Goal: Communication & Community: Share content

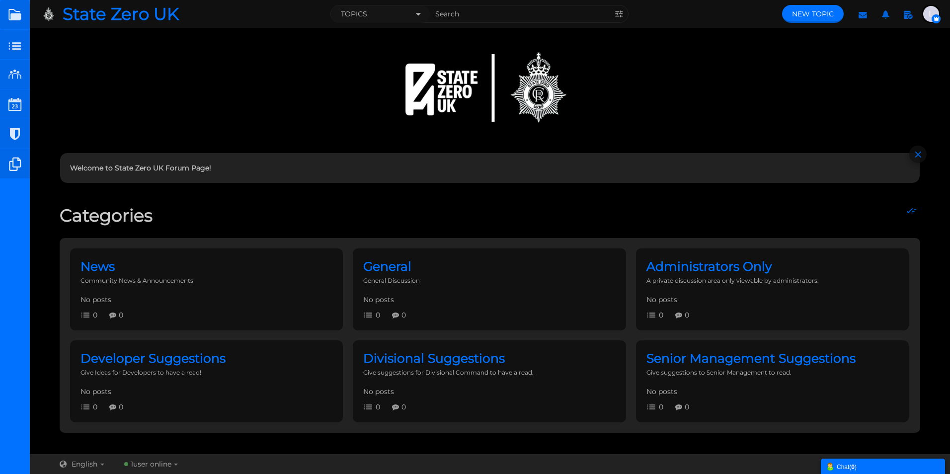
click at [933, 14] on img "button" at bounding box center [932, 14] width 16 height 16
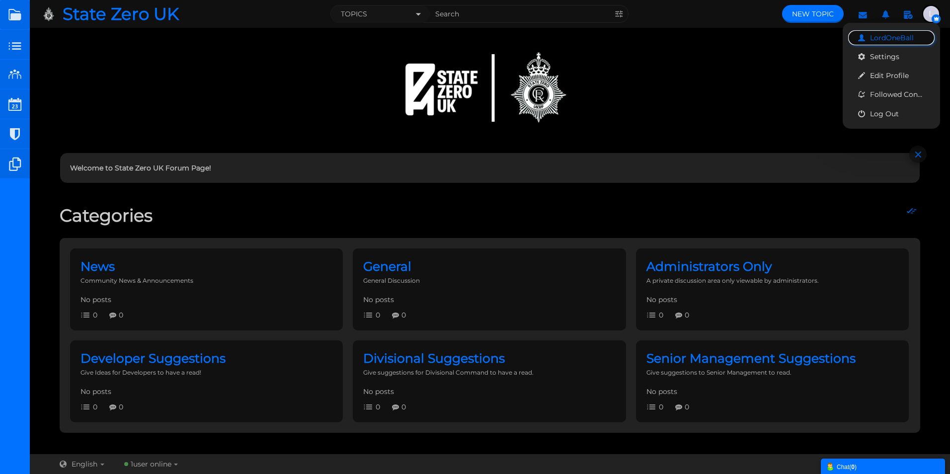
click at [894, 36] on span "LordOneBall" at bounding box center [892, 37] width 44 height 9
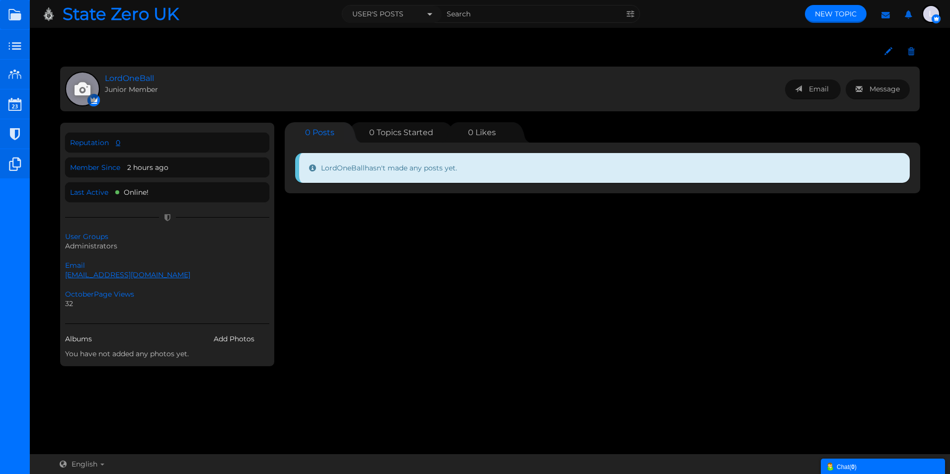
click at [87, 84] on icon at bounding box center [83, 88] width 26 height 19
click at [198, 89] on span "Junior Member" at bounding box center [190, 89] width 170 height 10
click at [892, 50] on icon at bounding box center [889, 51] width 8 height 9
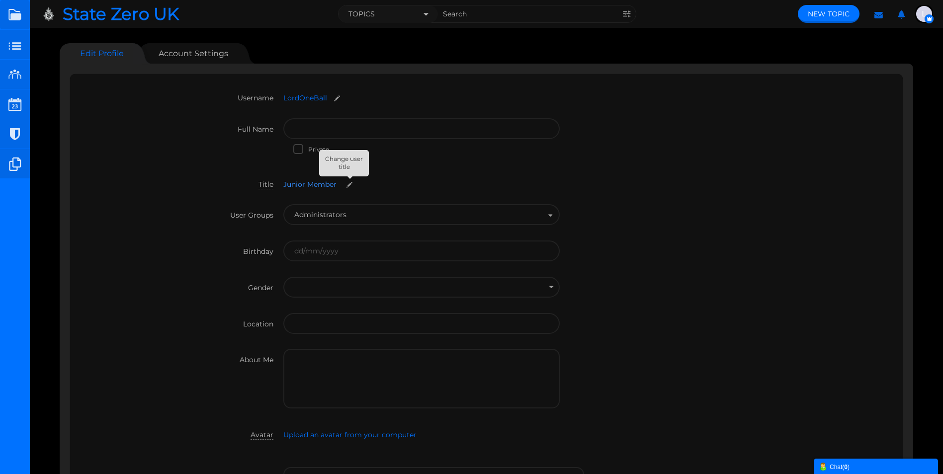
click at [351, 186] on small at bounding box center [349, 184] width 16 height 7
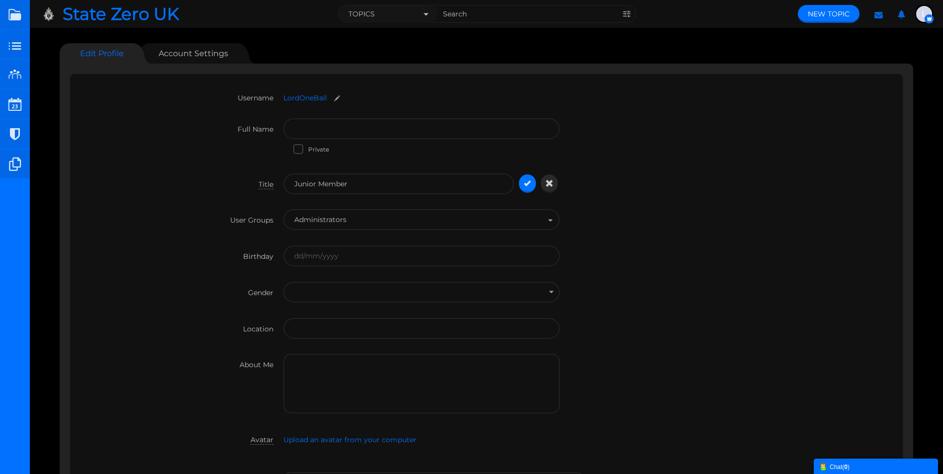
click at [378, 183] on input "Junior Member" at bounding box center [398, 183] width 231 height 21
drag, startPoint x: 383, startPoint y: 183, endPoint x: 277, endPoint y: 186, distance: 105.9
click at [277, 186] on div "Title Junior Member Junior Member Junior Member" at bounding box center [486, 191] width 813 height 36
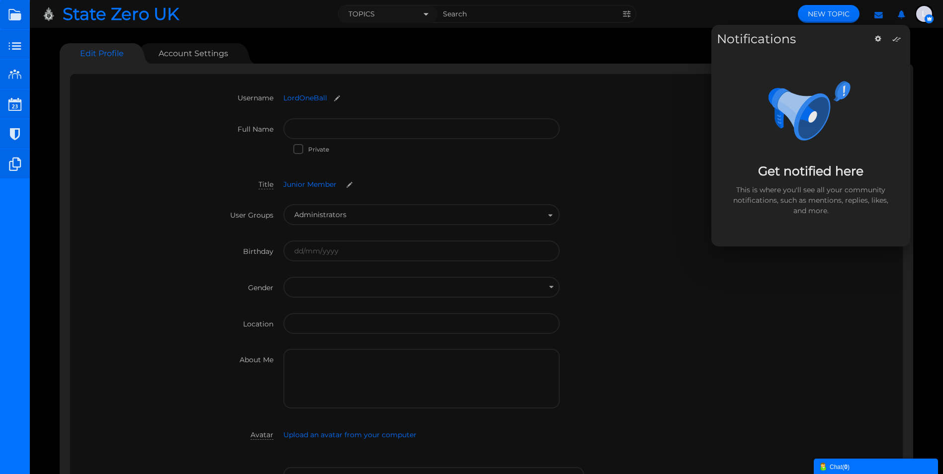
click at [565, 144] on div "Private" at bounding box center [431, 150] width 276 height 16
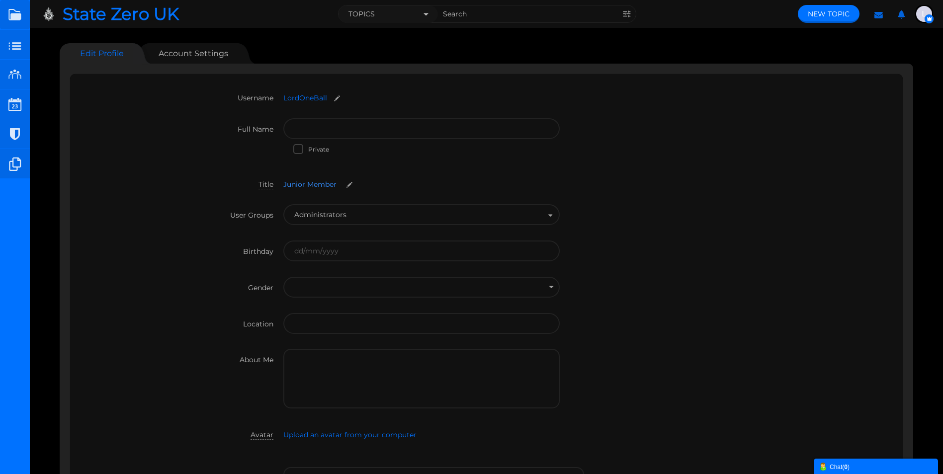
click at [355, 185] on small at bounding box center [349, 184] width 16 height 7
drag, startPoint x: 375, startPoint y: 183, endPoint x: 282, endPoint y: 181, distance: 93.5
click at [282, 181] on div "Title Junior Member Junior Member Junior Member" at bounding box center [486, 191] width 813 height 36
click at [341, 181] on small at bounding box center [349, 184] width 16 height 7
click at [358, 183] on input "Junior Member" at bounding box center [398, 183] width 231 height 21
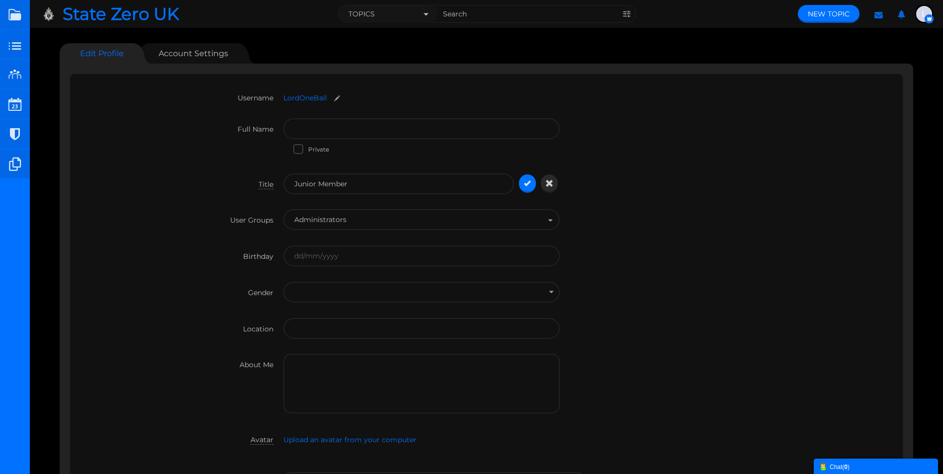
click at [358, 183] on input "Junior Member" at bounding box center [398, 183] width 231 height 21
type input "Senior Moderator"
click at [525, 180] on icon "submit" at bounding box center [527, 183] width 7 height 9
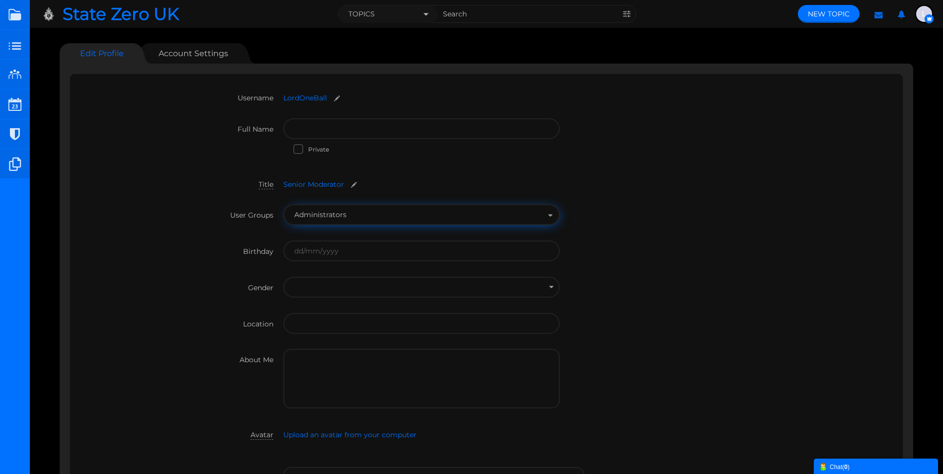
click at [358, 213] on button "Administrators" at bounding box center [421, 214] width 276 height 21
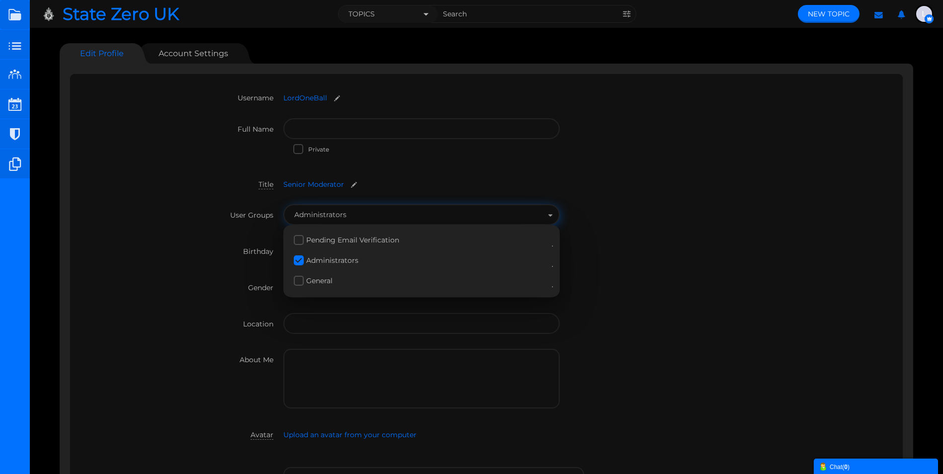
click at [660, 238] on div "User Groups Pending Email Verification Administrators General Administrators Pe…" at bounding box center [486, 222] width 813 height 36
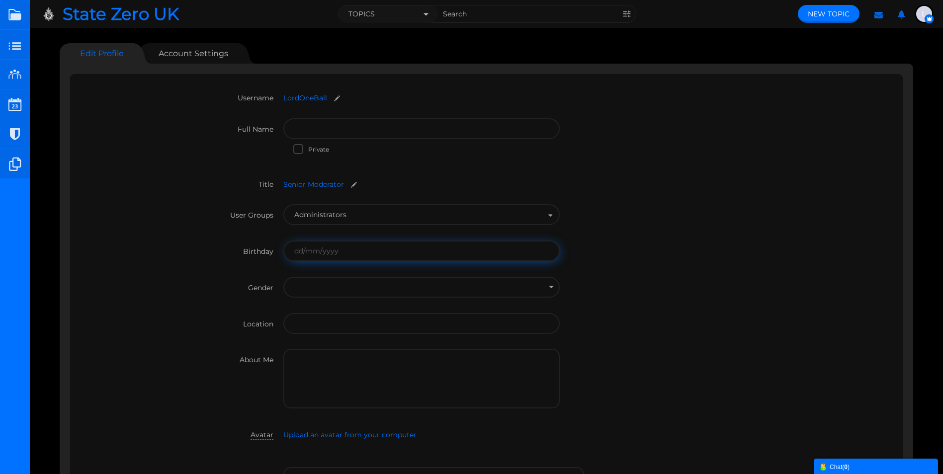
click at [338, 255] on input "text" at bounding box center [421, 251] width 276 height 21
click at [653, 221] on div "User Groups Pending Email Verification Administrators General Administrators Pe…" at bounding box center [486, 222] width 813 height 36
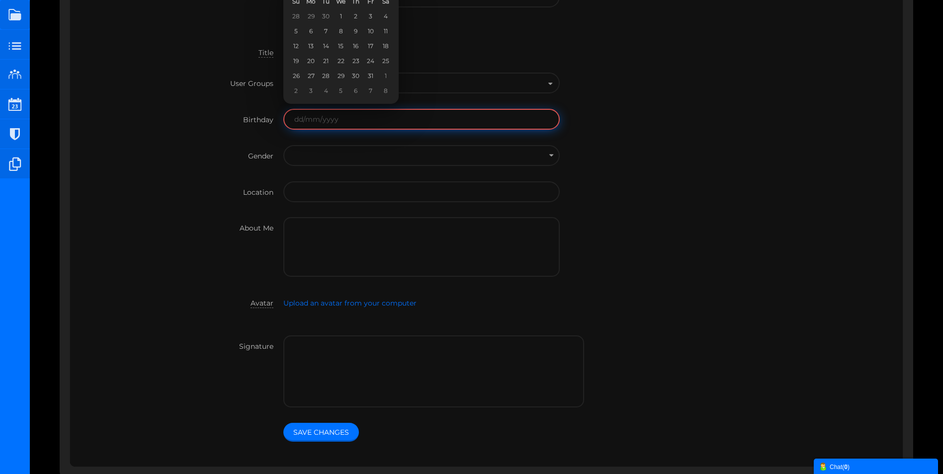
scroll to position [149, 0]
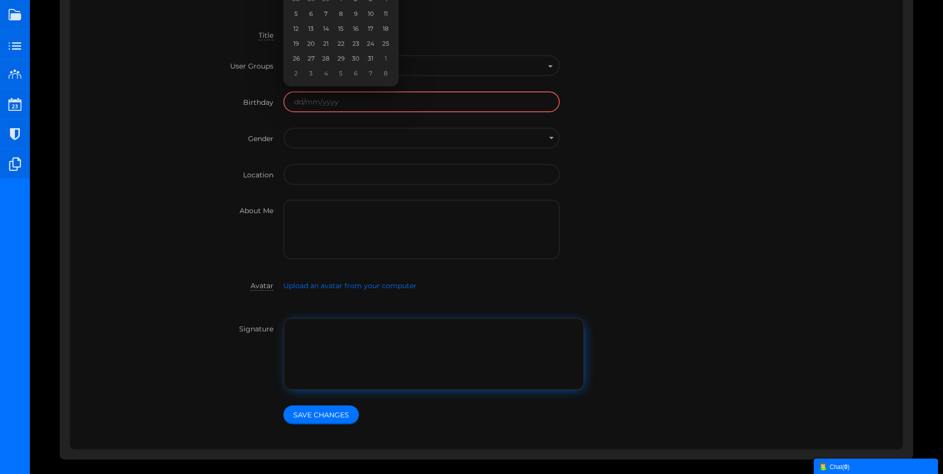
click at [284, 344] on textarea "Signature" at bounding box center [433, 354] width 301 height 72
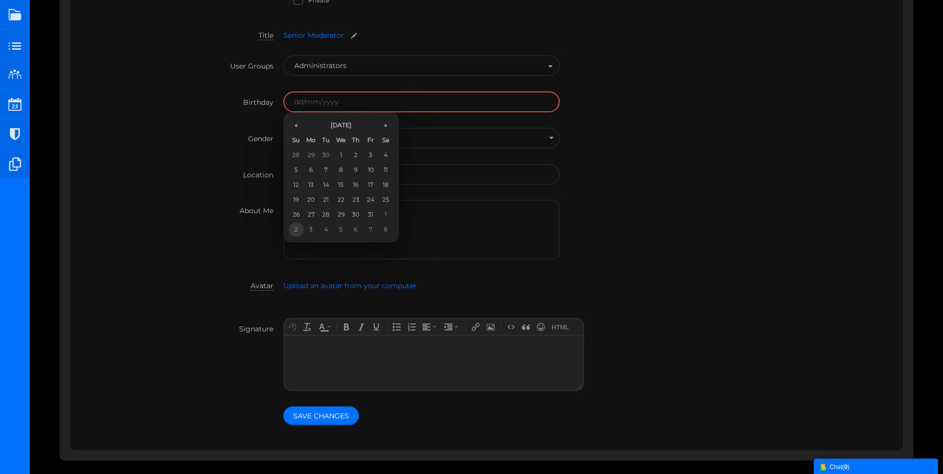
scroll to position [0, 0]
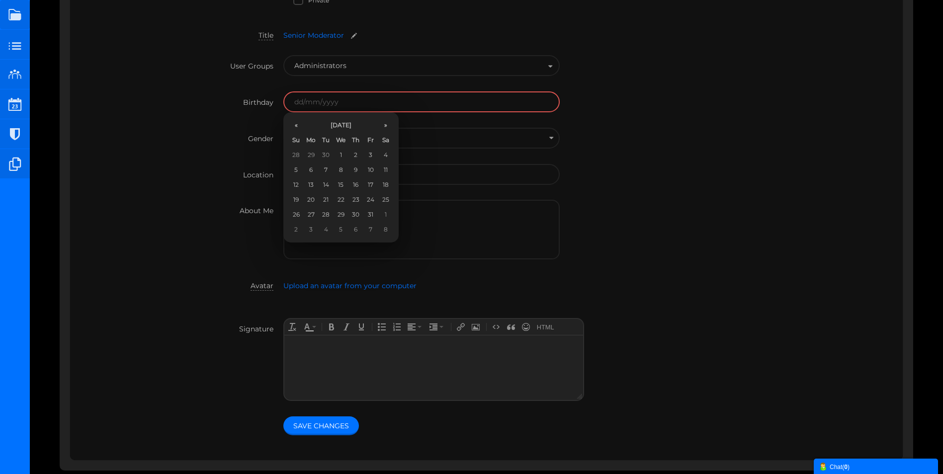
click at [210, 160] on div "Gender Not Telling Male Female Not Telling Male Female" at bounding box center [486, 146] width 813 height 36
click at [321, 142] on th "Tu" at bounding box center [326, 140] width 15 height 15
click at [634, 137] on div "Gender Not Telling Male Female Not Telling Male Female" at bounding box center [486, 146] width 813 height 36
click at [633, 107] on div "Birthday" at bounding box center [486, 109] width 813 height 36
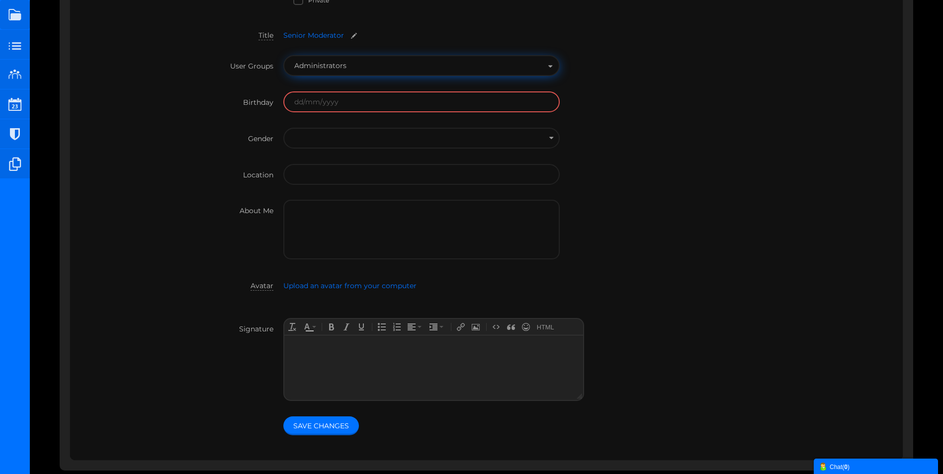
click at [543, 70] on button "Administrators" at bounding box center [421, 65] width 276 height 21
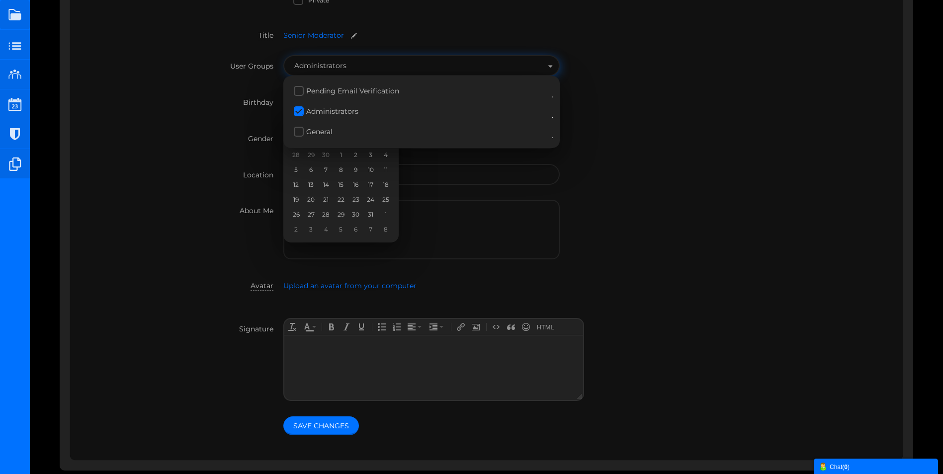
click at [640, 71] on div "User Groups Pending Email Verification Administrators General Administrators Pe…" at bounding box center [486, 73] width 813 height 36
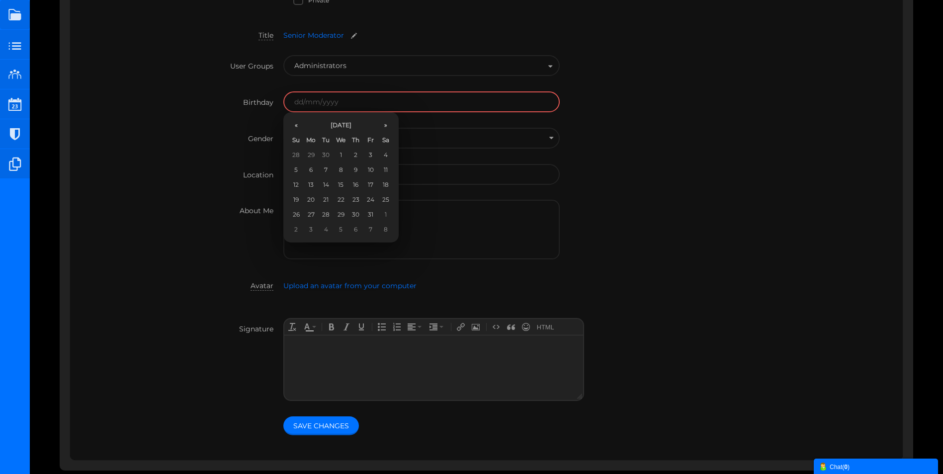
click at [258, 134] on span "Gender" at bounding box center [260, 138] width 25 height 9
click at [283, 164] on input "Gender" at bounding box center [421, 174] width 276 height 21
click at [384, 126] on th "»" at bounding box center [385, 125] width 15 height 15
click at [350, 126] on th "November 2025" at bounding box center [341, 125] width 75 height 15
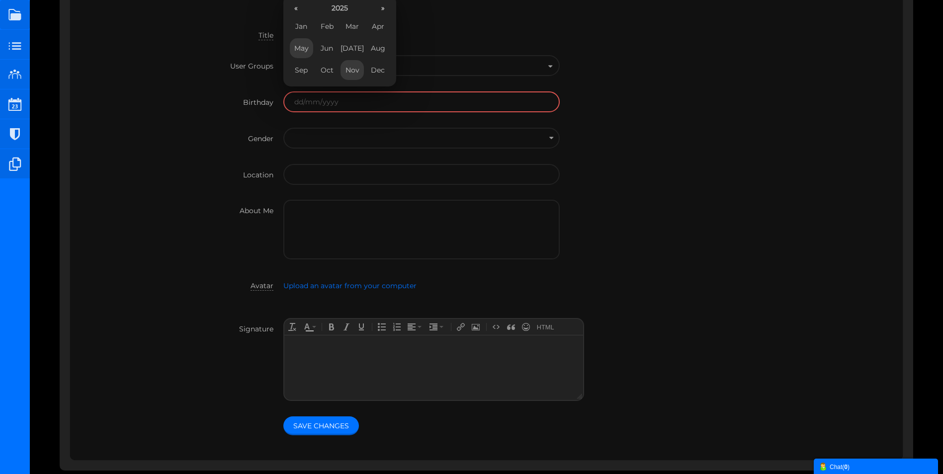
click at [305, 46] on span "May" at bounding box center [301, 48] width 23 height 20
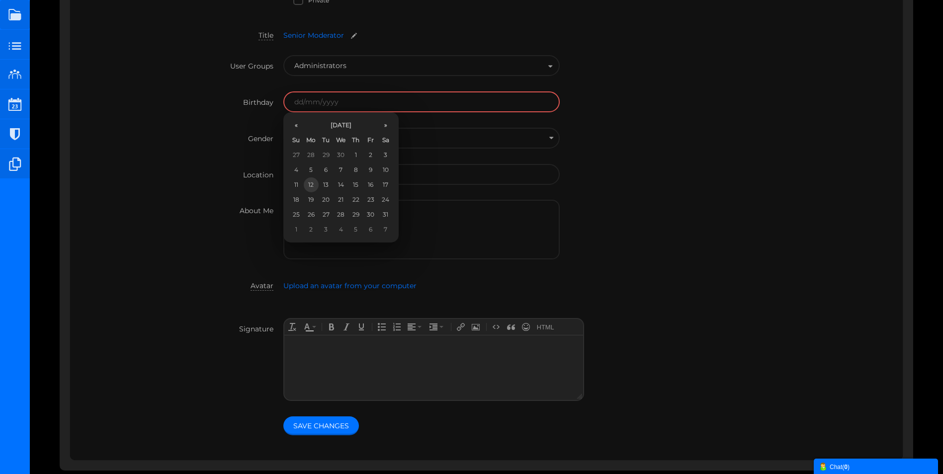
click at [310, 183] on td "12" at bounding box center [311, 184] width 15 height 15
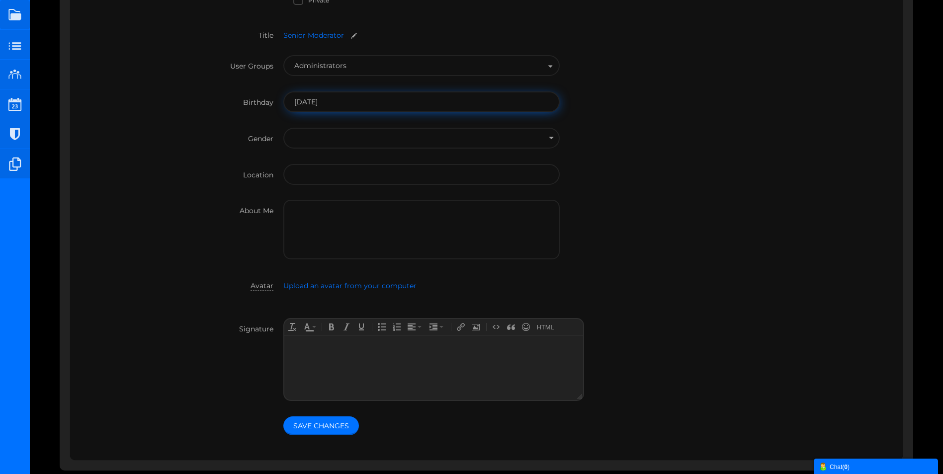
click at [338, 101] on input "12/05/2025" at bounding box center [421, 101] width 276 height 21
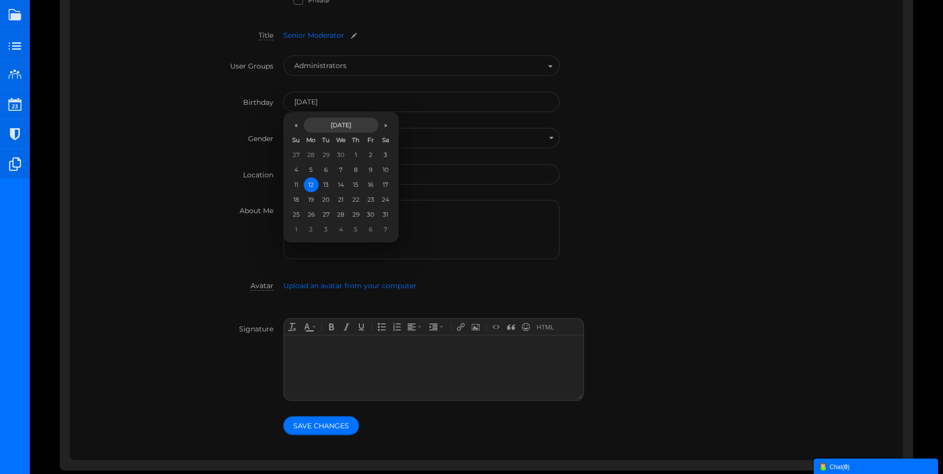
click at [354, 124] on th "May 2025" at bounding box center [341, 125] width 75 height 15
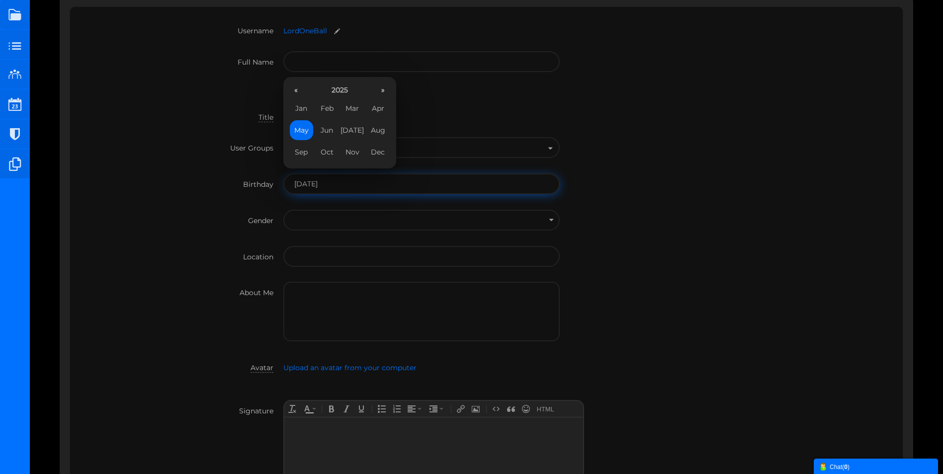
scroll to position [50, 0]
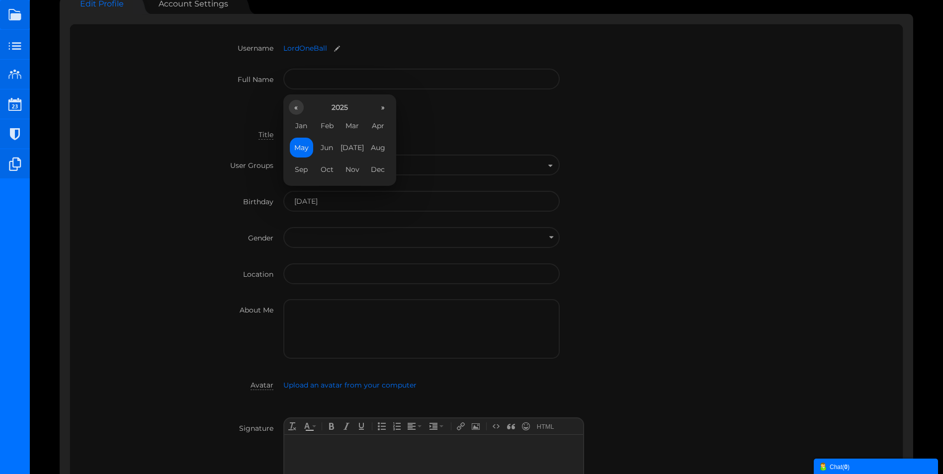
click at [302, 107] on th "«" at bounding box center [296, 107] width 15 height 15
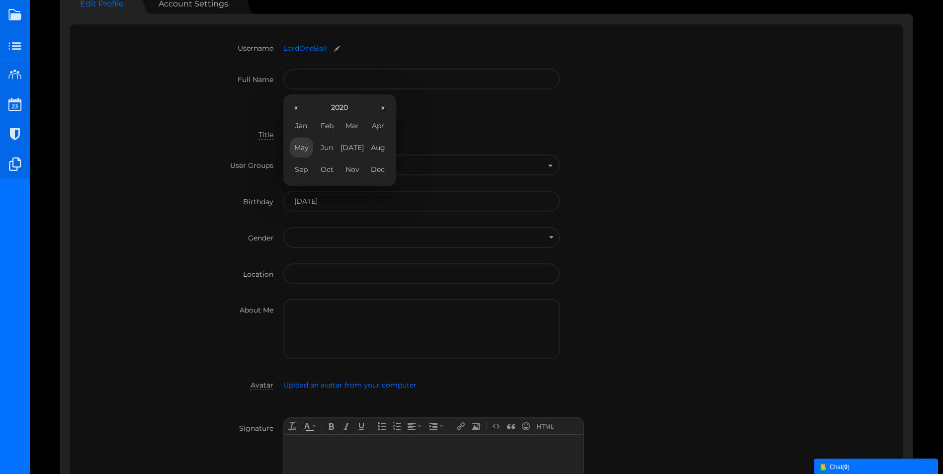
click at [302, 107] on th "«" at bounding box center [296, 107] width 15 height 15
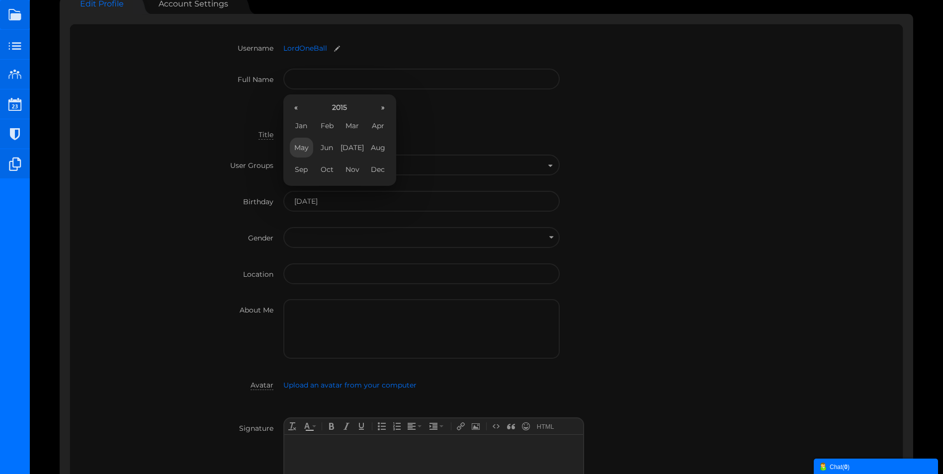
click at [302, 107] on th "«" at bounding box center [296, 107] width 15 height 15
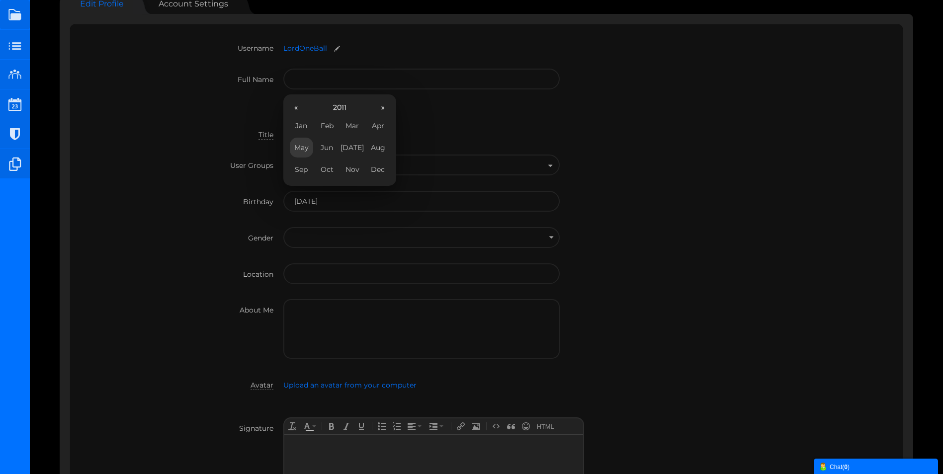
click at [302, 107] on th "«" at bounding box center [296, 107] width 15 height 15
click at [301, 143] on span "May" at bounding box center [301, 148] width 23 height 20
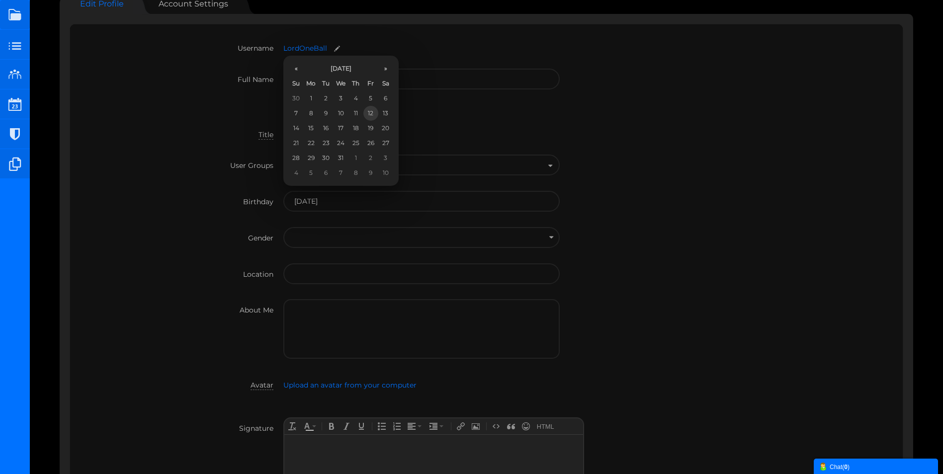
click at [371, 113] on td "12" at bounding box center [370, 113] width 15 height 15
type input "12/05/2006"
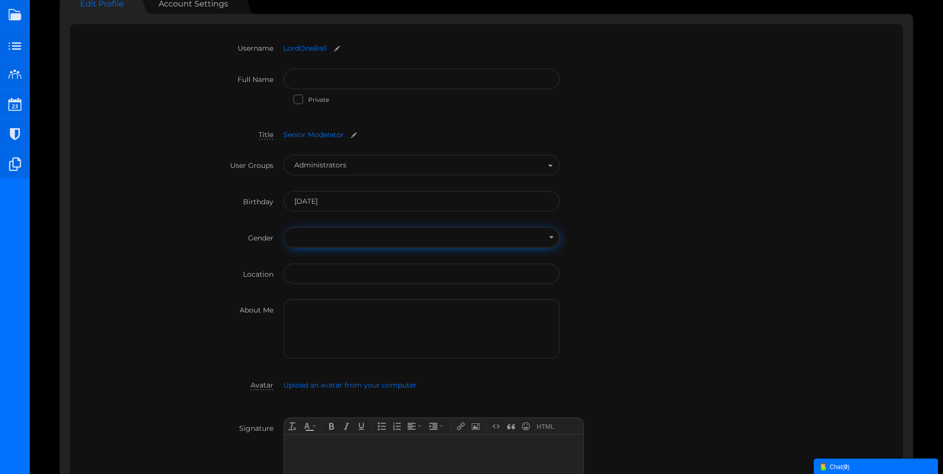
click at [298, 235] on input "text" at bounding box center [421, 237] width 276 height 21
click at [283, 227] on li "Male" at bounding box center [283, 227] width 0 height 0
type input "Male"
click at [308, 227] on input "Male" at bounding box center [421, 237] width 276 height 21
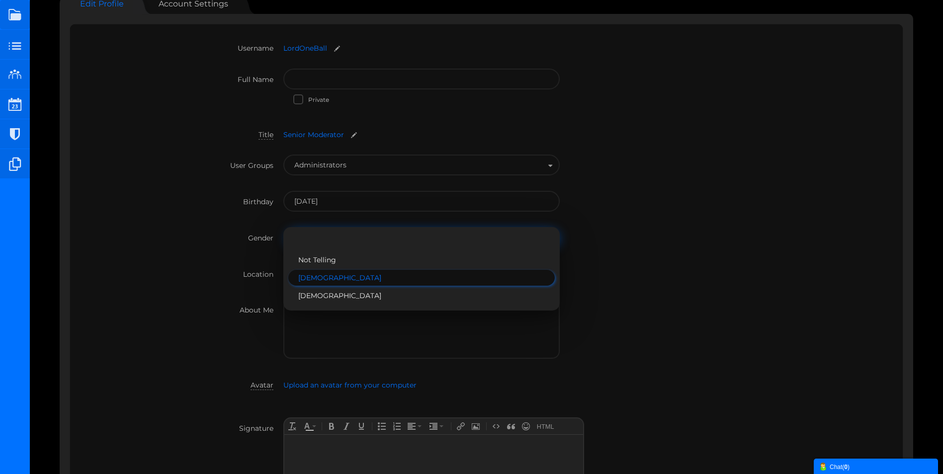
click at [306, 278] on li "Male" at bounding box center [421, 278] width 266 height 16
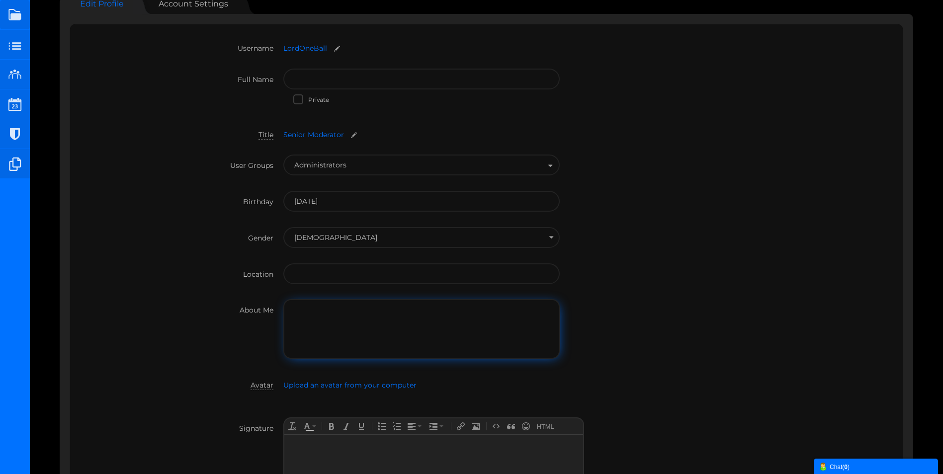
click at [309, 319] on textarea at bounding box center [421, 329] width 276 height 60
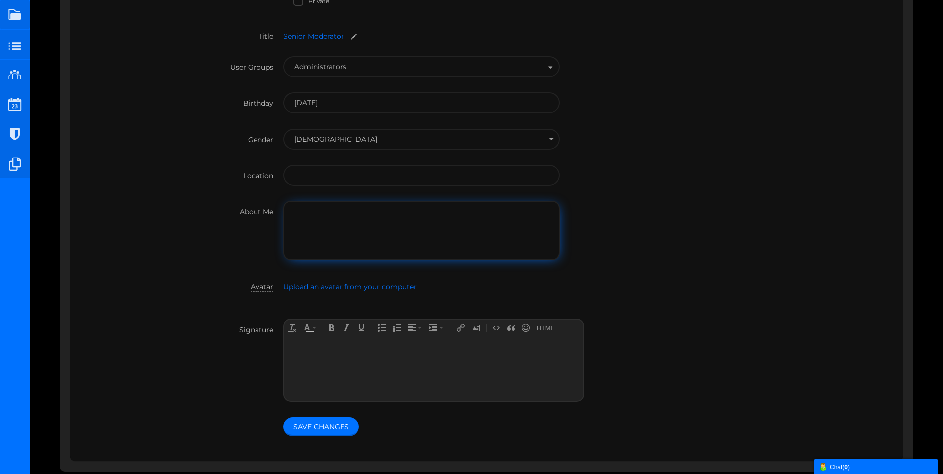
scroll to position [149, 0]
click at [345, 286] on span "Upload an avatar from your computer" at bounding box center [349, 285] width 133 height 9
type input "C:\fakepath\logo1-removebg-preview.png"
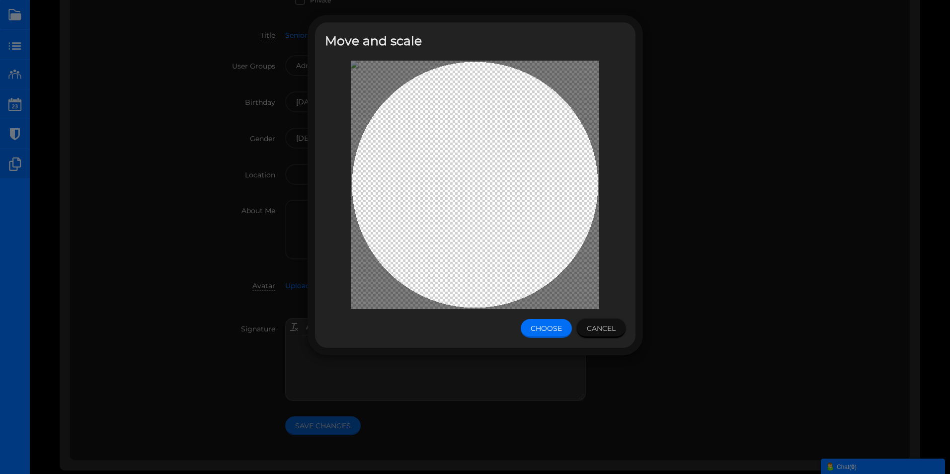
click at [545, 325] on button "Choose" at bounding box center [546, 328] width 51 height 19
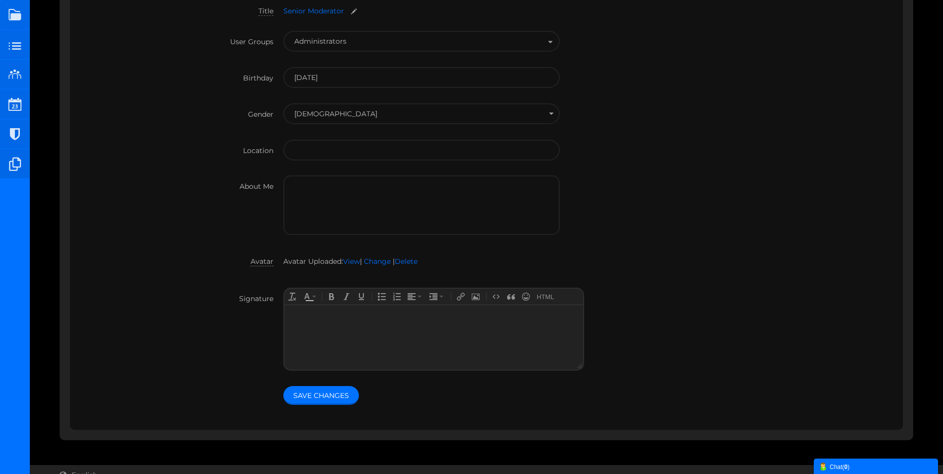
scroll to position [184, 0]
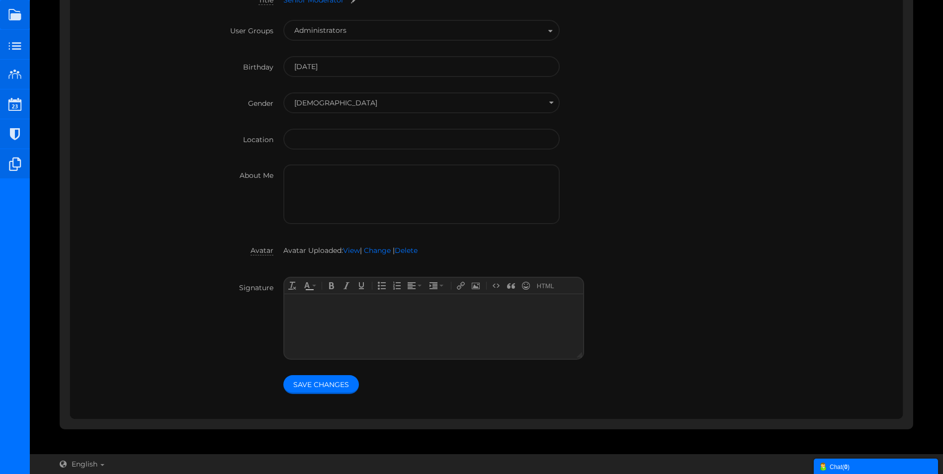
click at [319, 309] on div at bounding box center [433, 305] width 289 height 12
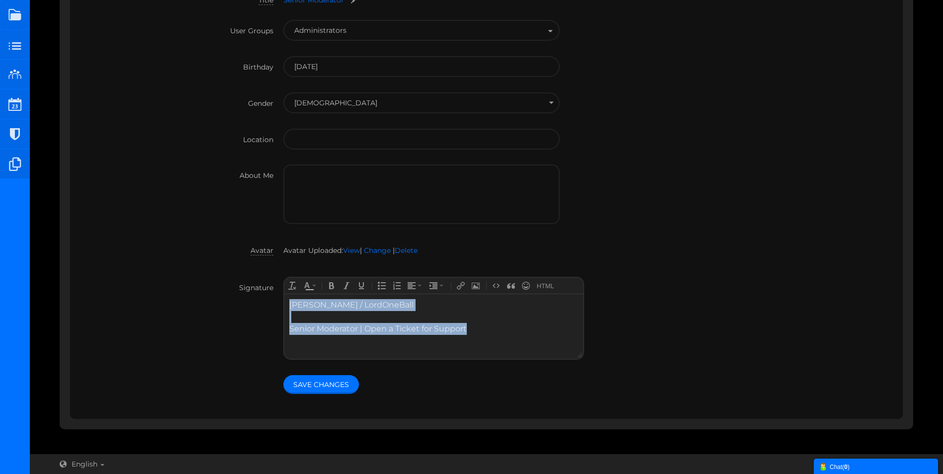
drag, startPoint x: 470, startPoint y: 331, endPoint x: 323, endPoint y: 296, distance: 150.7
click at [284, 303] on body "Ollie / LordOneBall Senior Moderator | Open a Ticket for Support" at bounding box center [433, 326] width 299 height 65
click at [331, 291] on button "Bold" at bounding box center [332, 286] width 14 height 14
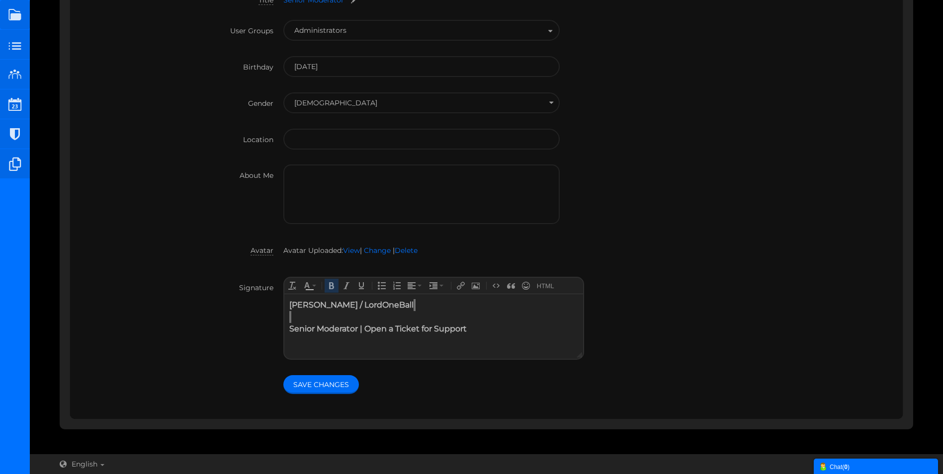
click at [312, 387] on button "Save Changes" at bounding box center [321, 384] width 76 height 19
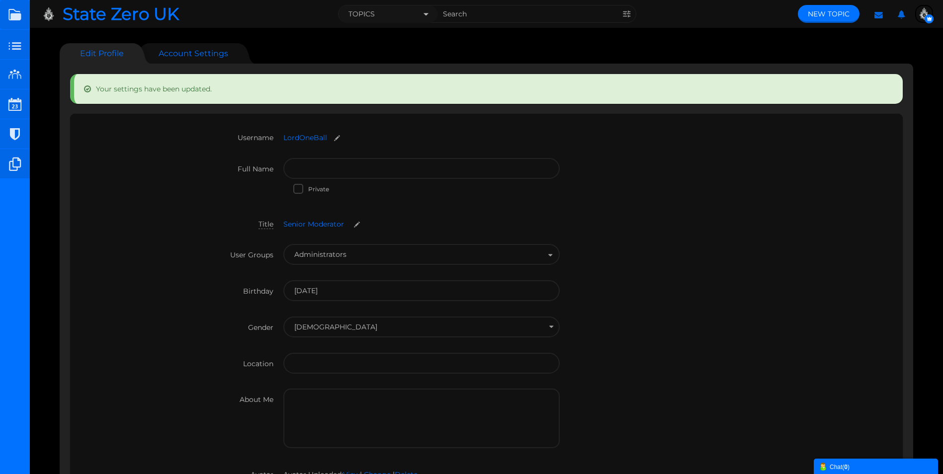
click at [197, 53] on link "Account Settings" at bounding box center [193, 53] width 89 height 20
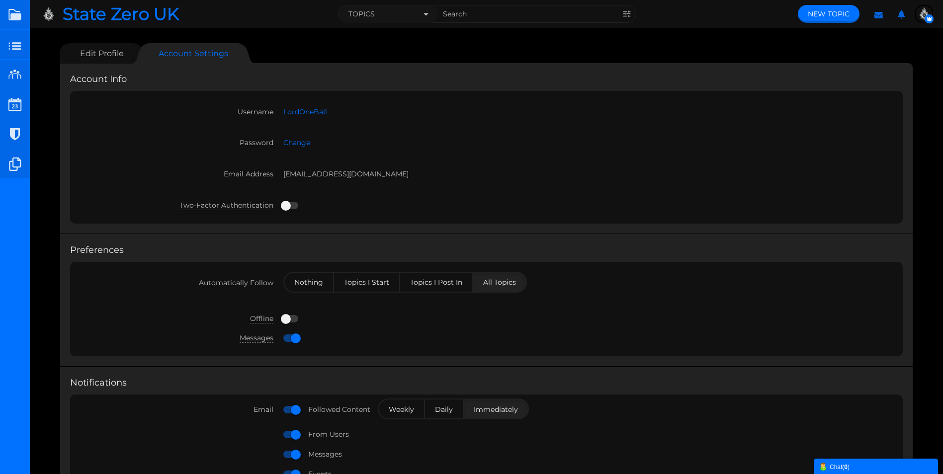
click at [261, 174] on label "Email Address" at bounding box center [181, 172] width 203 height 19
click at [411, 174] on small at bounding box center [419, 173] width 16 height 7
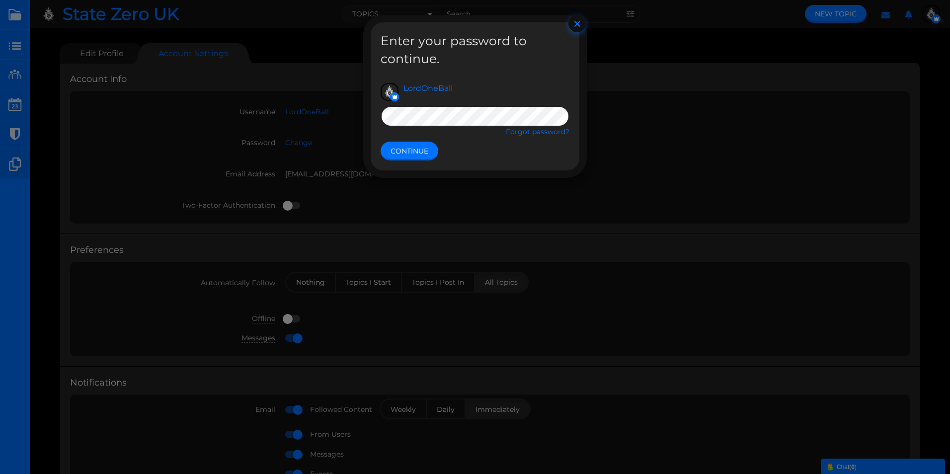
click at [572, 25] on button "×" at bounding box center [577, 23] width 17 height 17
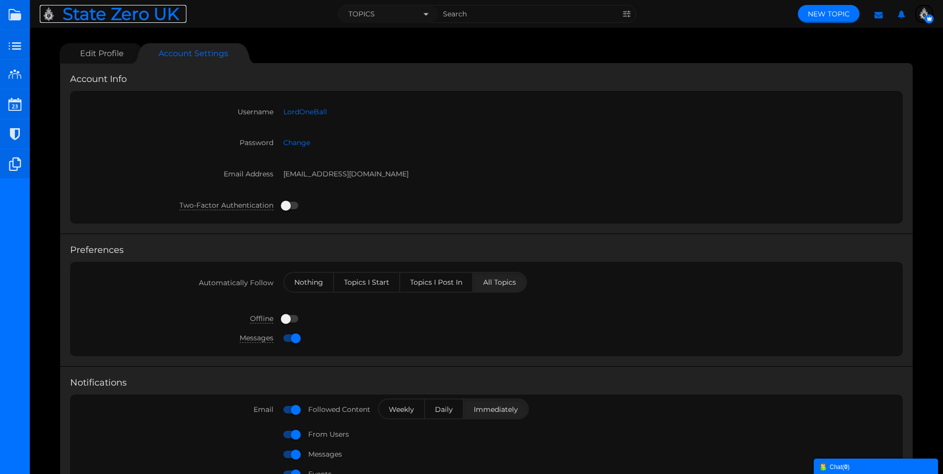
click at [55, 13] on img at bounding box center [51, 14] width 23 height 18
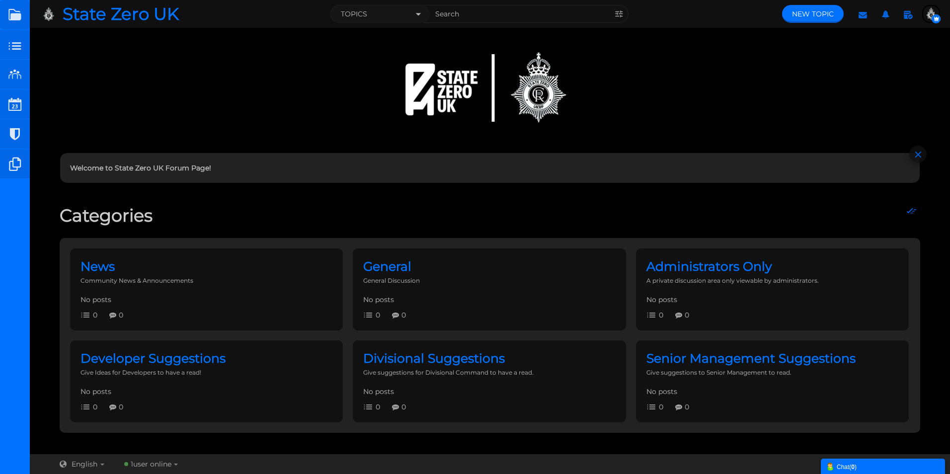
click at [143, 69] on div at bounding box center [490, 92] width 921 height 109
click at [16, 131] on small at bounding box center [15, 134] width 30 height 30
click at [389, 19] on button "Topics" at bounding box center [380, 13] width 99 height 17
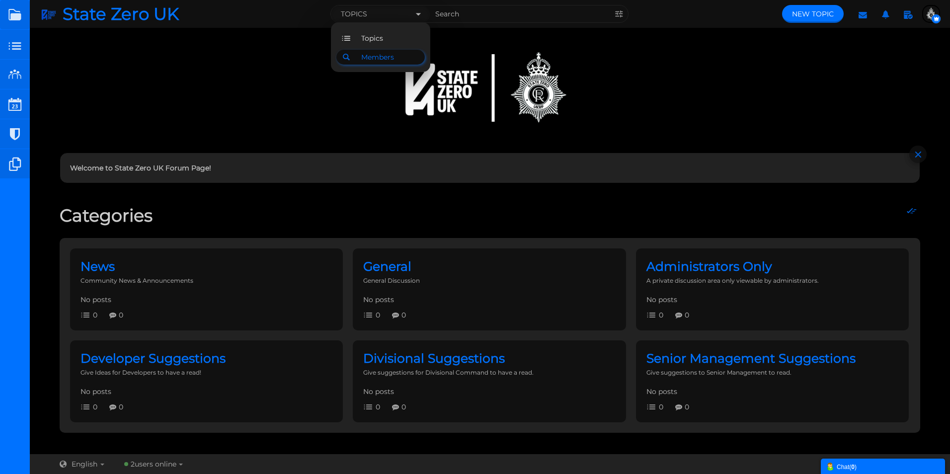
click at [371, 59] on span "Members" at bounding box center [377, 57] width 33 height 9
click at [451, 12] on input "text" at bounding box center [520, 13] width 180 height 17
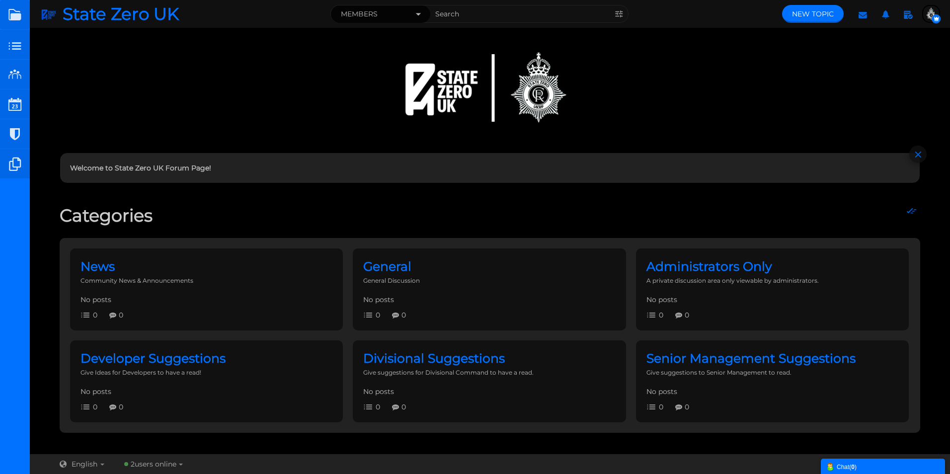
click at [400, 12] on button "Members" at bounding box center [380, 13] width 99 height 17
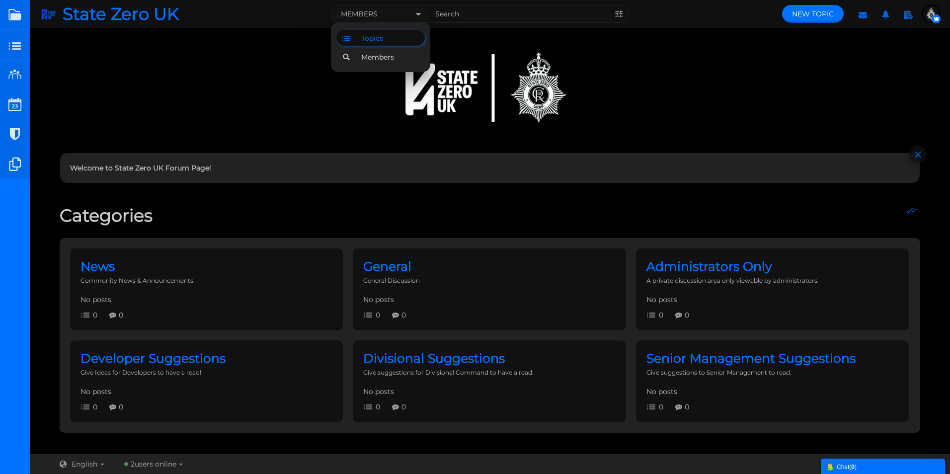
click at [368, 39] on span "Topics" at bounding box center [372, 38] width 22 height 9
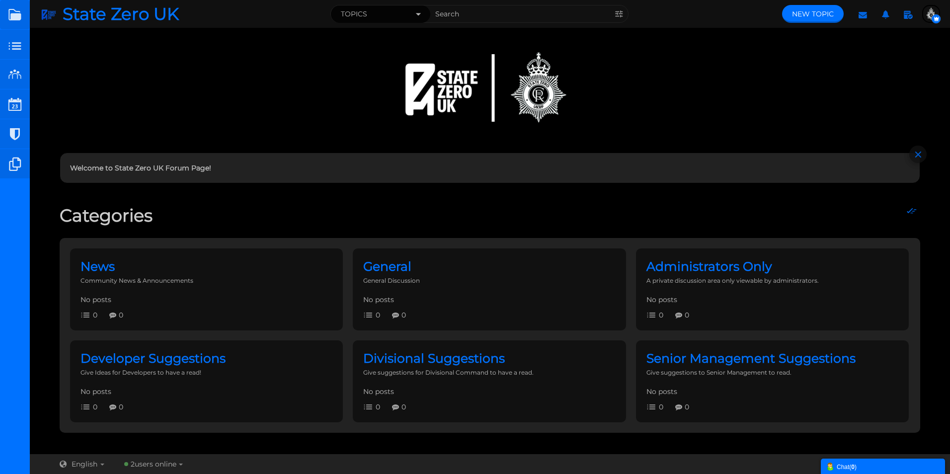
click at [365, 11] on span "Topics" at bounding box center [354, 14] width 26 height 10
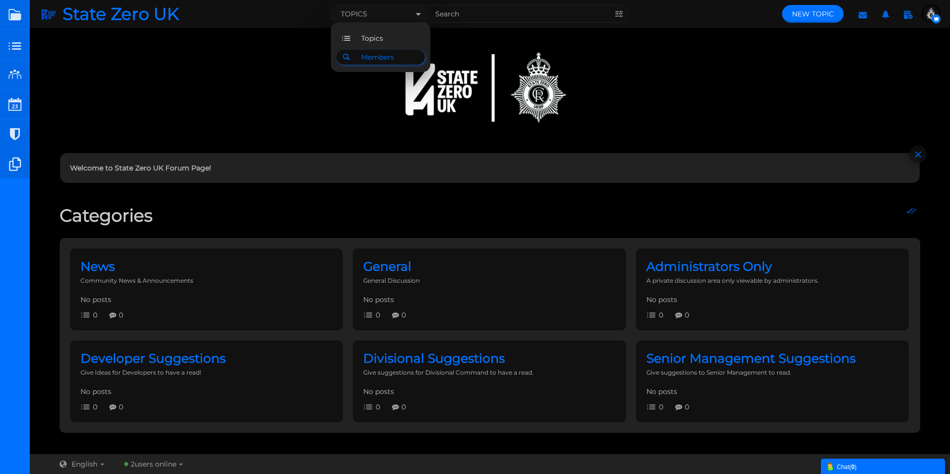
click at [368, 55] on span "Members" at bounding box center [377, 57] width 33 height 9
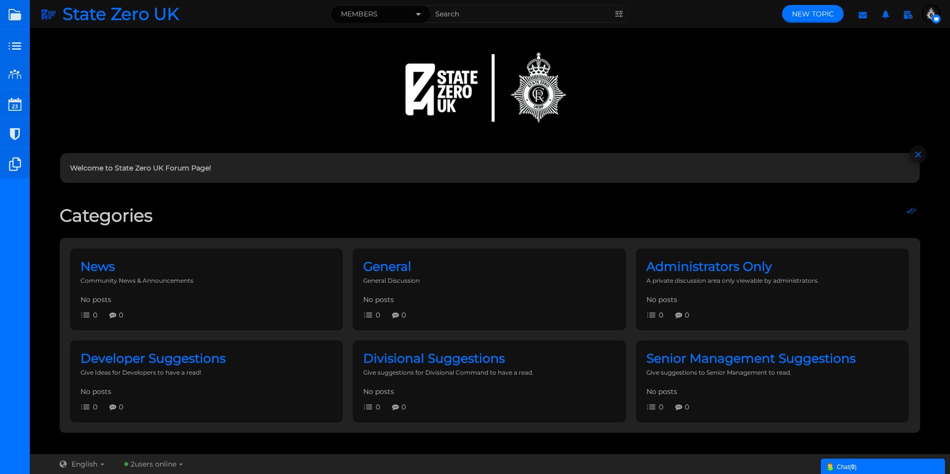
click at [371, 21] on button "Members" at bounding box center [380, 13] width 99 height 17
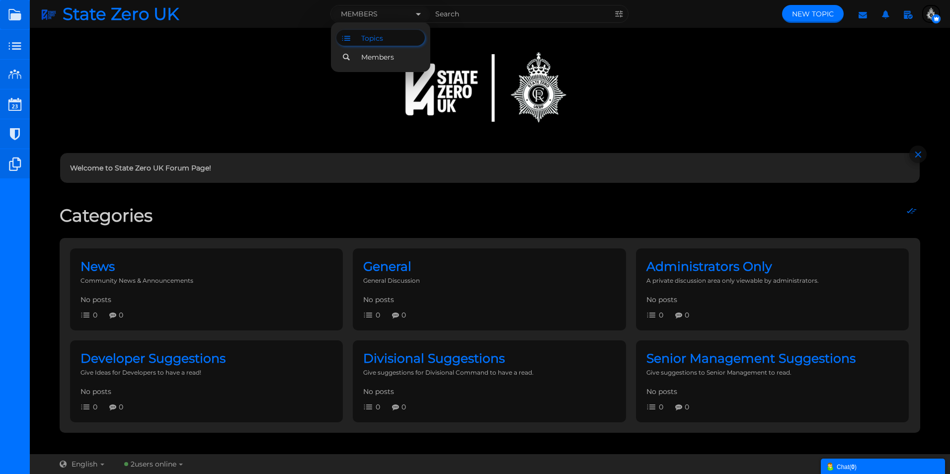
click at [369, 40] on span "Topics" at bounding box center [372, 38] width 22 height 9
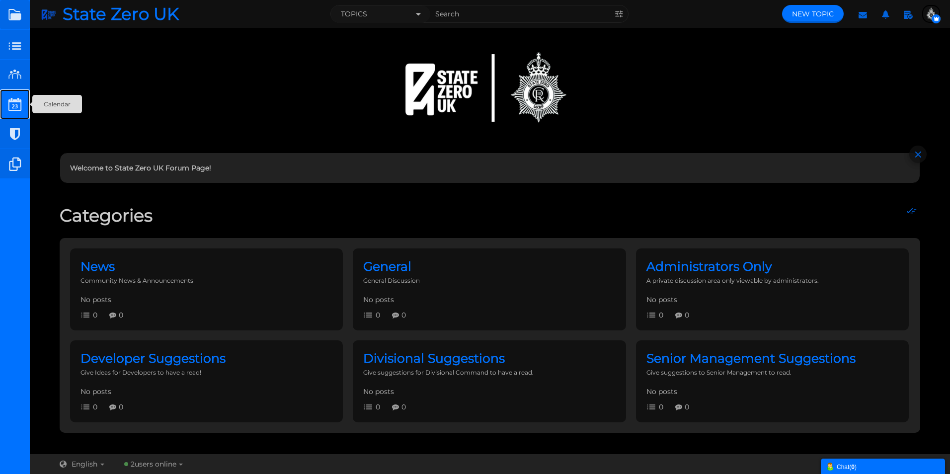
click at [14, 104] on small at bounding box center [15, 104] width 30 height 30
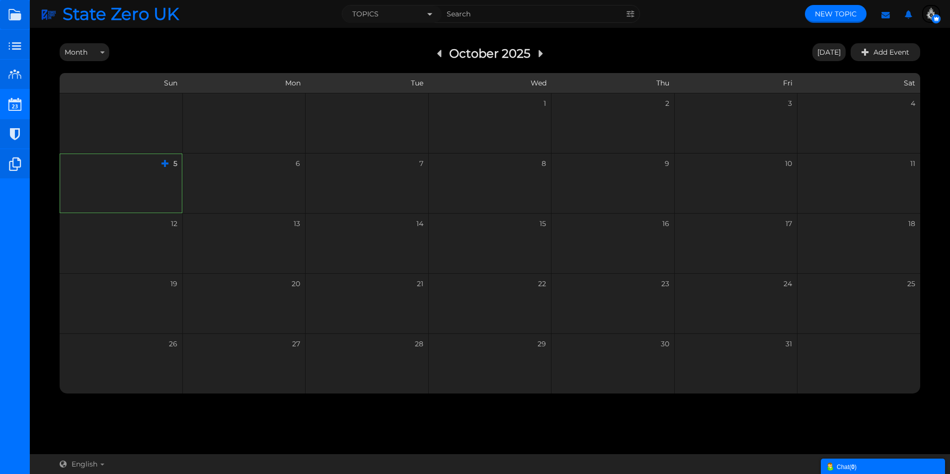
click at [155, 169] on span "5" at bounding box center [121, 164] width 123 height 20
click at [901, 166] on icon at bounding box center [902, 163] width 17 height 9
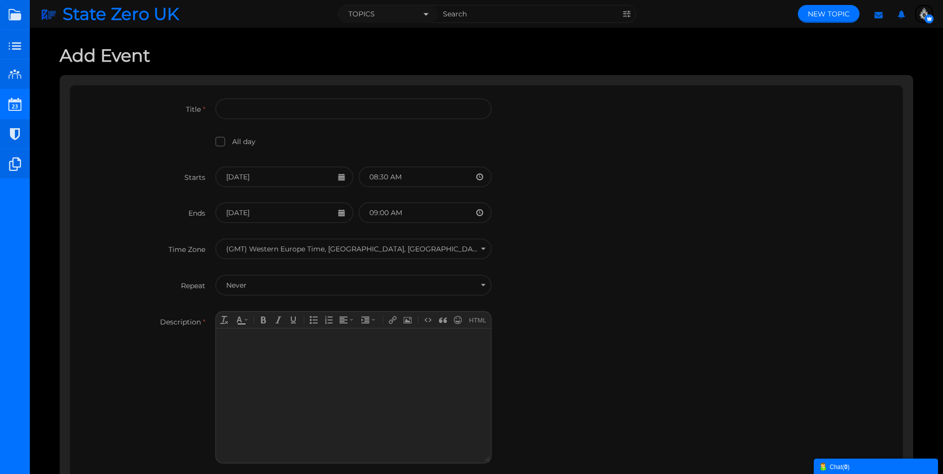
click at [260, 112] on input "text" at bounding box center [353, 108] width 276 height 21
click at [265, 111] on input "text" at bounding box center [353, 108] width 276 height 21
click at [260, 114] on input "text" at bounding box center [353, 108] width 276 height 21
paste input "The application window for MO19 Specialist Firearms Command is now open."
type input "The application window for MO19 Specialist Firearms Command is now open."
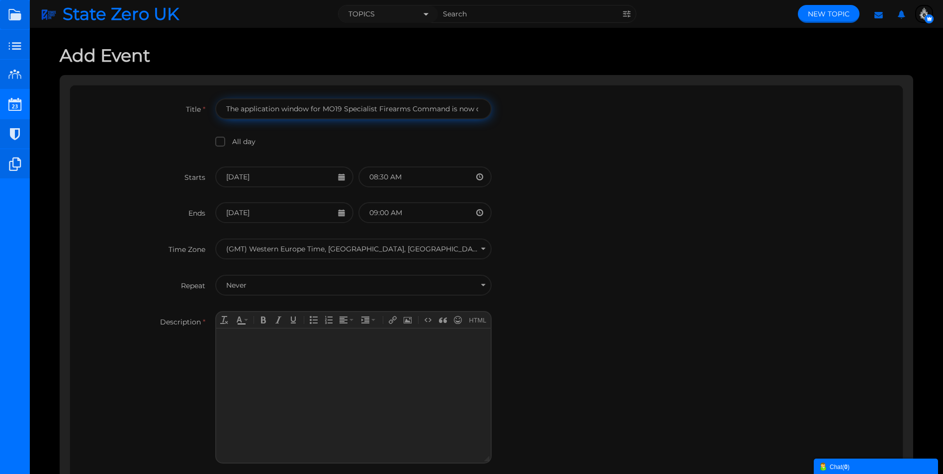
drag, startPoint x: 481, startPoint y: 110, endPoint x: 220, endPoint y: 106, distance: 260.5
click at [220, 106] on input "The application window for MO19 Specialist Firearms Command is now open." at bounding box center [353, 108] width 276 height 21
type input "MO19 Applications Close"
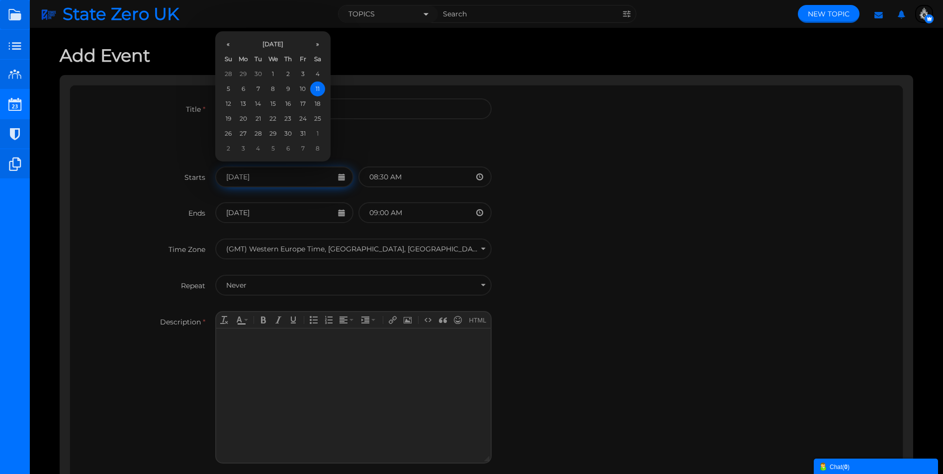
click at [338, 176] on input "11/10/2025" at bounding box center [284, 177] width 138 height 21
click at [319, 76] on td "4" at bounding box center [317, 74] width 15 height 15
type input "04/10/2025"
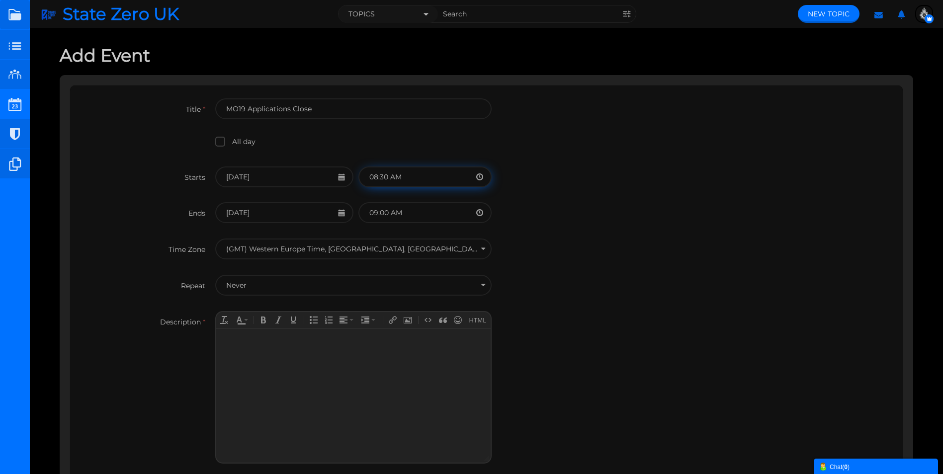
click at [478, 177] on input "08:30 AM" at bounding box center [424, 177] width 133 height 21
click at [405, 177] on input "08:30 AM" at bounding box center [424, 177] width 133 height 21
drag, startPoint x: 388, startPoint y: 176, endPoint x: 364, endPoint y: 175, distance: 23.9
click at [364, 175] on input "08:30 AM" at bounding box center [424, 177] width 133 height 21
click at [401, 176] on input "21:00 AM" at bounding box center [424, 177] width 133 height 21
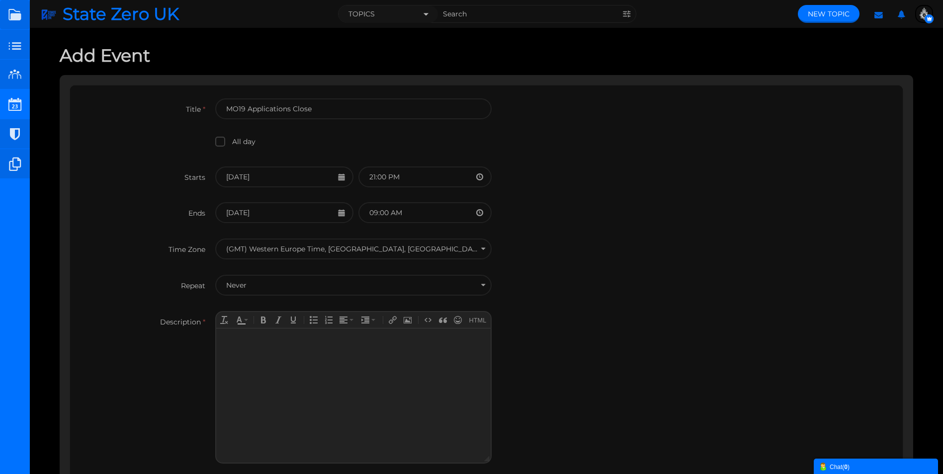
type input "21:00"
click at [356, 194] on div "Starts 04/10/2025 21:00" at bounding box center [486, 185] width 813 height 36
click at [408, 214] on input "09:00 AM" at bounding box center [424, 212] width 133 height 21
drag, startPoint x: 413, startPoint y: 213, endPoint x: 364, endPoint y: 212, distance: 49.2
click at [364, 212] on input "09:00 AM" at bounding box center [424, 212] width 133 height 21
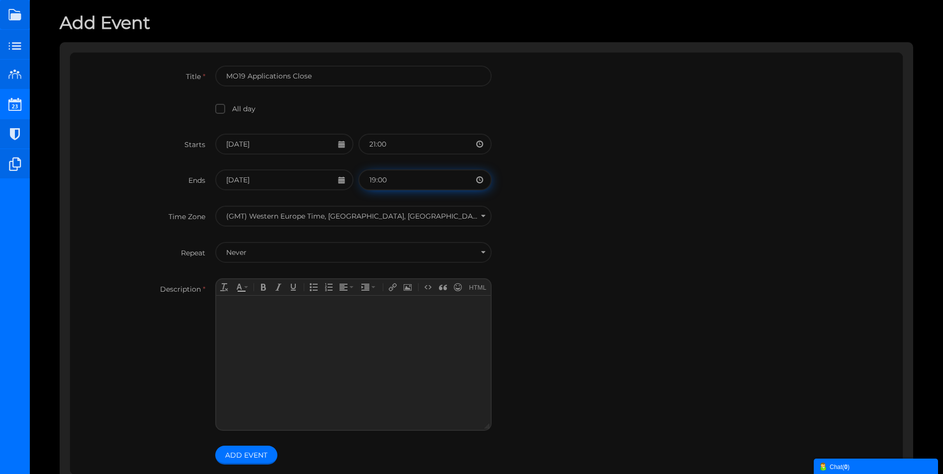
scroll to position [50, 0]
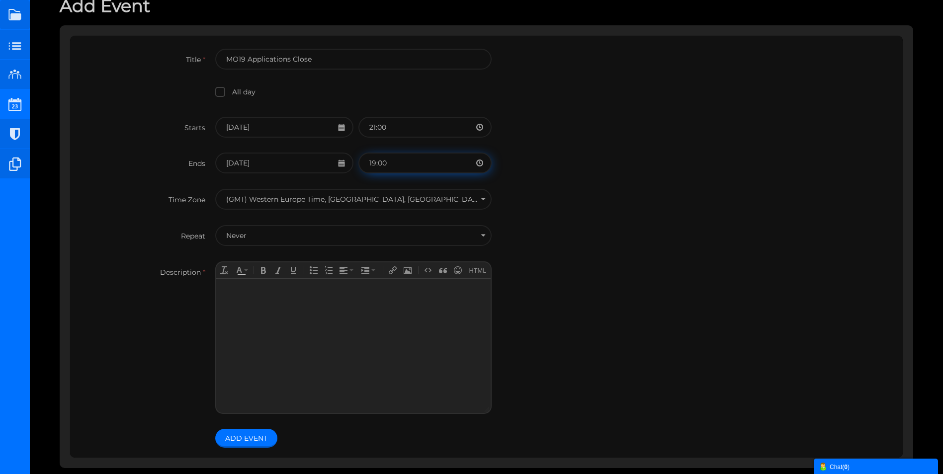
type input "19:00"
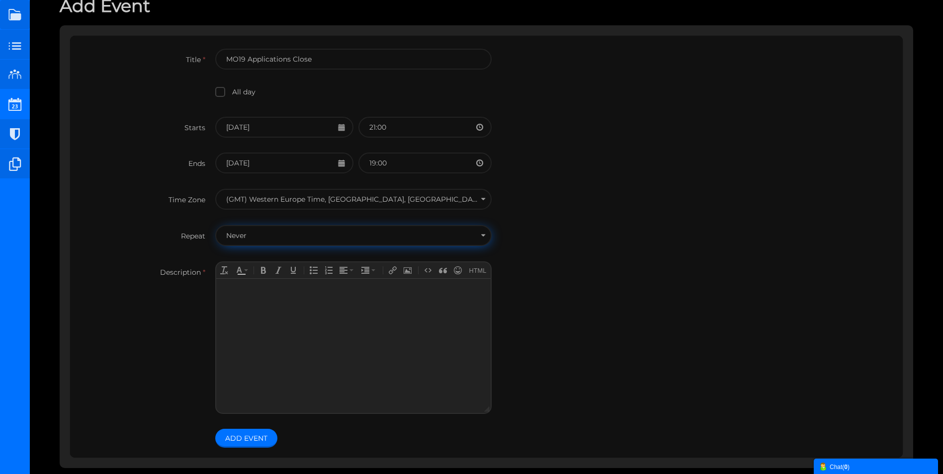
click at [261, 235] on input "Never" at bounding box center [353, 235] width 276 height 21
click at [215, 225] on li "Never" at bounding box center [215, 225] width 0 height 0
click at [245, 292] on div at bounding box center [353, 289] width 264 height 12
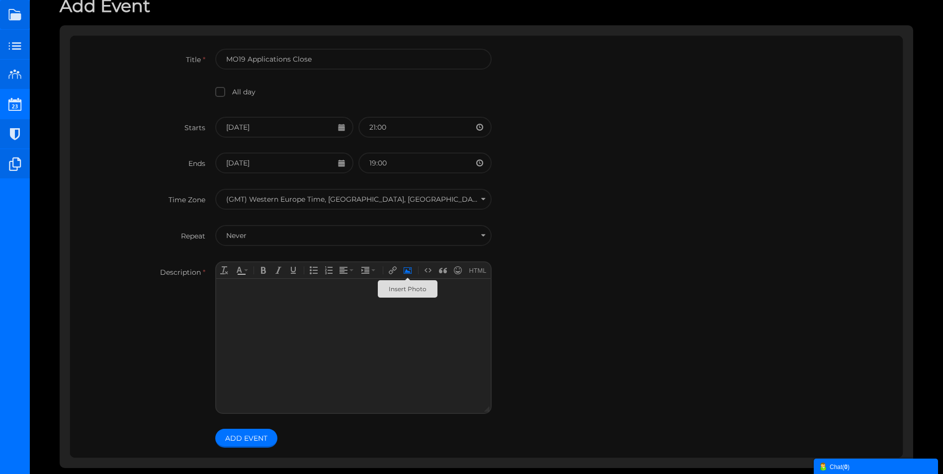
click at [407, 271] on icon "Insert Photo" at bounding box center [408, 270] width 8 height 8
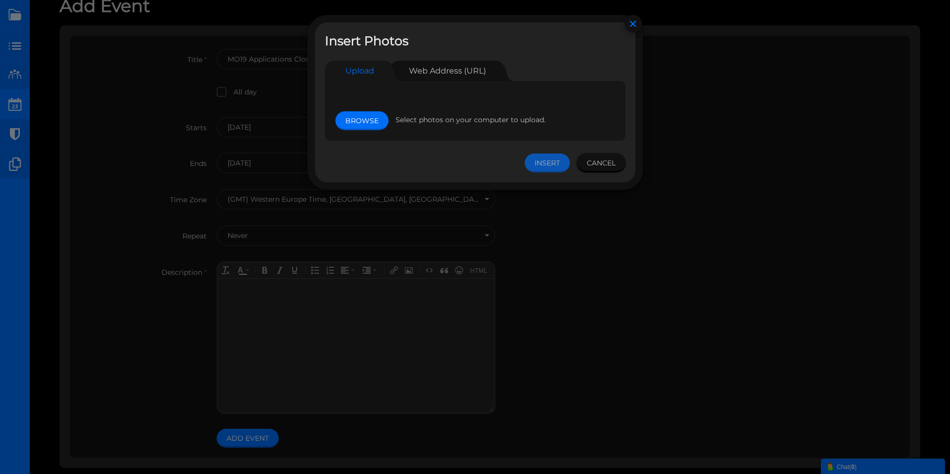
click at [358, 122] on link "Browse" at bounding box center [362, 120] width 53 height 19
type input "C:\fakepath\State Zero UK - AFO APPS (1).png"
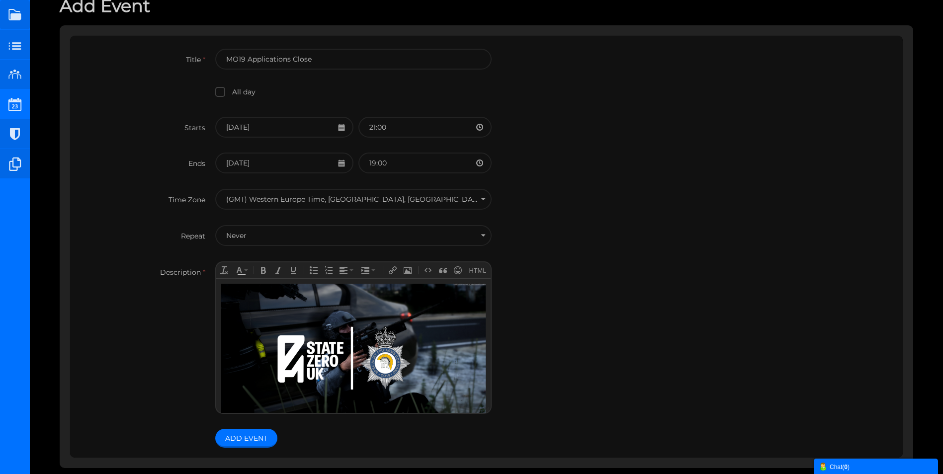
scroll to position [91, 0]
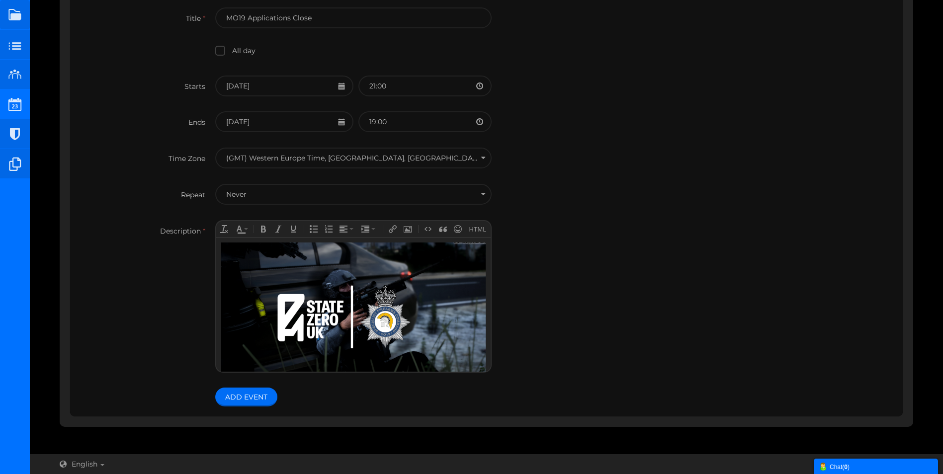
click at [248, 394] on span "Add Event" at bounding box center [246, 397] width 42 height 9
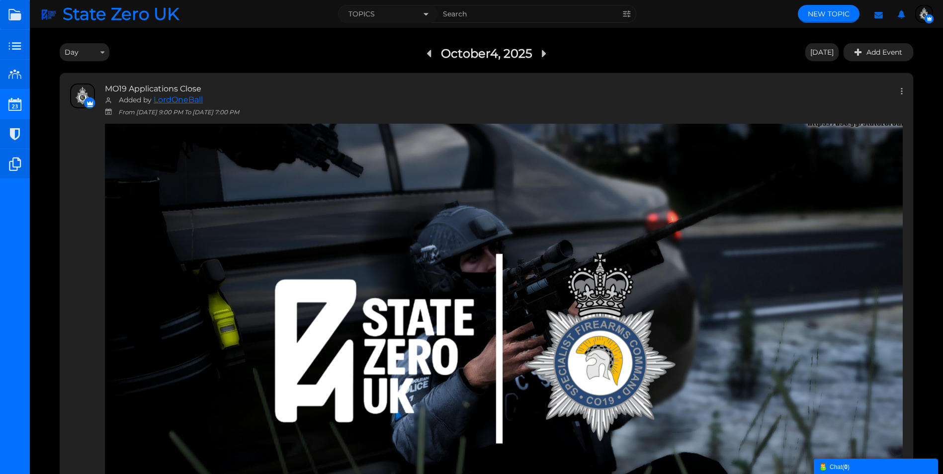
click at [178, 86] on strong "MO19 Applications Close" at bounding box center [153, 88] width 96 height 9
click at [198, 88] on strong "MO19 Applications Close" at bounding box center [153, 88] width 96 height 9
click at [899, 92] on icon at bounding box center [899, 90] width 7 height 9
click at [901, 108] on icon at bounding box center [901, 111] width 17 height 9
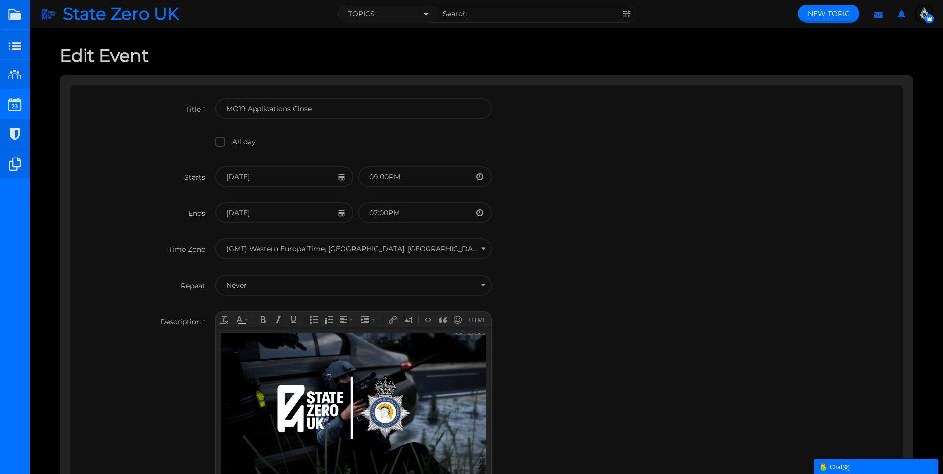
click at [342, 108] on input "MO19 Applications Close" at bounding box center [353, 108] width 276 height 21
drag, startPoint x: 360, startPoint y: 110, endPoint x: 291, endPoint y: 109, distance: 69.1
click at [291, 109] on input "MO19 Applications Close" at bounding box center [353, 108] width 276 height 21
type input "MO19 Applications"
click at [596, 136] on div "All day" at bounding box center [486, 151] width 813 height 32
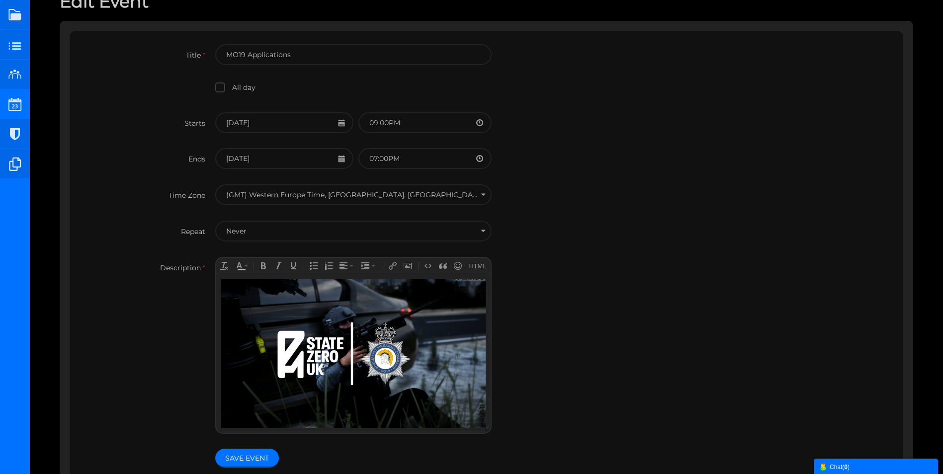
scroll to position [115, 0]
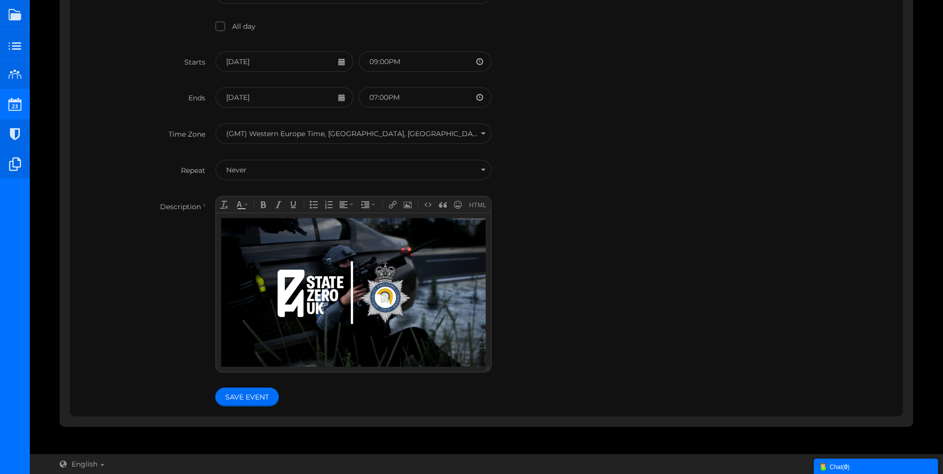
click at [234, 399] on span "Save Event" at bounding box center [247, 397] width 44 height 9
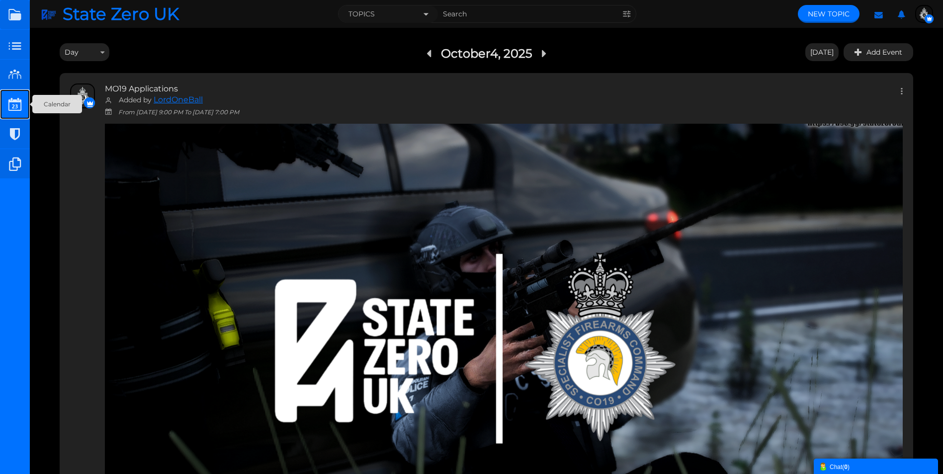
click at [17, 102] on small at bounding box center [15, 104] width 30 height 30
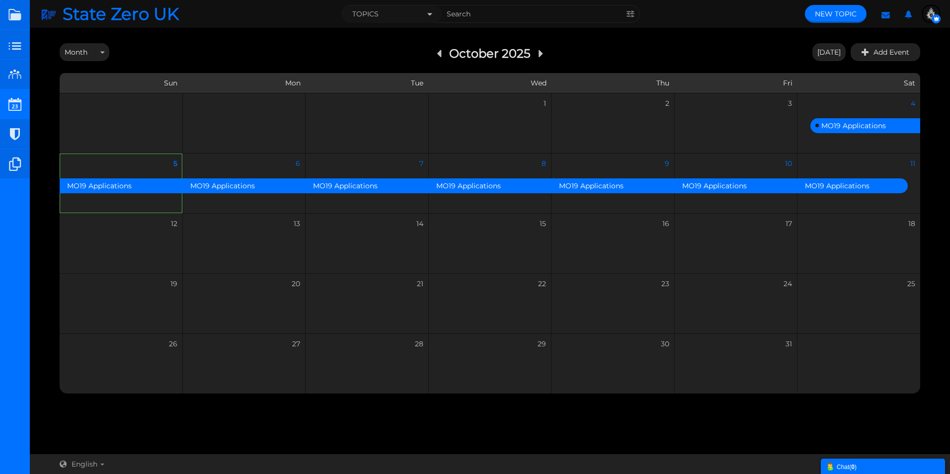
click at [656, 116] on div "2" at bounding box center [613, 123] width 122 height 60
click at [668, 99] on span "2" at bounding box center [613, 103] width 122 height 20
click at [165, 162] on icon at bounding box center [165, 163] width 17 height 9
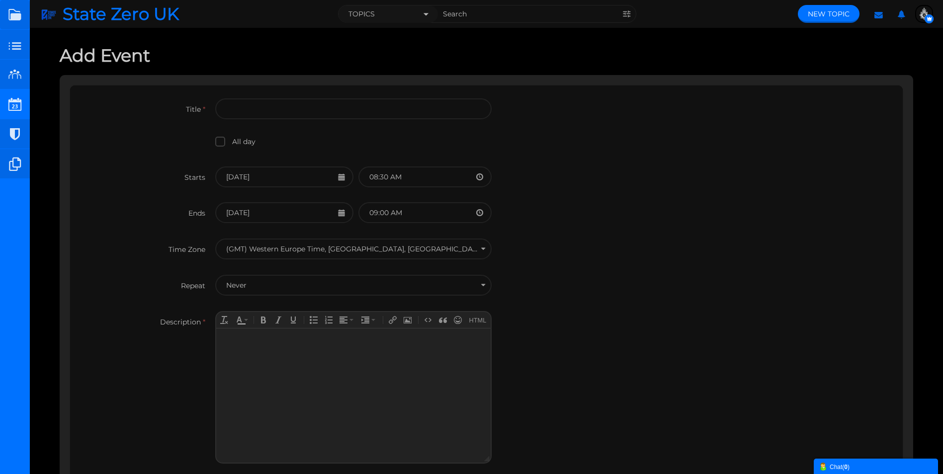
click at [249, 109] on input "text" at bounding box center [353, 108] width 276 height 21
type input "RTPC Applications"
click at [170, 128] on div "Title * RTPC Applications" at bounding box center [486, 116] width 813 height 36
click at [270, 217] on input "5/10/2025" at bounding box center [284, 212] width 138 height 21
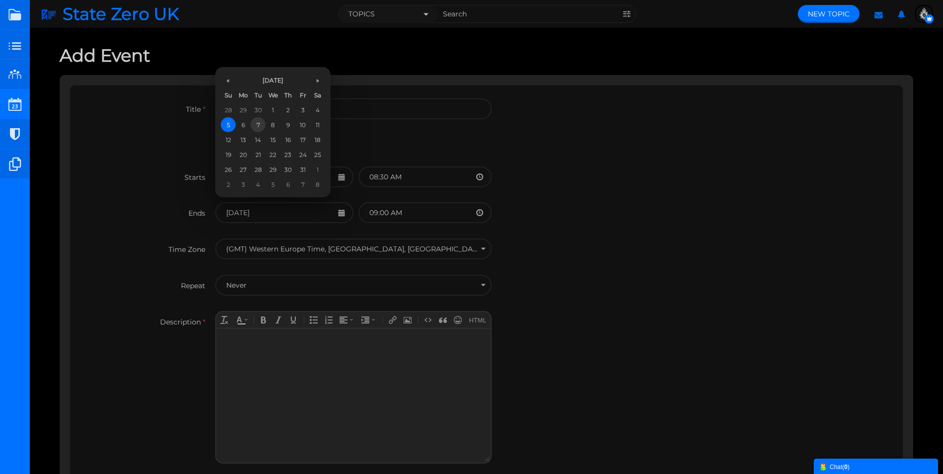
click at [257, 125] on td "7" at bounding box center [258, 124] width 15 height 15
type input "07/10/2025"
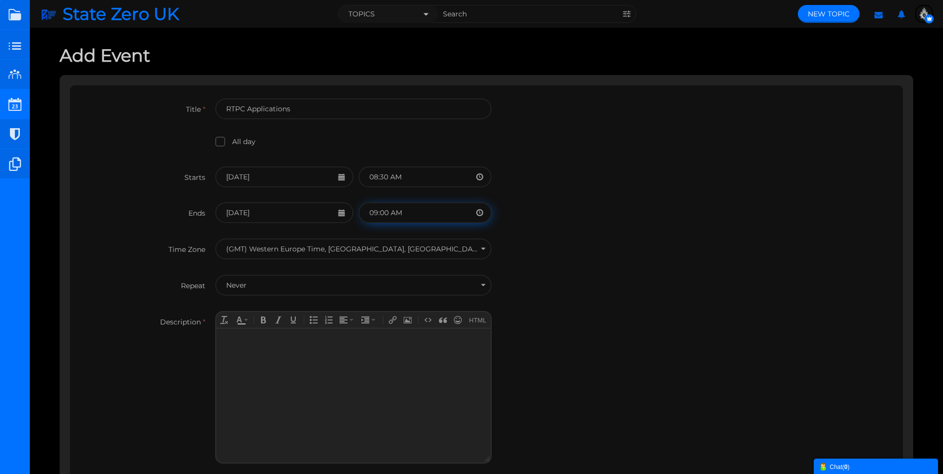
click at [421, 211] on input "09:00 AM" at bounding box center [424, 212] width 133 height 21
drag, startPoint x: 437, startPoint y: 212, endPoint x: 363, endPoint y: 211, distance: 74.1
click at [363, 211] on input "09:00 AM" at bounding box center [424, 212] width 133 height 21
type input "19:00"
click at [674, 230] on div "Ends 07/10/2025 19:00" at bounding box center [486, 220] width 813 height 36
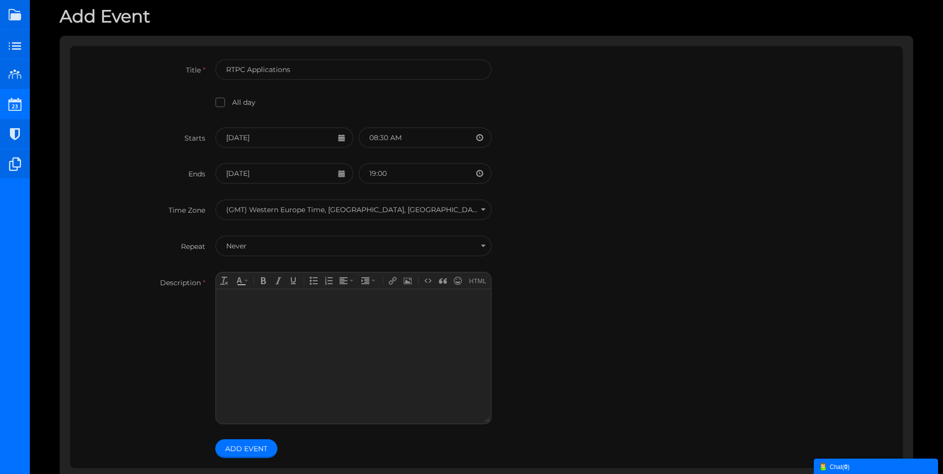
scroll to position [91, 0]
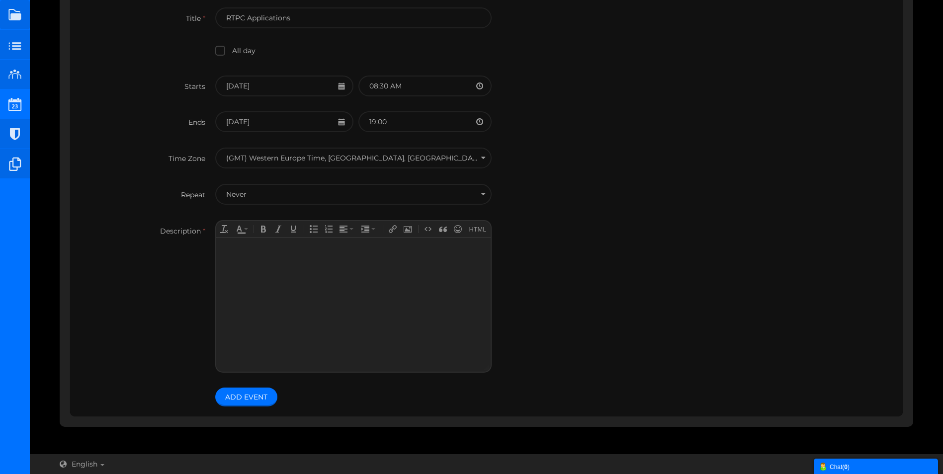
click at [247, 247] on div at bounding box center [353, 248] width 264 height 12
click at [407, 227] on icon "Insert Photo" at bounding box center [408, 229] width 8 height 8
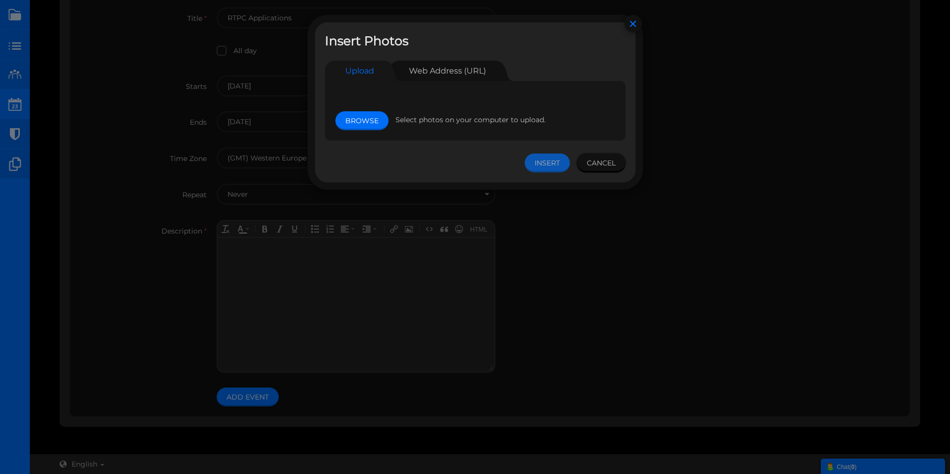
click at [364, 121] on link "Browse" at bounding box center [362, 120] width 53 height 19
type input "C:\fakepath\State Zero UKRP (10).png"
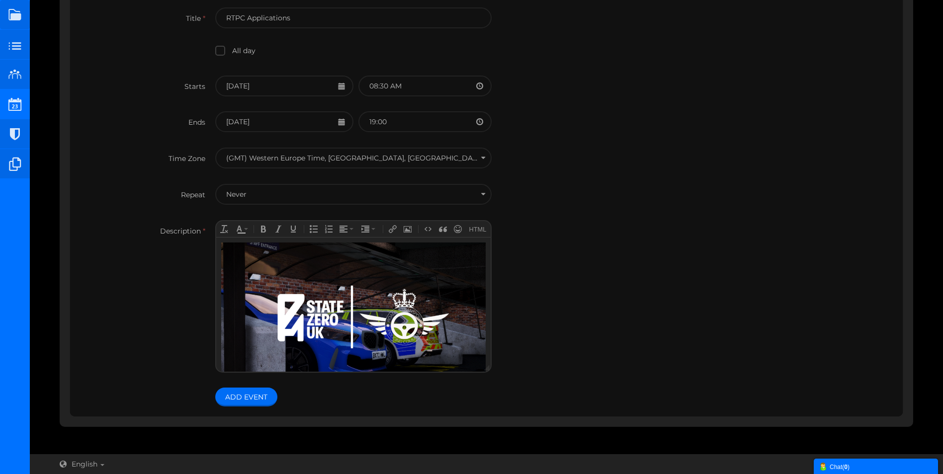
click at [257, 395] on span "Add Event" at bounding box center [246, 397] width 42 height 9
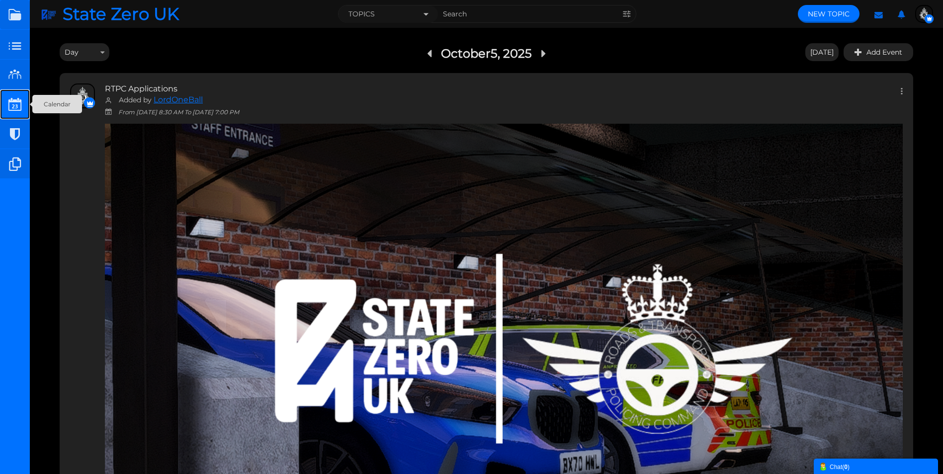
click at [14, 101] on small at bounding box center [15, 104] width 30 height 30
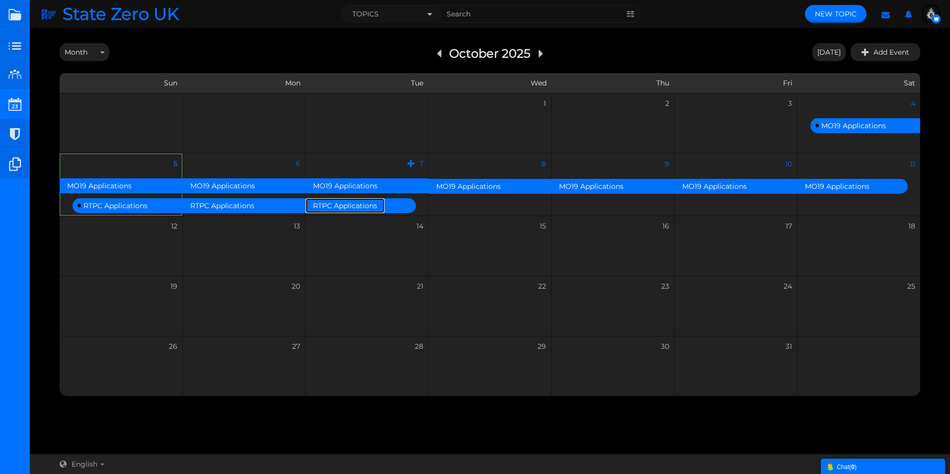
click at [350, 207] on link "RTPC Applications" at bounding box center [345, 205] width 79 height 15
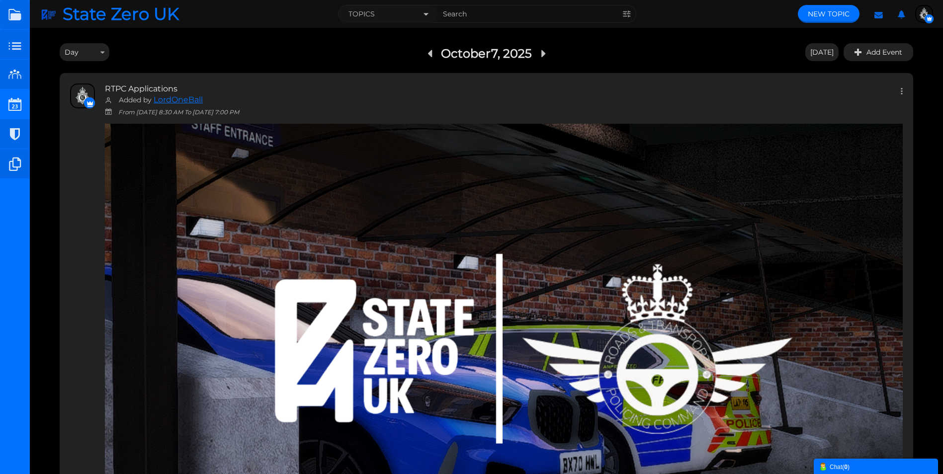
click at [904, 88] on div "Edit event Delete event RTPC Applications Added by LordOneBall From [DATE] 9:30…" at bounding box center [486, 341] width 853 height 536
click at [903, 89] on div "Edit event Delete event RTPC Applications Added by LordOneBall From [DATE] 9:30…" at bounding box center [486, 341] width 853 height 536
click at [900, 89] on icon at bounding box center [899, 90] width 7 height 9
click at [901, 107] on link "Edit event" at bounding box center [902, 112] width 20 height 20
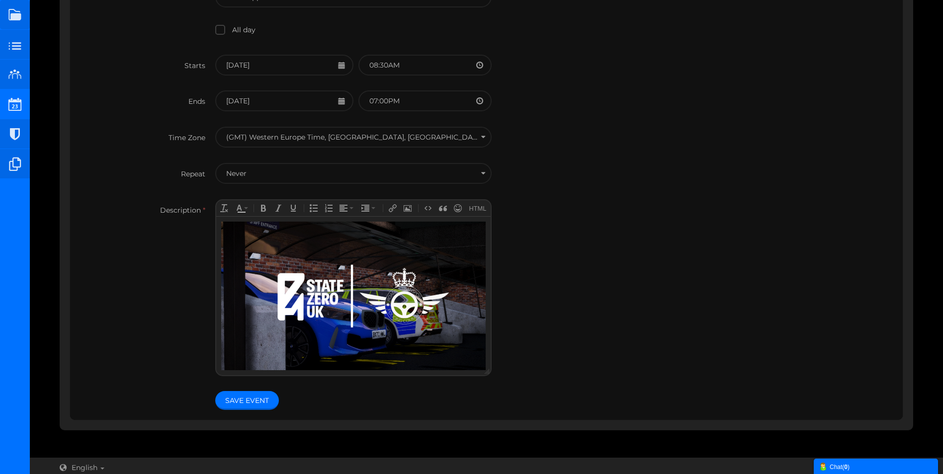
scroll to position [115, 0]
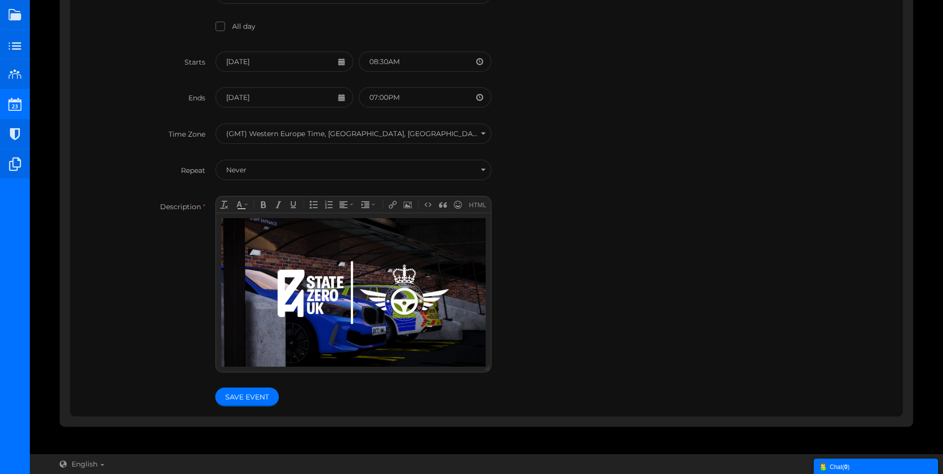
click at [487, 360] on body at bounding box center [353, 292] width 274 height 159
click at [218, 226] on body at bounding box center [353, 292] width 274 height 159
click at [217, 220] on body "﻿" at bounding box center [353, 292] width 274 height 159
click at [218, 221] on body "﻿" at bounding box center [353, 292] width 274 height 159
drag, startPoint x: 218, startPoint y: 221, endPoint x: 217, endPoint y: 216, distance: 5.0
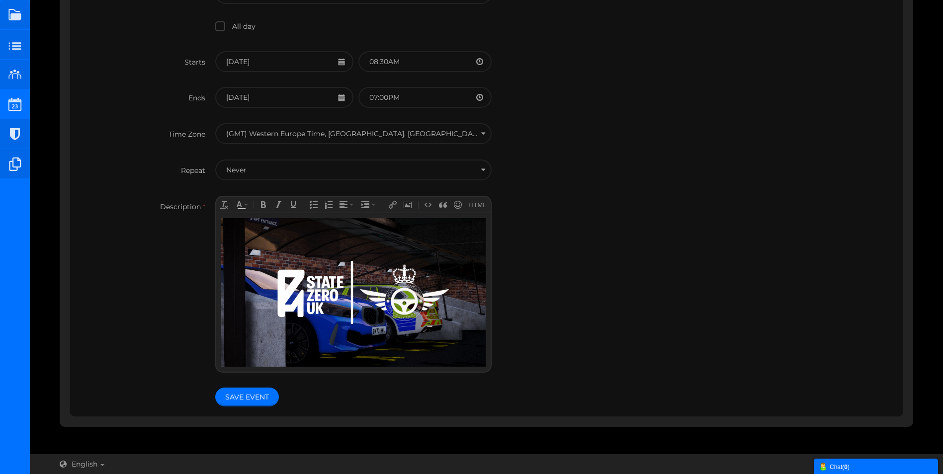
click at [218, 220] on body "﻿" at bounding box center [353, 292] width 274 height 159
click at [217, 216] on body "﻿" at bounding box center [353, 292] width 274 height 159
click at [217, 226] on body "﻿" at bounding box center [353, 292] width 274 height 159
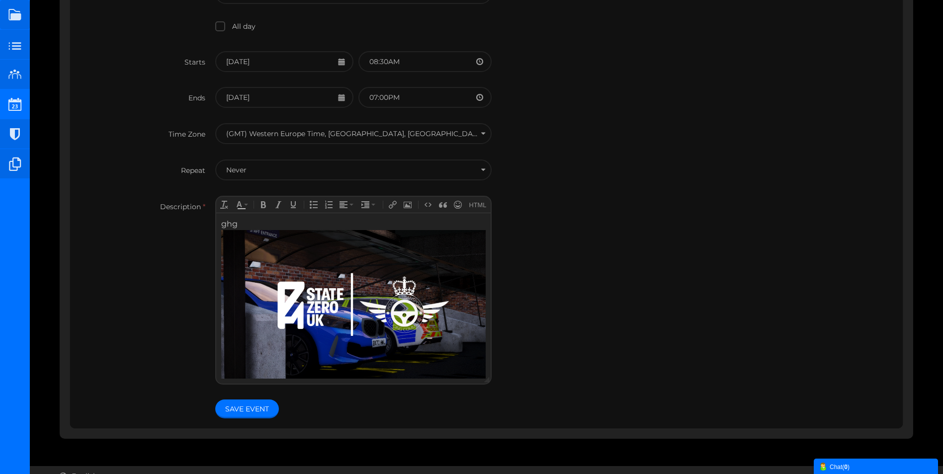
click at [250, 220] on div "ghg﻿" at bounding box center [353, 298] width 264 height 161
click at [240, 221] on div "ghg https://forms.gle/cP4ZZ6b5EtcYWtj78" at bounding box center [353, 298] width 264 height 161
click at [251, 408] on span "Save Event" at bounding box center [247, 409] width 44 height 9
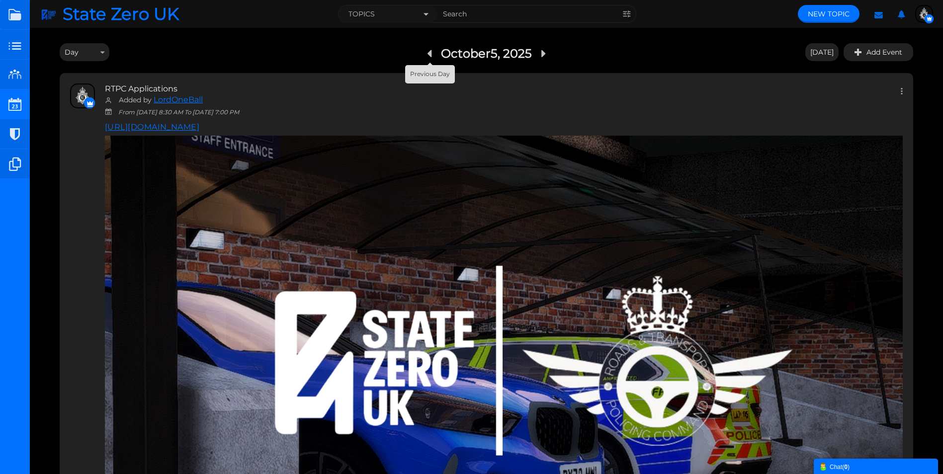
click at [425, 52] on link at bounding box center [430, 52] width 22 height 18
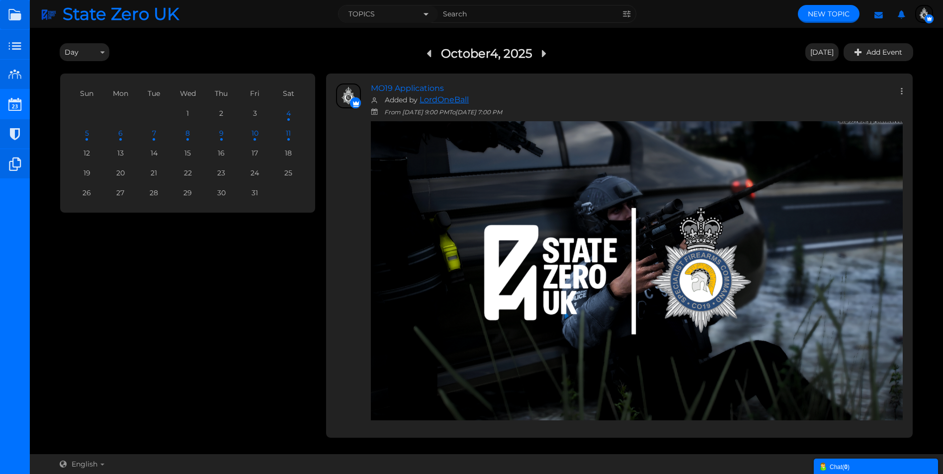
click at [895, 92] on h3 "MO19 Applications" at bounding box center [637, 89] width 532 height 11
click at [901, 92] on icon at bounding box center [899, 90] width 7 height 9
click at [901, 108] on icon at bounding box center [901, 111] width 17 height 9
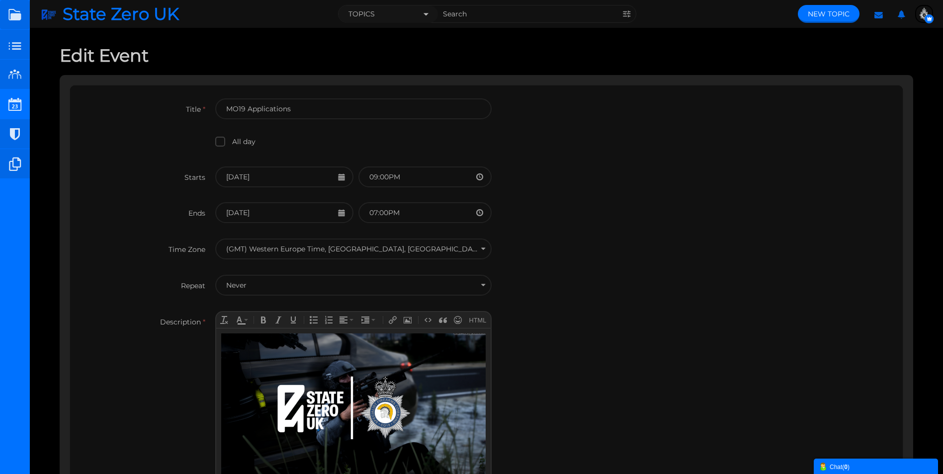
click at [219, 332] on body at bounding box center [353, 407] width 274 height 159
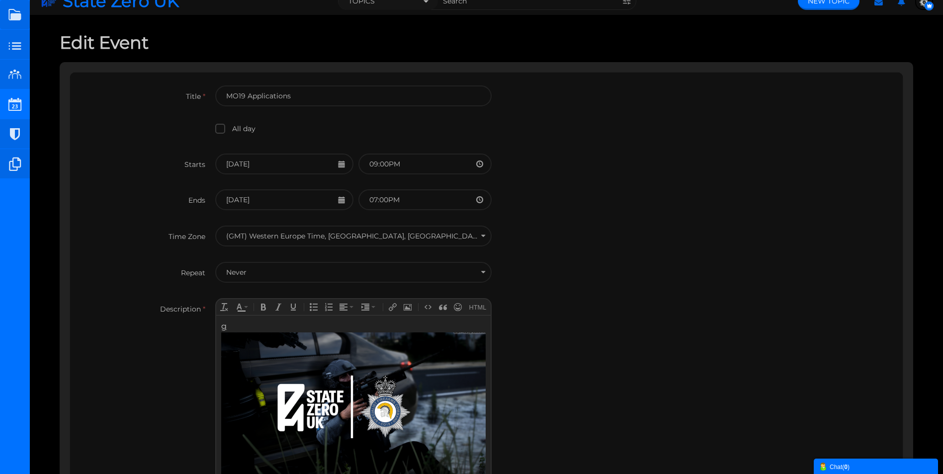
scroll to position [20, 0]
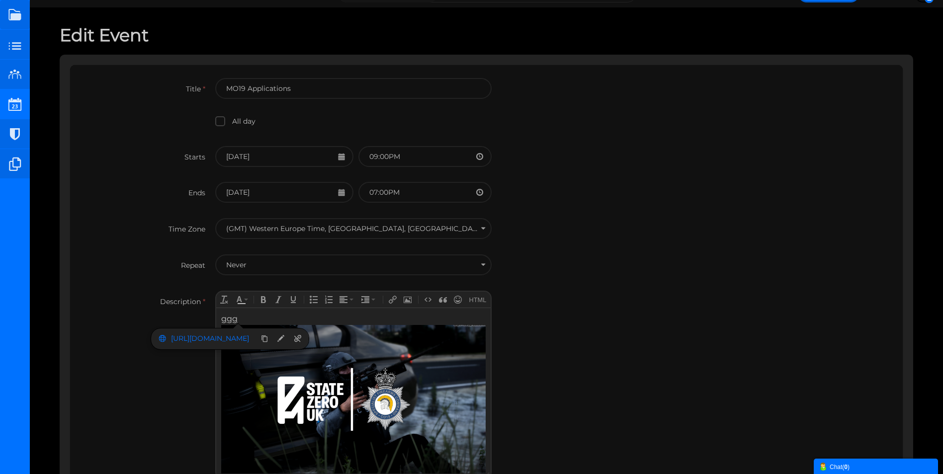
click at [247, 316] on div "ggg" at bounding box center [353, 393] width 264 height 161
click at [246, 317] on div "ggg" at bounding box center [353, 393] width 264 height 161
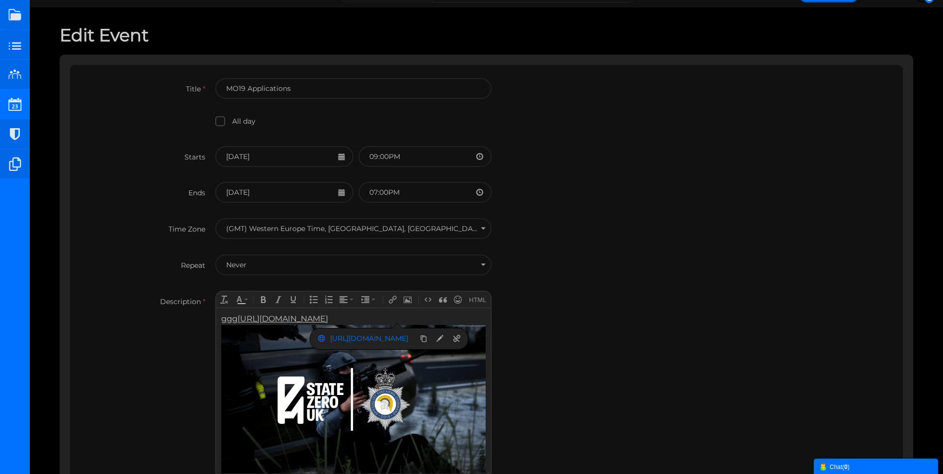
click at [237, 317] on link "ggg https://forms.gle/TekbYuuBMQfLhWKY6" at bounding box center [353, 358] width 264 height 89
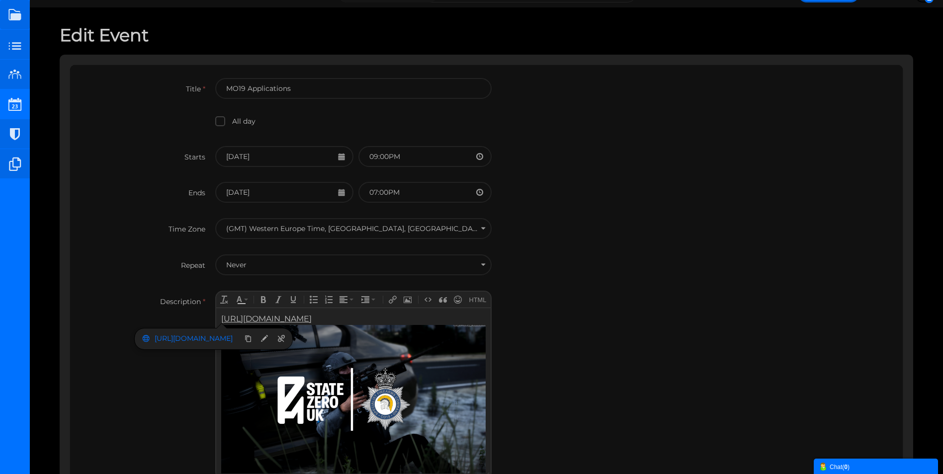
click at [392, 319] on div "﻿https://forms.gle/TekbYuuBMQfLhWKY6" at bounding box center [353, 393] width 264 height 161
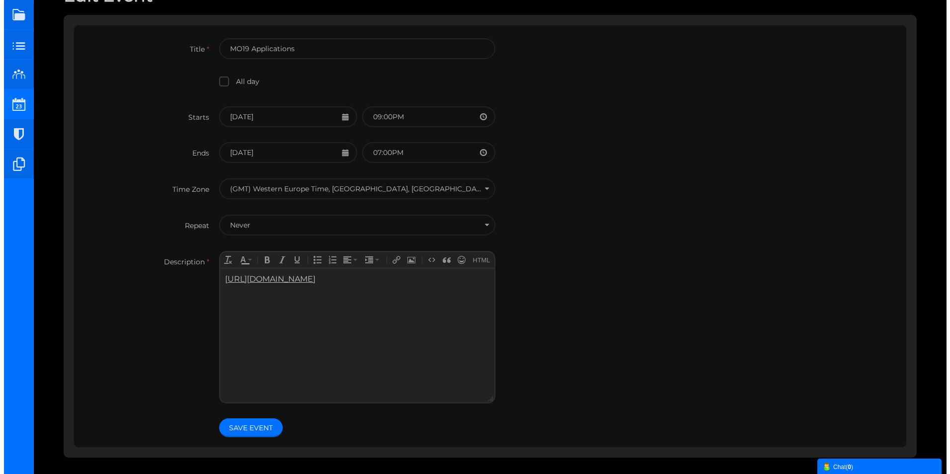
scroll to position [91, 0]
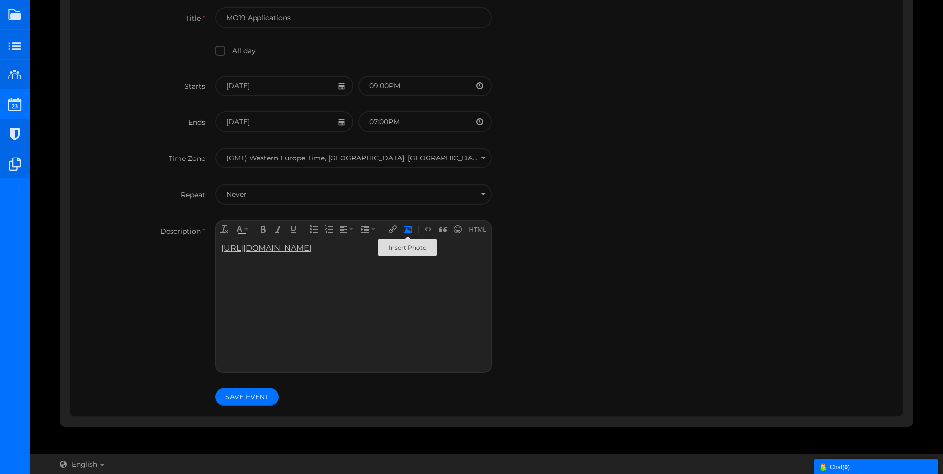
click at [405, 232] on icon "Insert Photo" at bounding box center [408, 229] width 8 height 8
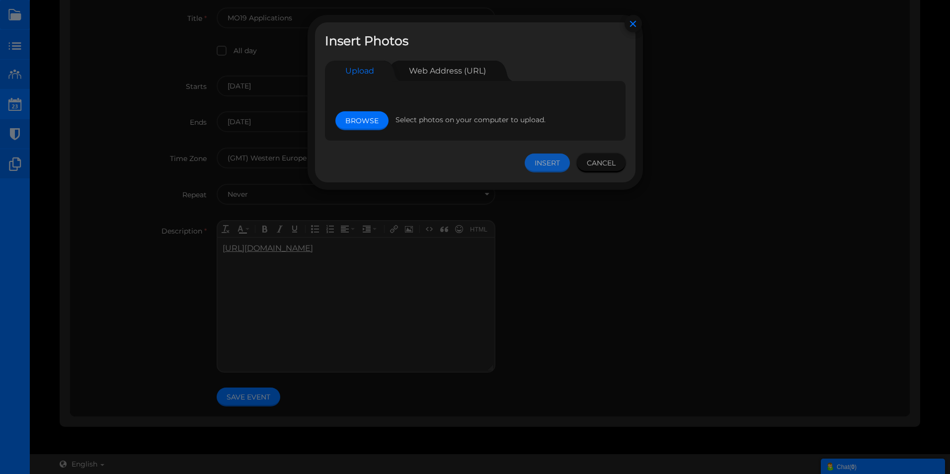
click at [361, 118] on link "Browse" at bounding box center [362, 120] width 53 height 19
click at [440, 69] on link "Web Address (URL)" at bounding box center [447, 71] width 97 height 20
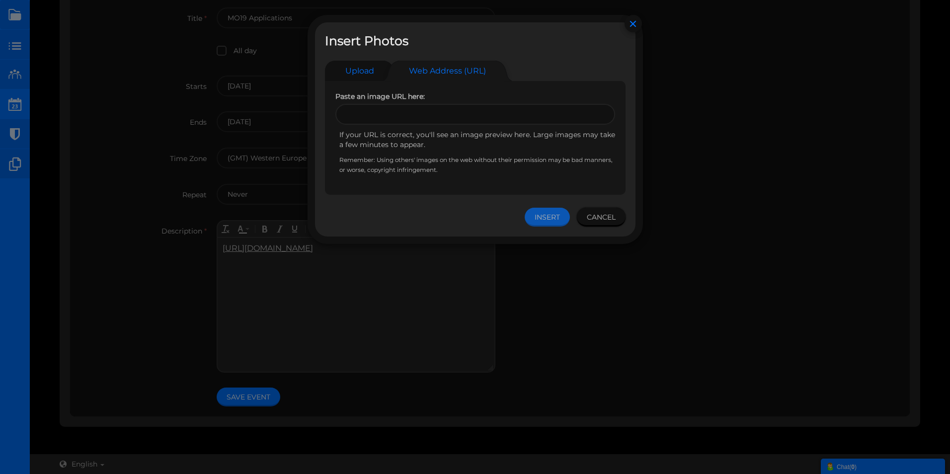
click at [374, 66] on link "Upload" at bounding box center [354, 71] width 59 height 20
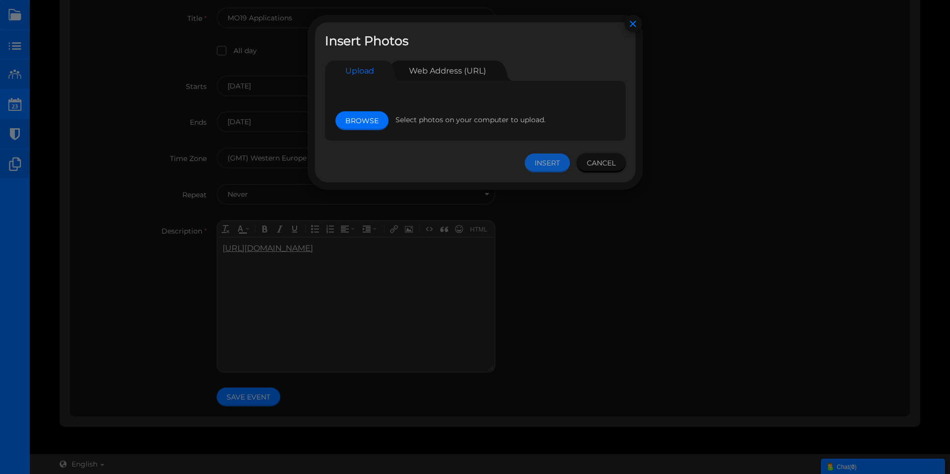
click at [363, 123] on link "Browse" at bounding box center [362, 120] width 53 height 19
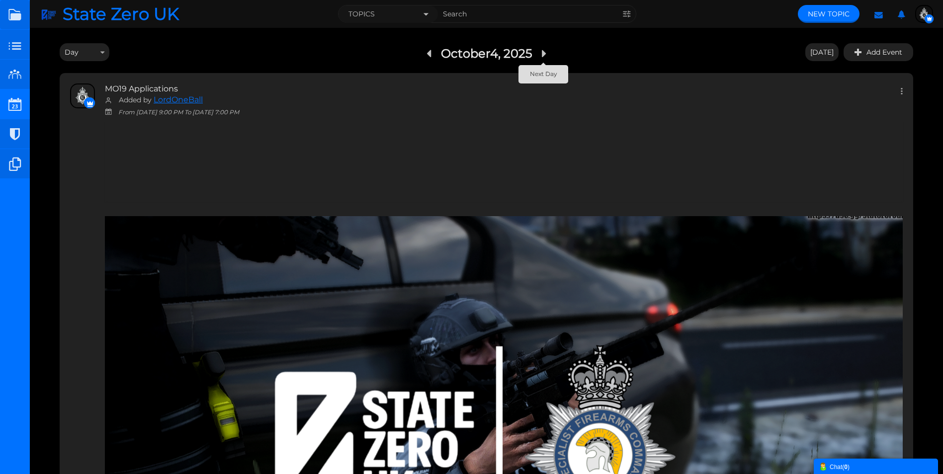
click at [544, 56] on small at bounding box center [543, 52] width 7 height 14
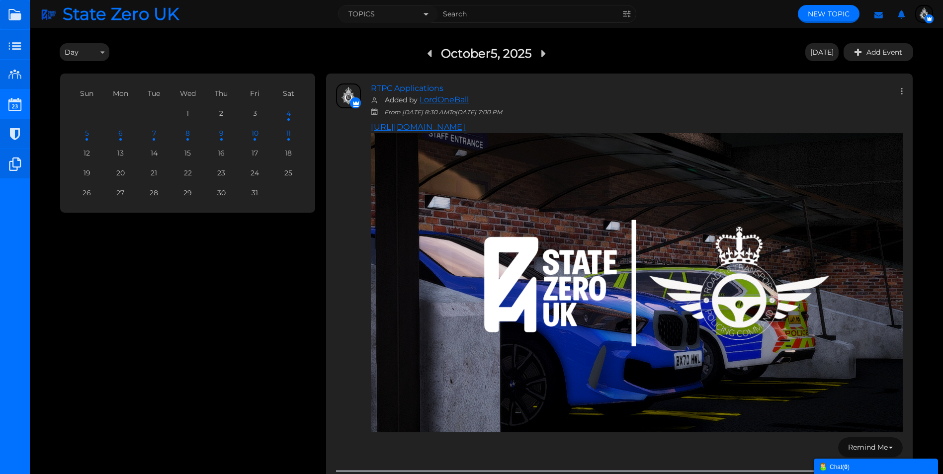
click at [901, 89] on icon at bounding box center [899, 90] width 7 height 9
click at [897, 111] on icon at bounding box center [901, 111] width 17 height 9
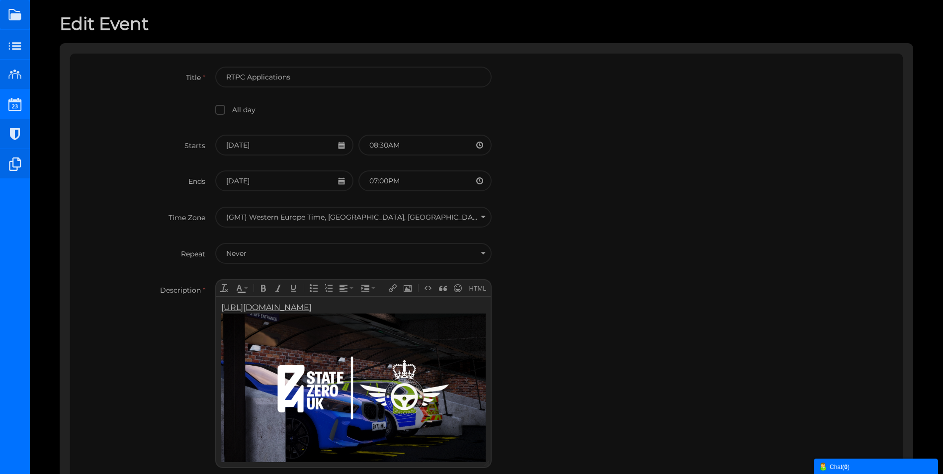
scroll to position [50, 0]
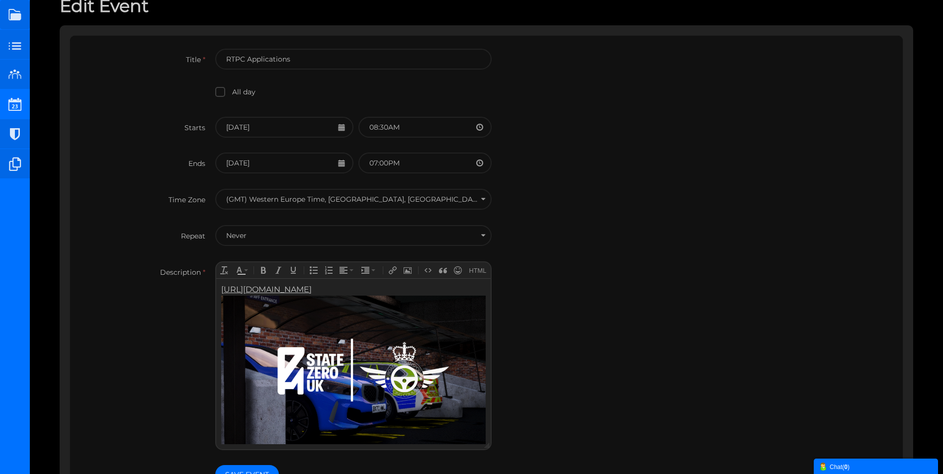
click at [378, 289] on div "https://forms.gle/cP4ZZ6b5EtcYWtj78﻿" at bounding box center [353, 363] width 264 height 161
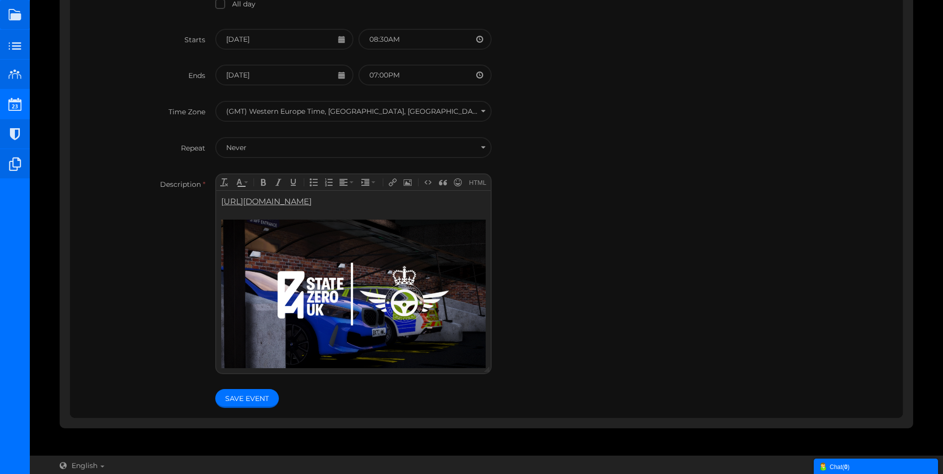
scroll to position [139, 0]
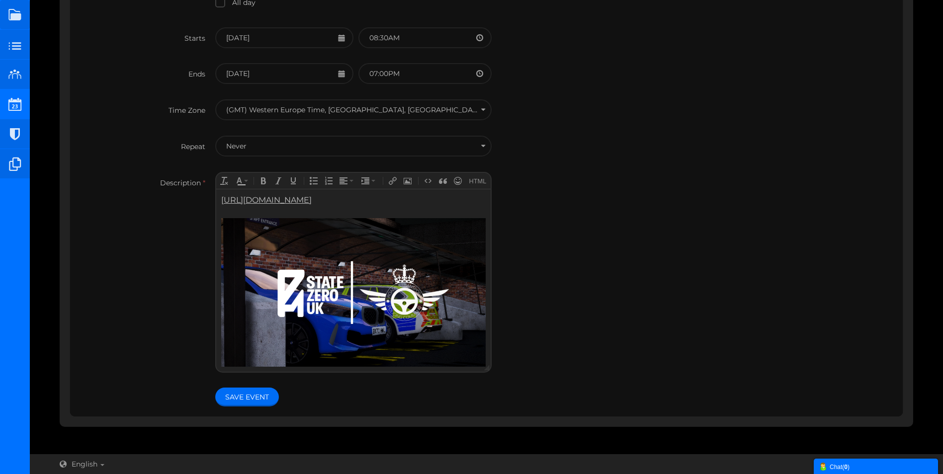
click at [242, 403] on button "Save Event" at bounding box center [247, 397] width 64 height 19
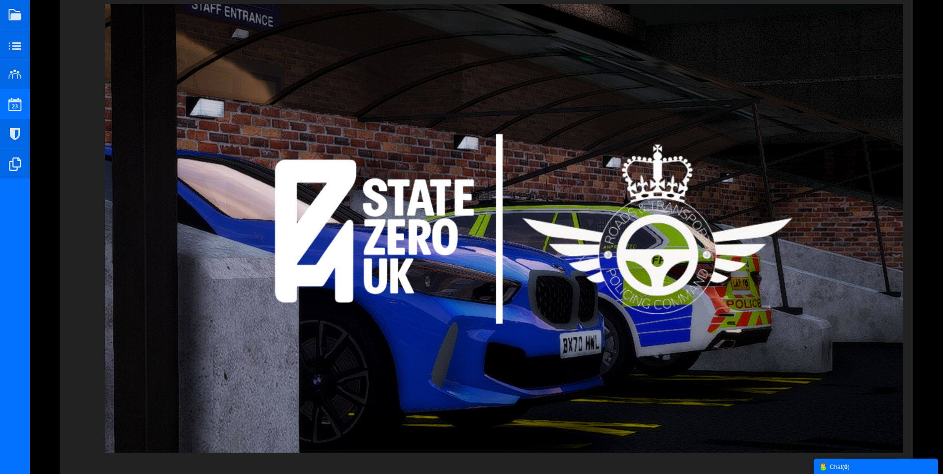
scroll to position [286, 0]
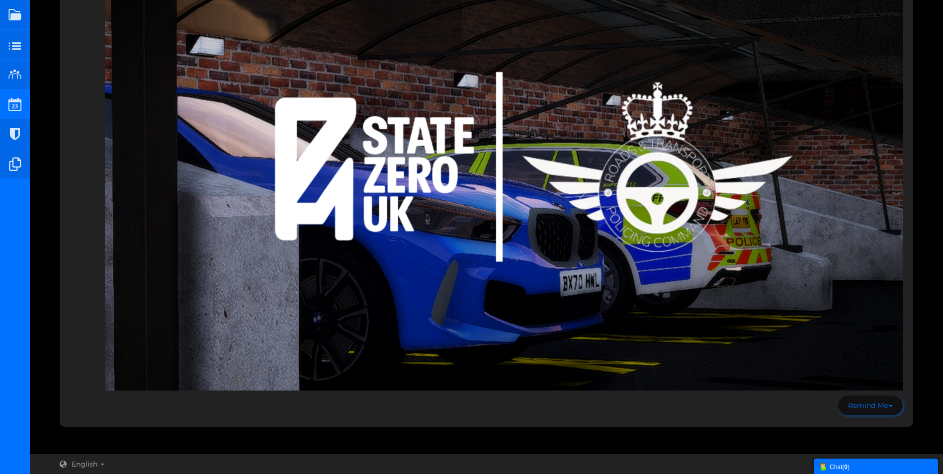
click at [873, 406] on span "Remind Me" at bounding box center [868, 405] width 40 height 9
click at [810, 406] on div "Edit event Delete event RTPC Applications Added by LordOneBall From [DATE] 9:30…" at bounding box center [486, 107] width 853 height 640
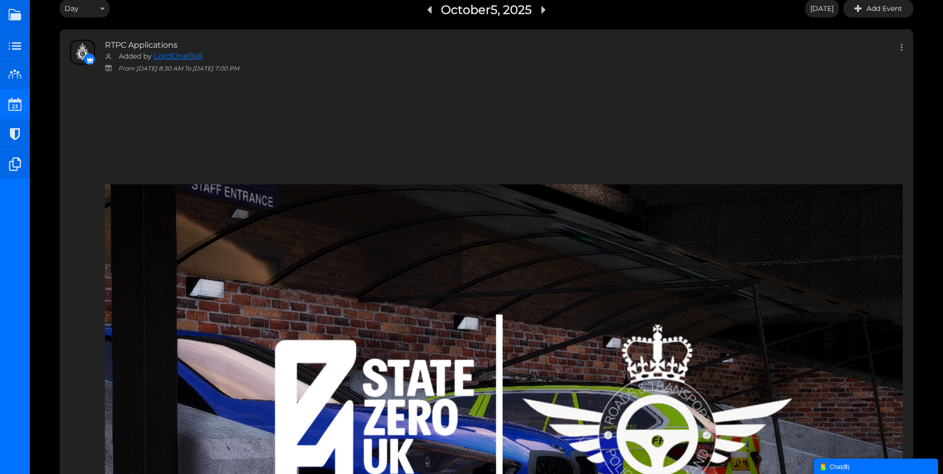
scroll to position [0, 0]
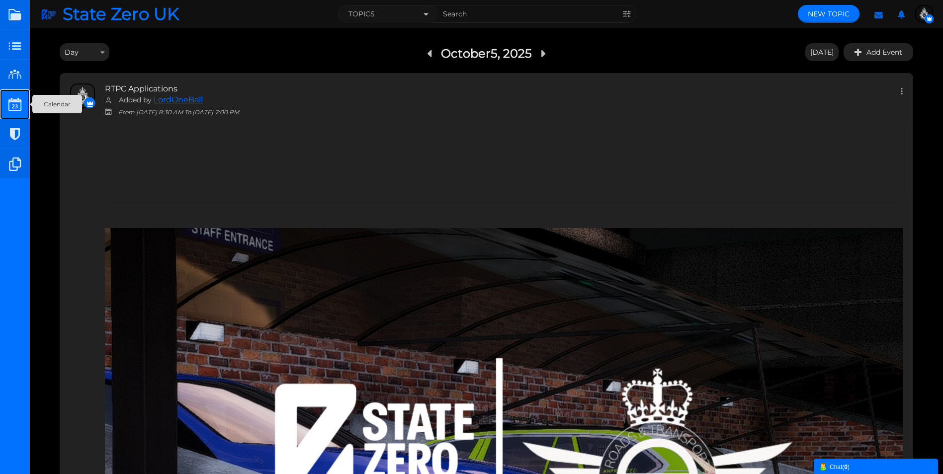
click at [14, 106] on small at bounding box center [15, 104] width 30 height 30
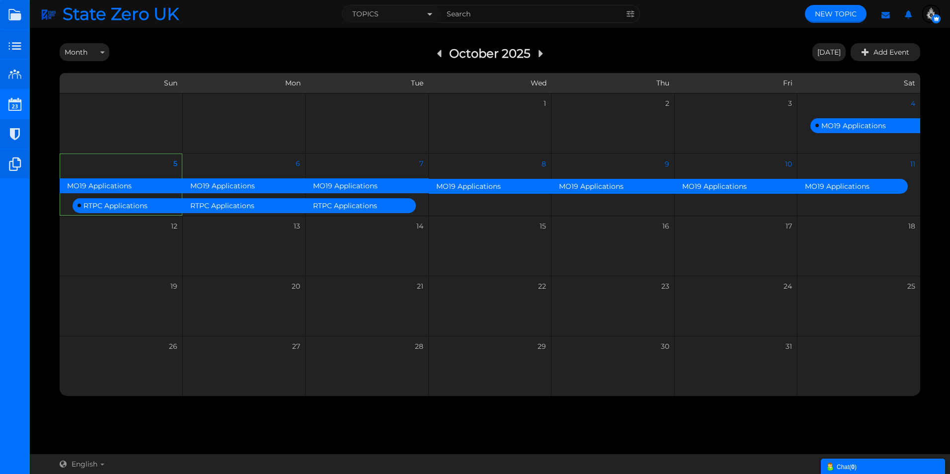
click at [768, 41] on div "[DATE] [DATE] Week Month Year [DATE] Jump to : Go Sun Mon Tue Wed Thu Fri Sat 1" at bounding box center [490, 219] width 921 height 363
click at [540, 54] on small at bounding box center [540, 52] width 7 height 14
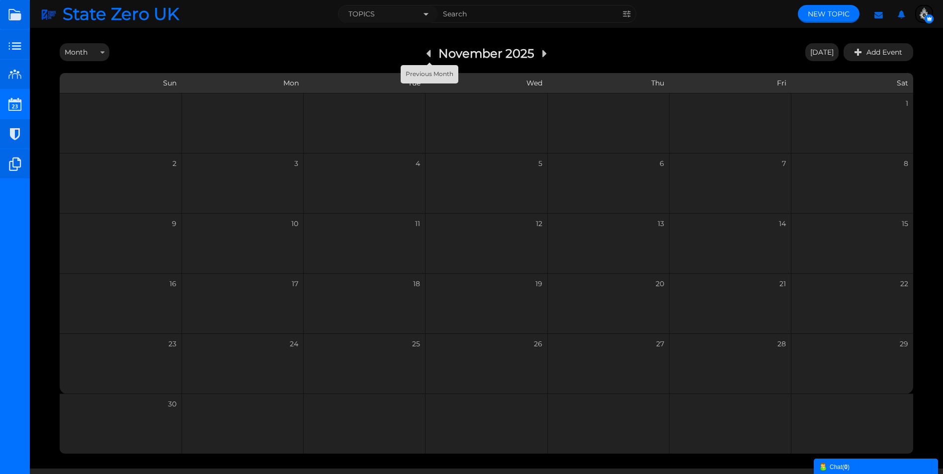
click at [433, 53] on link at bounding box center [429, 52] width 22 height 18
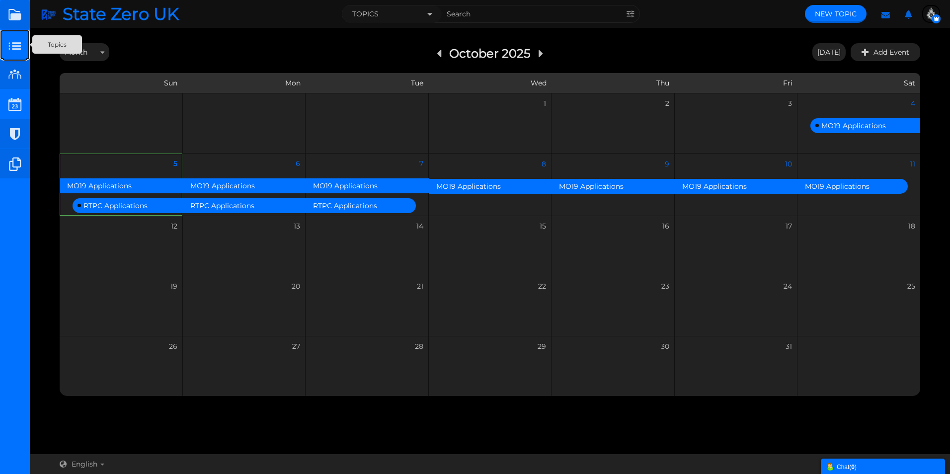
click at [18, 43] on small at bounding box center [15, 45] width 30 height 30
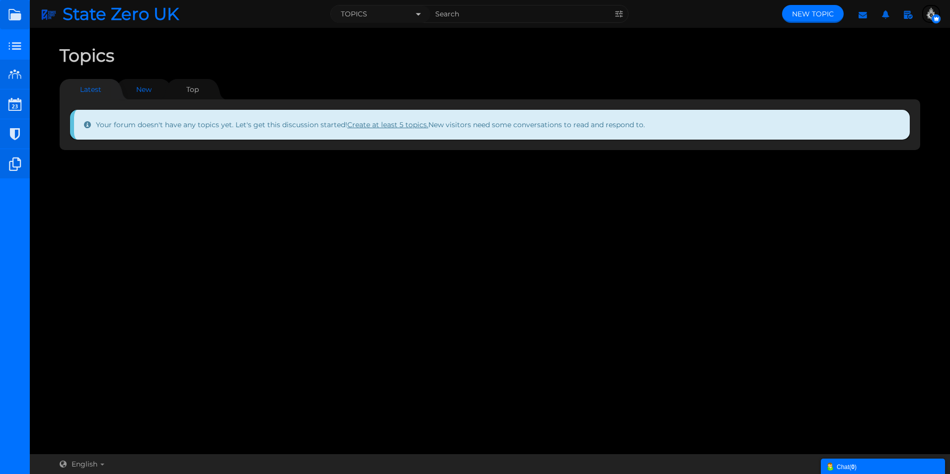
click at [144, 87] on link "New" at bounding box center [143, 89] width 35 height 20
drag, startPoint x: 191, startPoint y: 88, endPoint x: 173, endPoint y: 88, distance: 17.9
click at [192, 88] on link "Top" at bounding box center [192, 89] width 32 height 20
click at [98, 87] on link "Latest" at bounding box center [86, 89] width 52 height 20
click at [13, 16] on link at bounding box center [15, 15] width 30 height 30
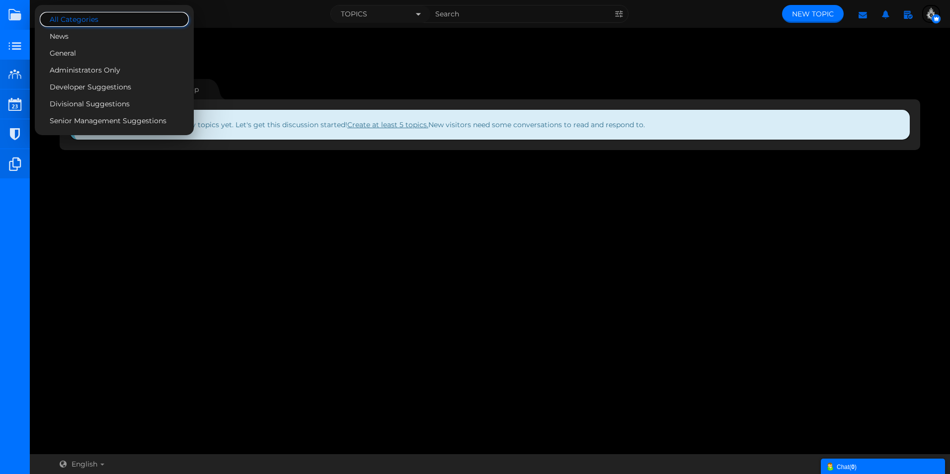
click at [78, 20] on span "All Categories" at bounding box center [112, 19] width 124 height 9
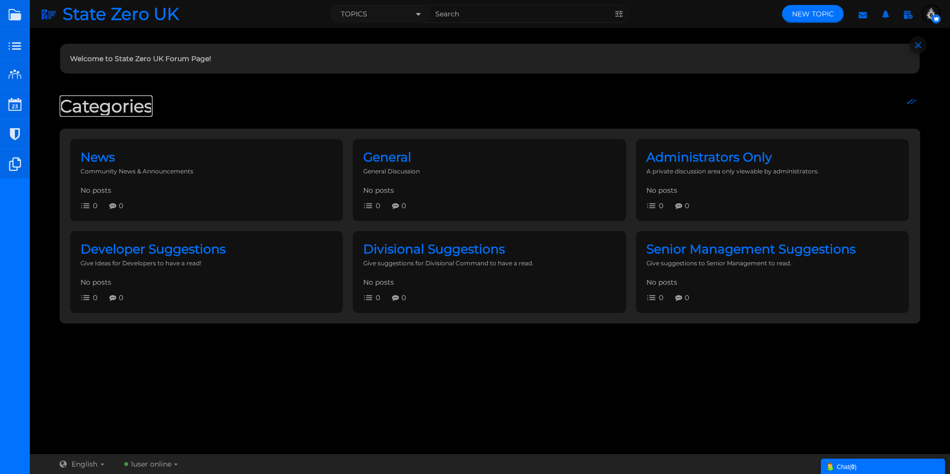
click at [119, 106] on link "Categories" at bounding box center [106, 105] width 93 height 21
click at [911, 16] on icon at bounding box center [909, 16] width 18 height 18
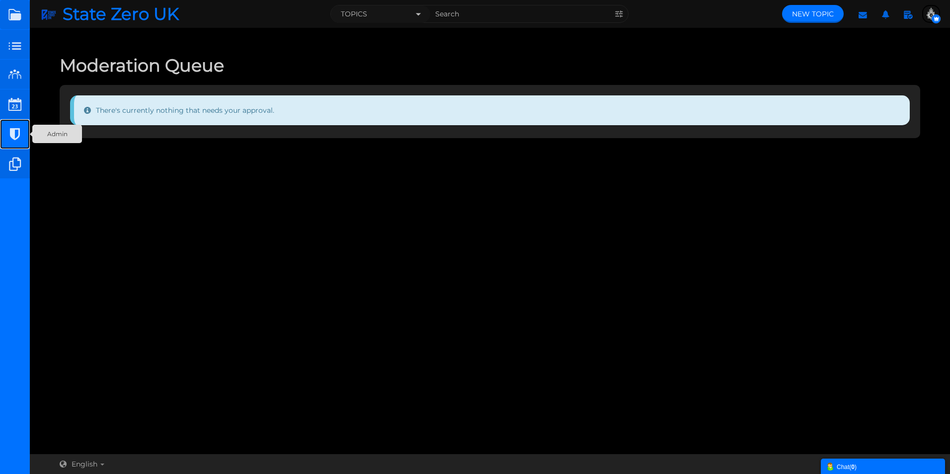
click at [8, 131] on small at bounding box center [15, 134] width 30 height 30
click at [64, 16] on span "State Zero UK" at bounding box center [125, 14] width 124 height 18
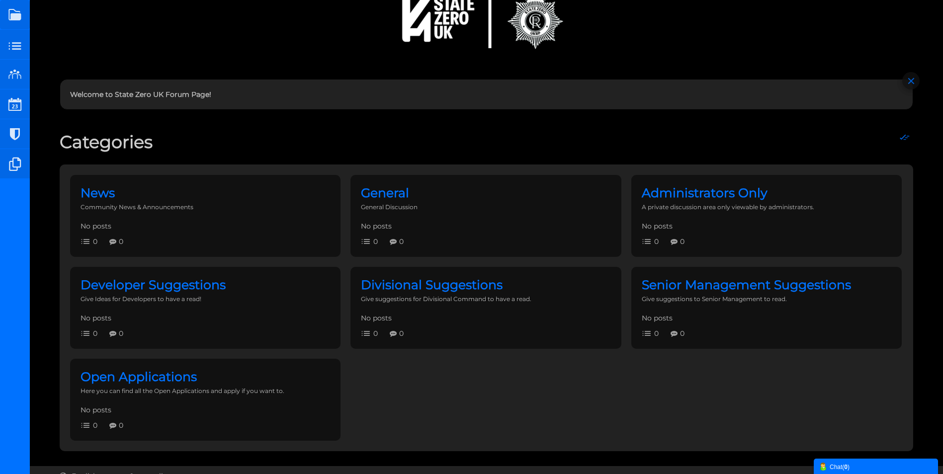
scroll to position [85, 0]
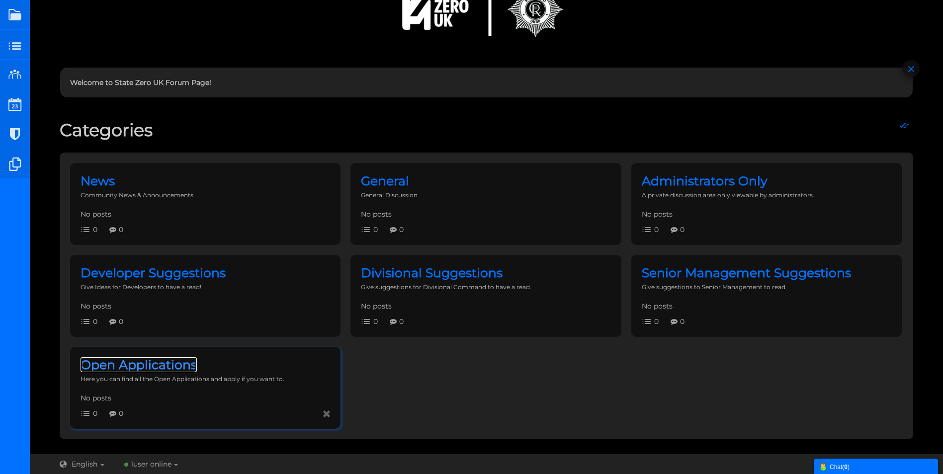
click at [194, 372] on span "Open Applications" at bounding box center [139, 364] width 116 height 15
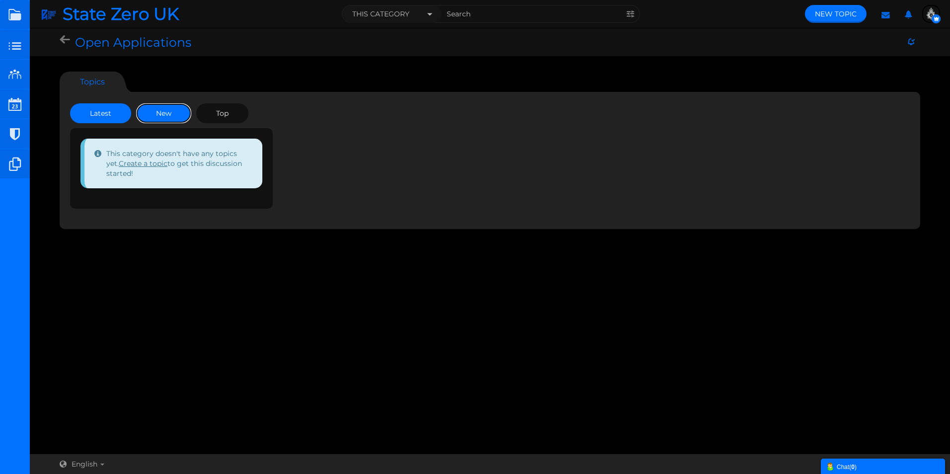
click at [164, 116] on link "New" at bounding box center [163, 113] width 55 height 20
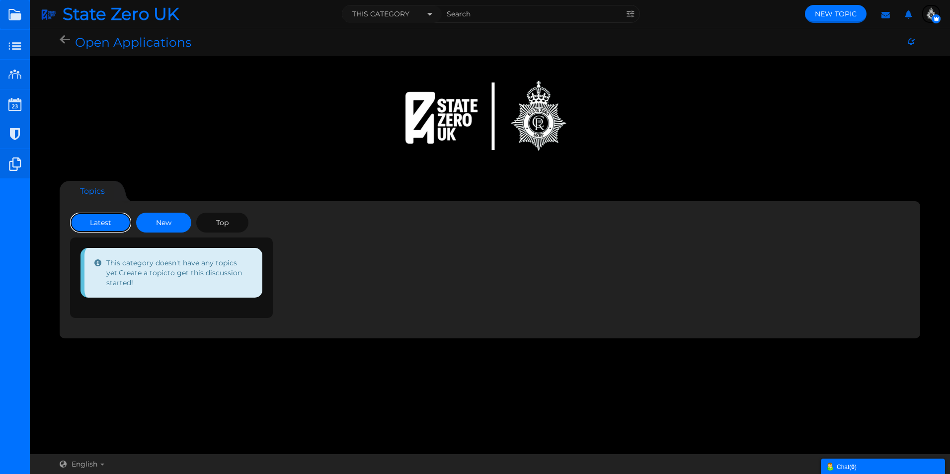
click at [95, 222] on link "Latest" at bounding box center [100, 223] width 61 height 20
click at [830, 14] on span "New Topic" at bounding box center [836, 13] width 42 height 9
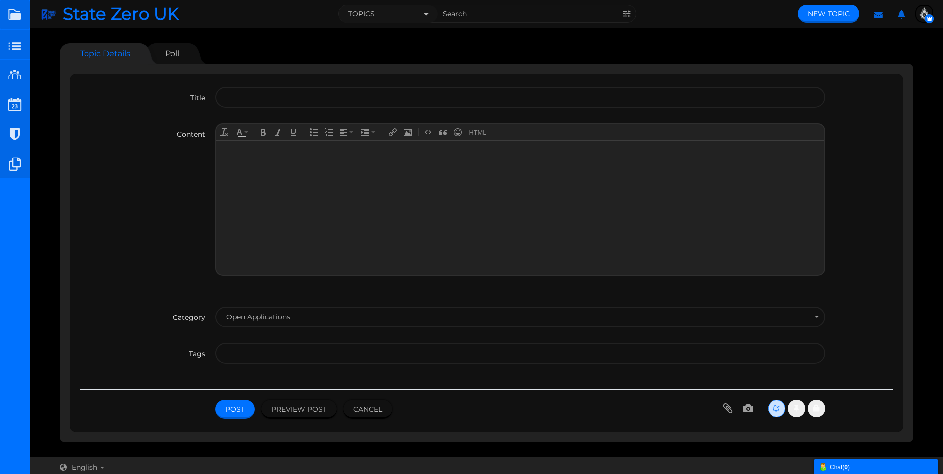
click at [241, 102] on input "text" at bounding box center [519, 97] width 609 height 21
type input "MO19 Applications."
click at [237, 154] on div at bounding box center [519, 151] width 597 height 12
click at [255, 155] on div at bounding box center [519, 151] width 597 height 12
paste body
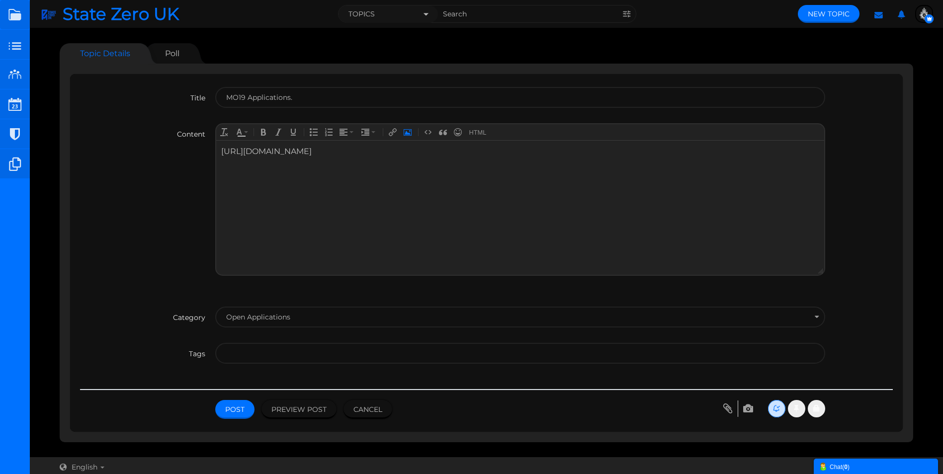
click at [408, 130] on icon "Insert Photo" at bounding box center [408, 132] width 8 height 8
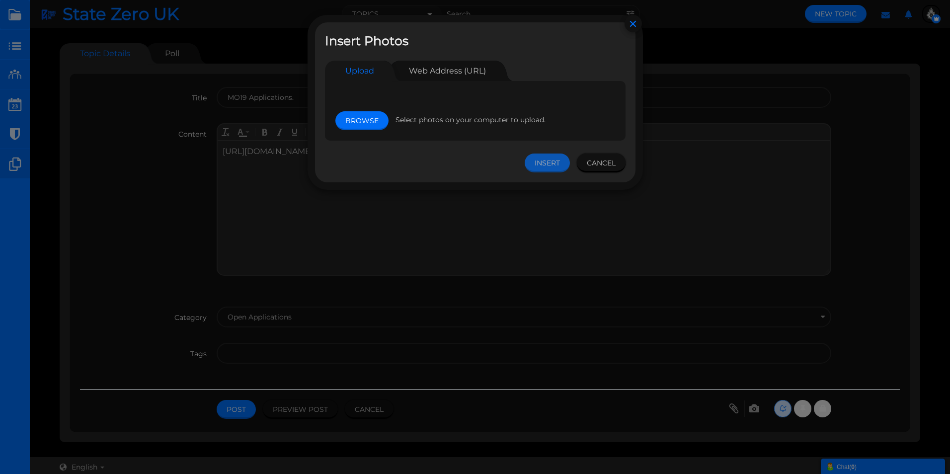
click at [365, 122] on link "Browse" at bounding box center [362, 120] width 53 height 19
type input "C:\fakepath\State Zero UK - AFO APPS (1).png"
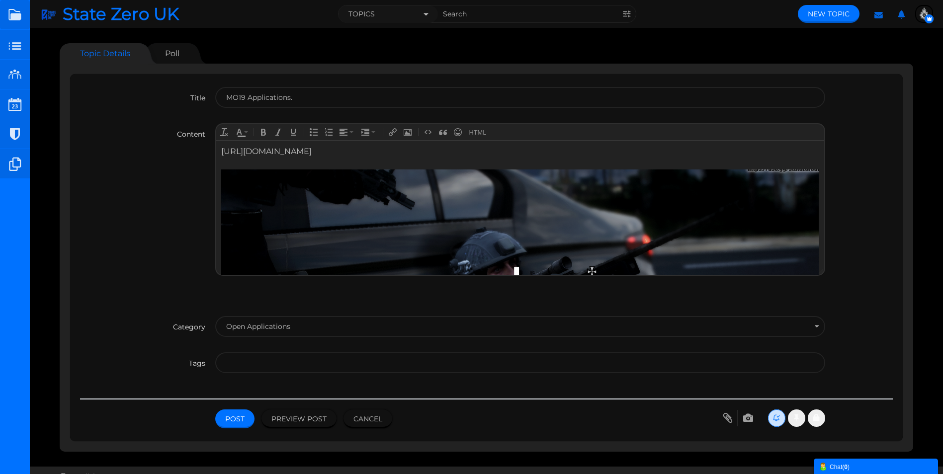
scroll to position [12, 0]
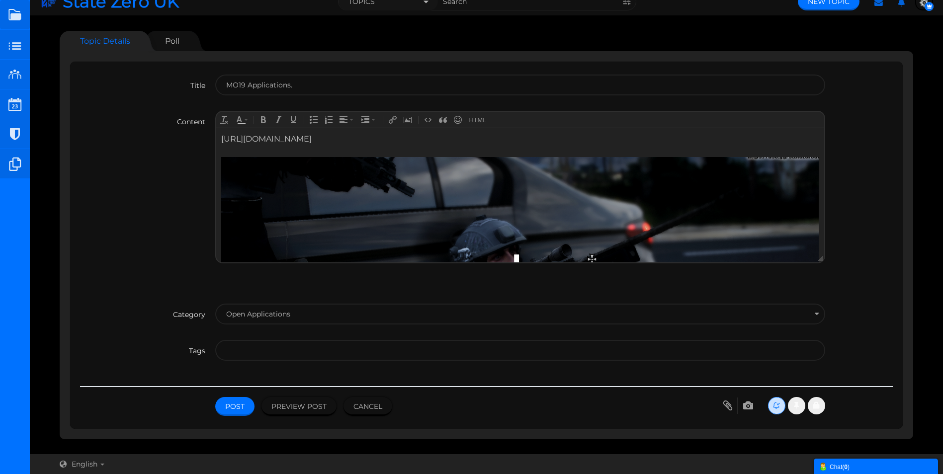
click at [392, 141] on div "https://forms.gle/TekbYuuBMQfLhWKY6" at bounding box center [519, 313] width 597 height 360
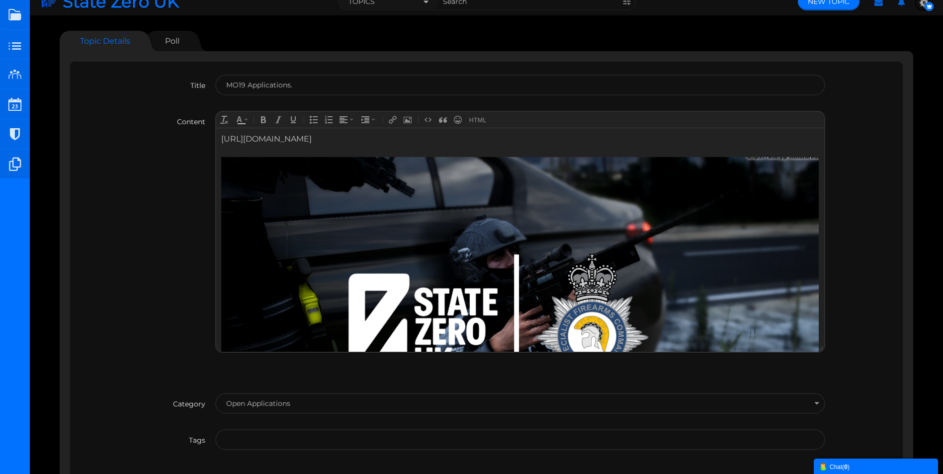
drag, startPoint x: 423, startPoint y: 139, endPoint x: 415, endPoint y: 267, distance: 128.5
click at [216, 138] on html "https://forms.gle/TekbYuuBMQfLhWKY6" at bounding box center [519, 313] width 607 height 370
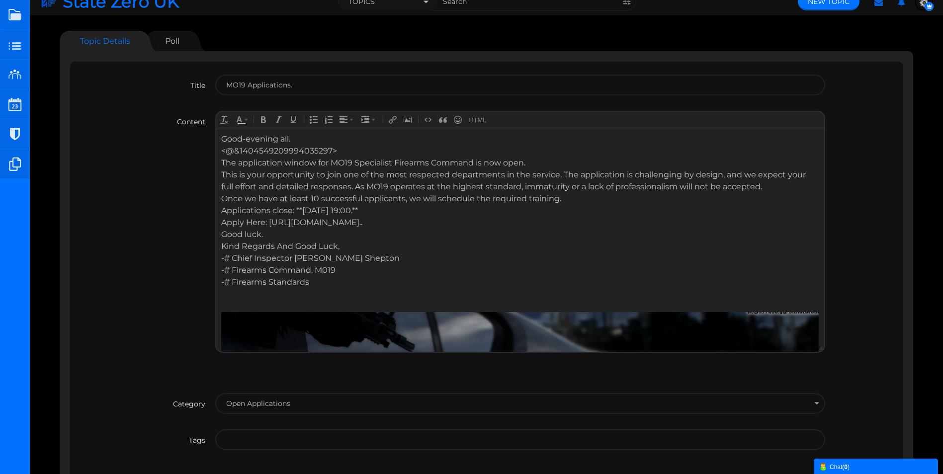
click at [289, 140] on div "Good-evening all." at bounding box center [519, 139] width 597 height 12
drag, startPoint x: 347, startPoint y: 149, endPoint x: 221, endPoint y: 147, distance: 126.8
click at [221, 147] on div "<@&1404549209994035297>" at bounding box center [519, 151] width 597 height 12
click at [530, 161] on div "The application window for MO19 Specialist Firearms Command is now open." at bounding box center [519, 163] width 597 height 12
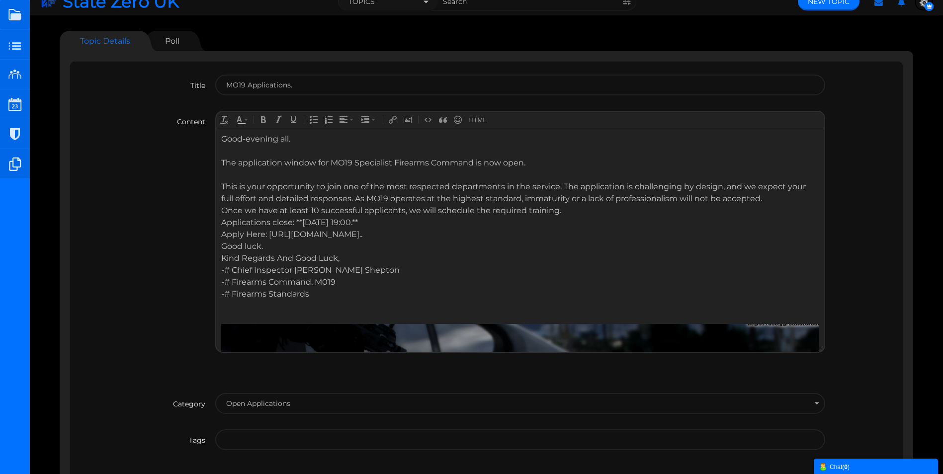
click at [574, 213] on div "Once we have at least 10 successful applicants, we will schedule the required t…" at bounding box center [519, 210] width 597 height 12
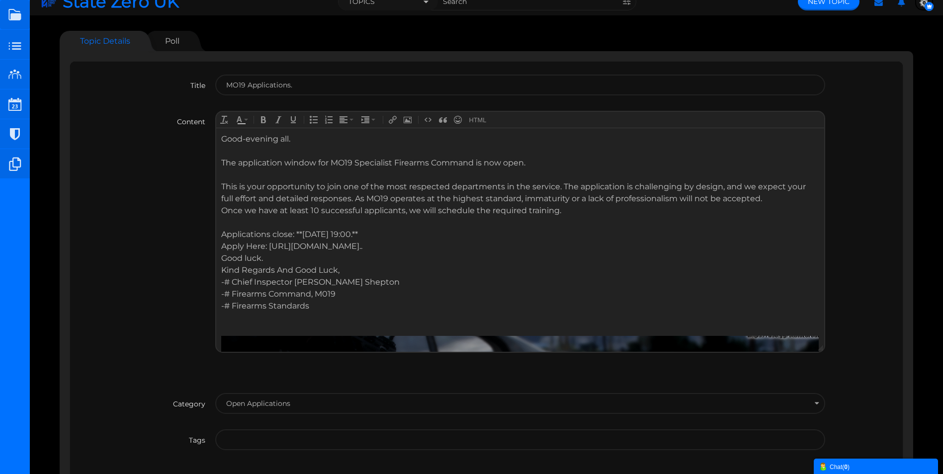
click at [302, 231] on div "Applications close: **Saturday, 11th October 2025 @ 19:00.**" at bounding box center [519, 234] width 597 height 12
click at [451, 233] on div "Applications close: Saturday, 11th October 2025 @ 19:00.**" at bounding box center [519, 234] width 597 height 12
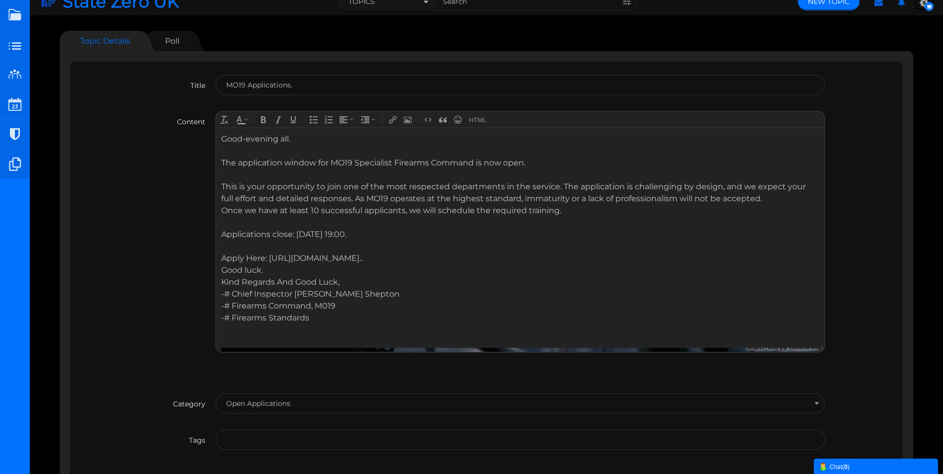
click at [441, 260] on div "Apply Here: https://forms.gle/TekbYuuBMQfLhWKY6..." at bounding box center [519, 258] width 597 height 12
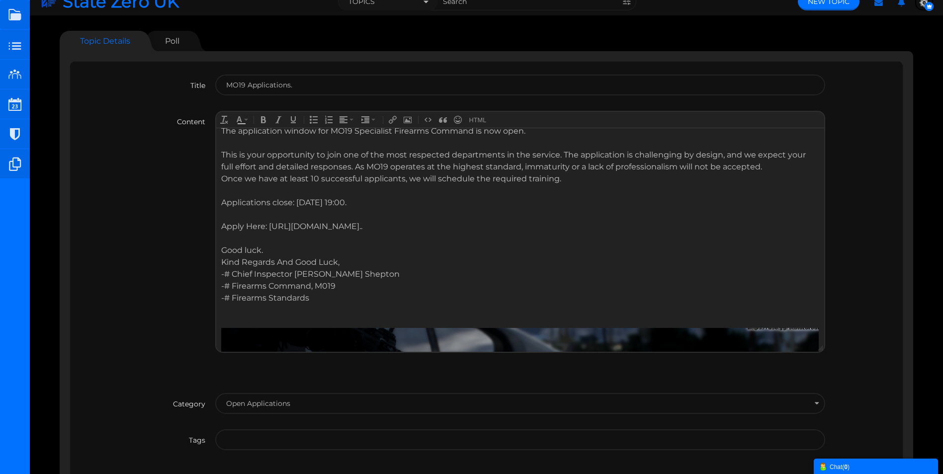
scroll to position [50, 0]
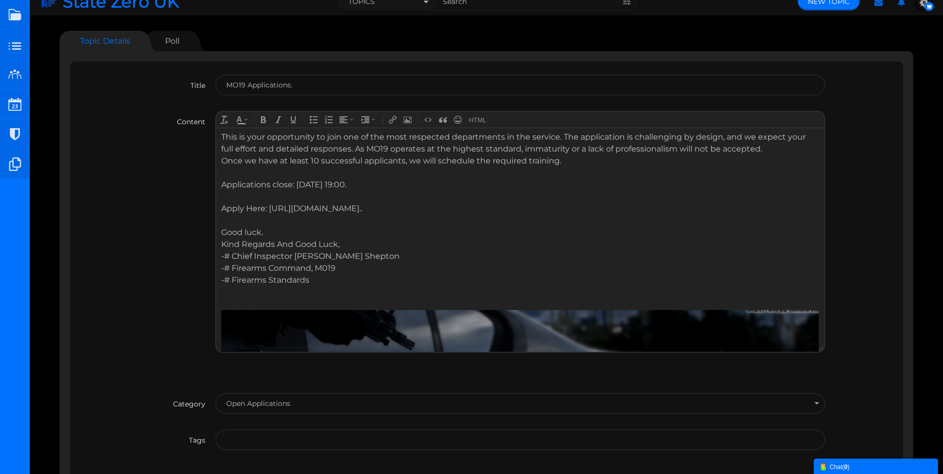
click at [232, 256] on div "-# Chief Inspector J. Shepton -# Firearms Command, M019 -# Firearms Standards" at bounding box center [519, 268] width 597 height 36
drag, startPoint x: 317, startPoint y: 284, endPoint x: 219, endPoint y: 270, distance: 98.8
click at [219, 270] on body "Good-evening all. The application window for MO19 Specialist Firearms Command i…" at bounding box center [519, 364] width 607 height 573
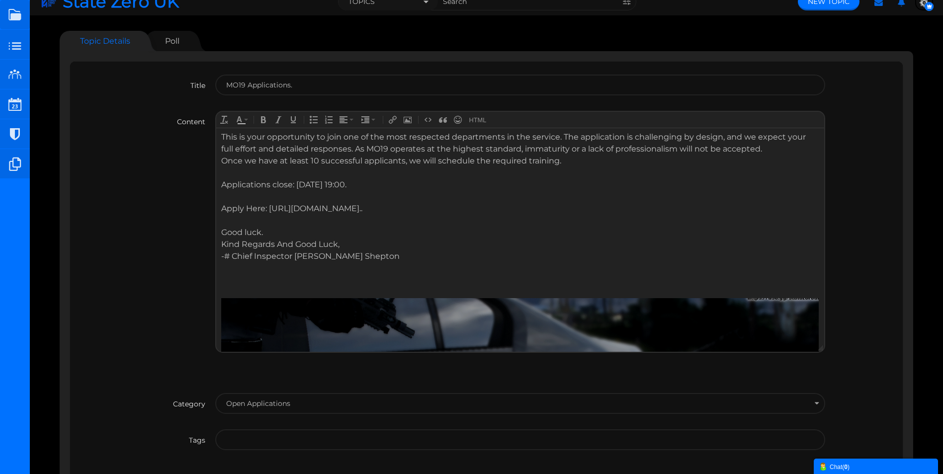
click at [231, 255] on div "-# Chief Inspector J. Shepton" at bounding box center [519, 262] width 597 height 24
click at [349, 257] on div "Chief Inspector J. Shepton" at bounding box center [519, 262] width 597 height 24
click at [264, 281] on div at bounding box center [519, 454] width 597 height 360
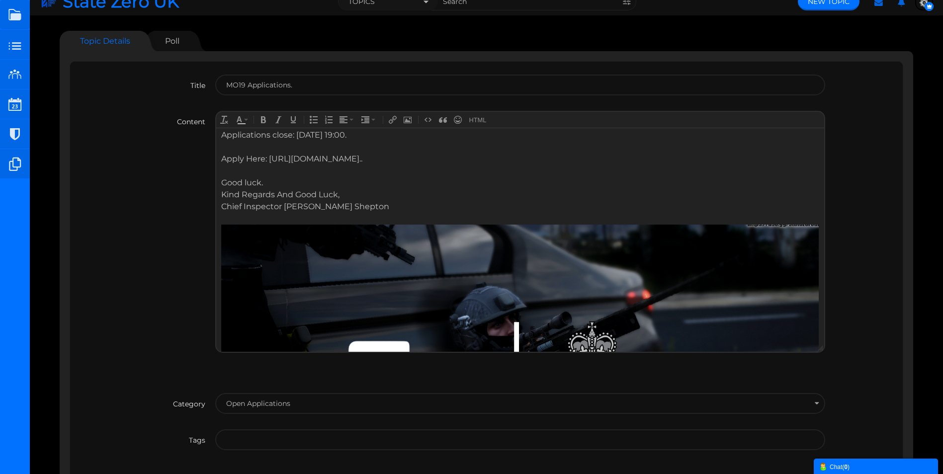
scroll to position [0, 0]
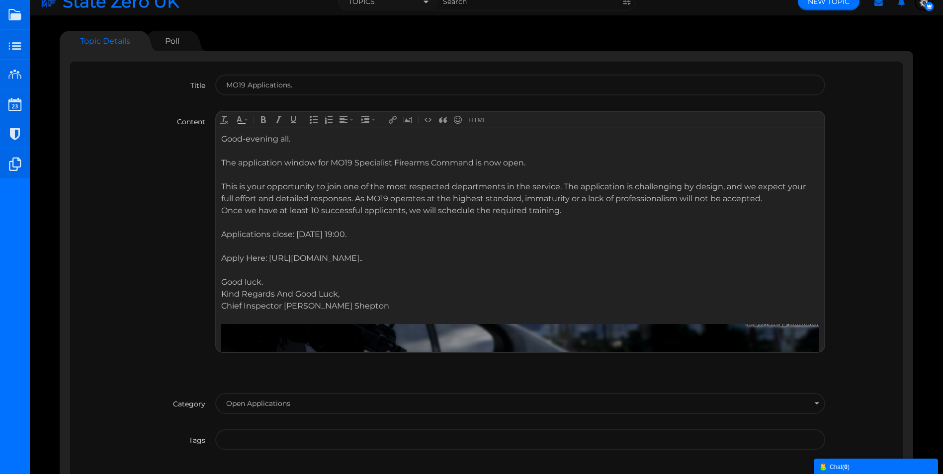
click at [243, 315] on div "Chief Inspector J. Shepton" at bounding box center [519, 480] width 597 height 360
drag, startPoint x: 434, startPoint y: 259, endPoint x: 224, endPoint y: 232, distance: 212.0
click at [224, 232] on body "Good-evening all. The application window for MO19 Specialist Firearms Command i…" at bounding box center [519, 396] width 607 height 537
click at [219, 233] on body "Good-evening all. The application window for MO19 Specialist Firearms Command i…" at bounding box center [519, 396] width 607 height 537
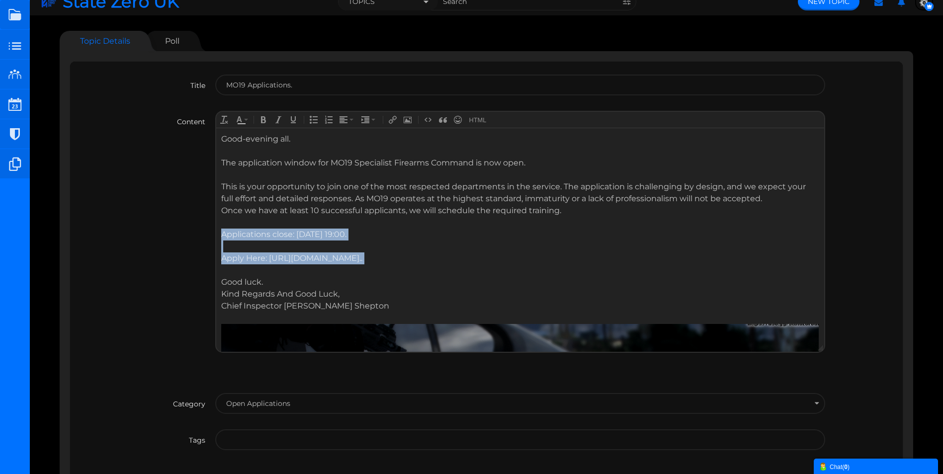
drag, startPoint x: 219, startPoint y: 233, endPoint x: 442, endPoint y: 262, distance: 224.6
click at [442, 262] on body "Good-evening all. The application window for MO19 Specialist Firearms Command i…" at bounding box center [519, 396] width 607 height 537
click at [261, 118] on icon "Bold" at bounding box center [263, 120] width 8 height 8
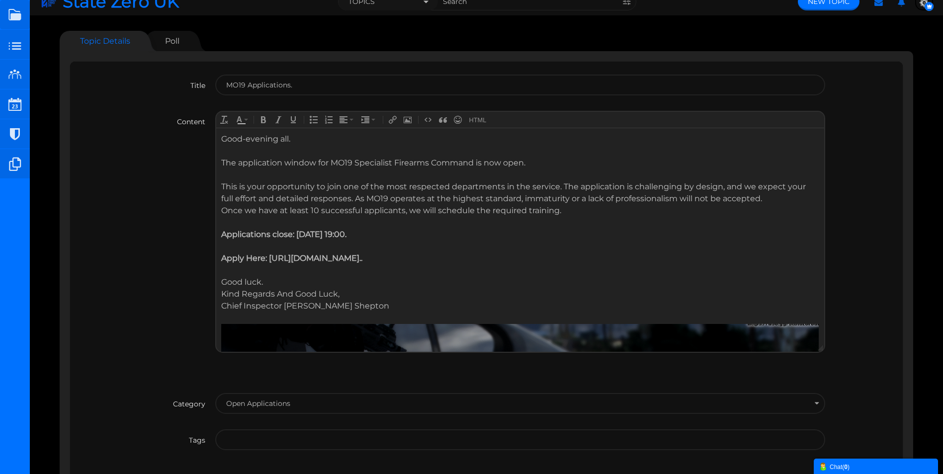
click at [278, 172] on div "The application window for MO19 Specialist Firearms Command is now open." at bounding box center [519, 169] width 597 height 24
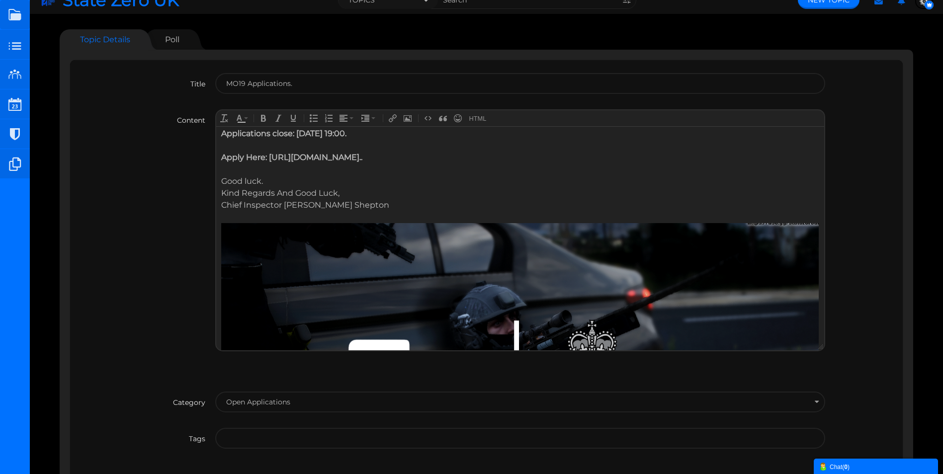
scroll to position [99, 0]
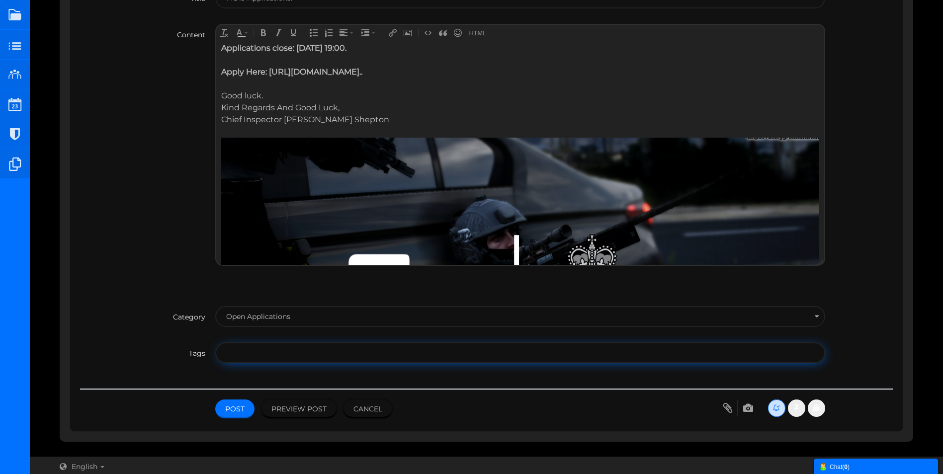
click at [235, 355] on input "text" at bounding box center [518, 352] width 584 height 19
type input "r"
type input "A"
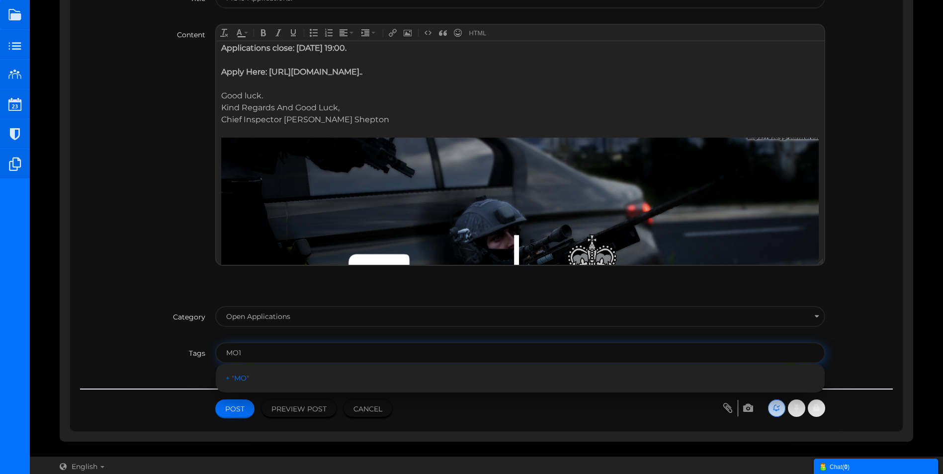
type input "MO19"
click at [239, 376] on div "MO19" at bounding box center [520, 378] width 589 height 9
type input "MO19"
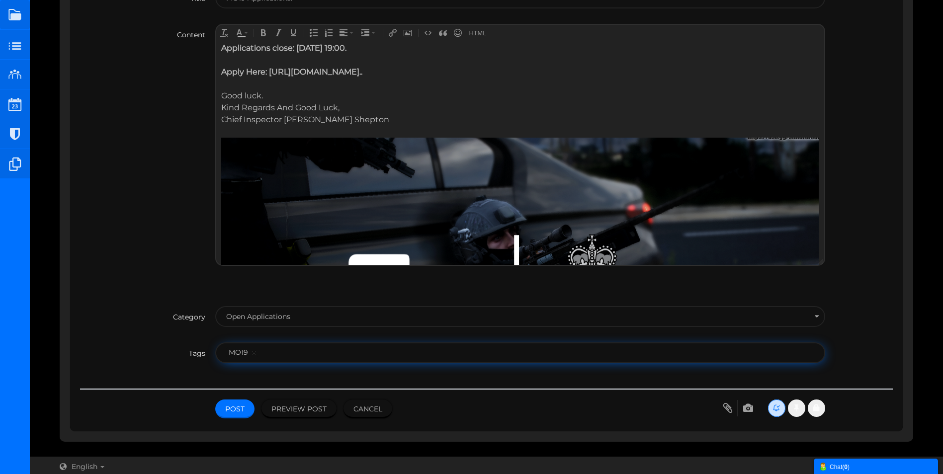
type input "a"
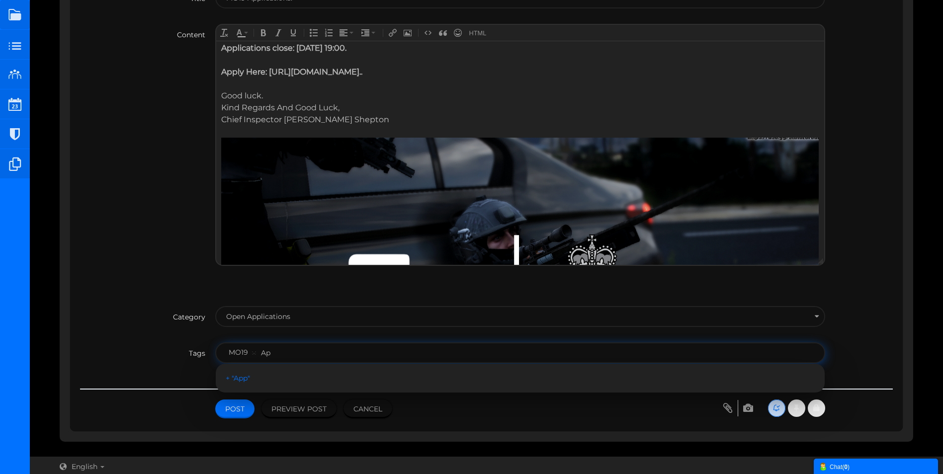
type input "A"
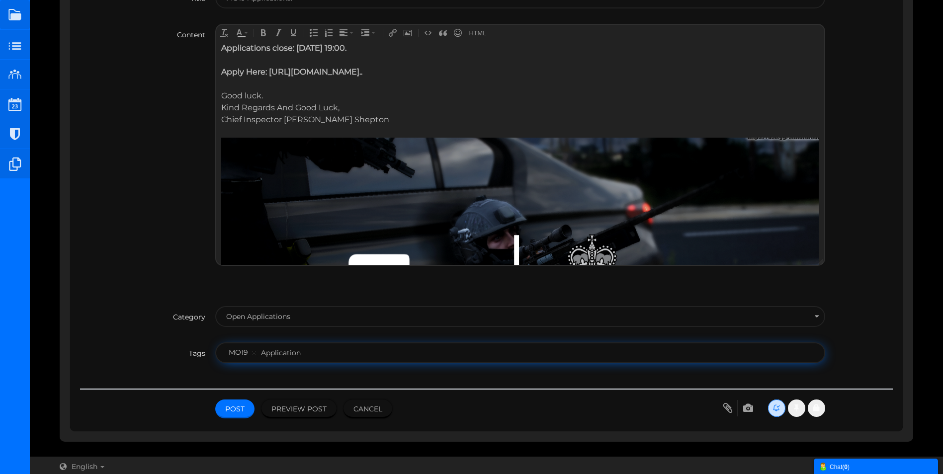
type input "Applications"
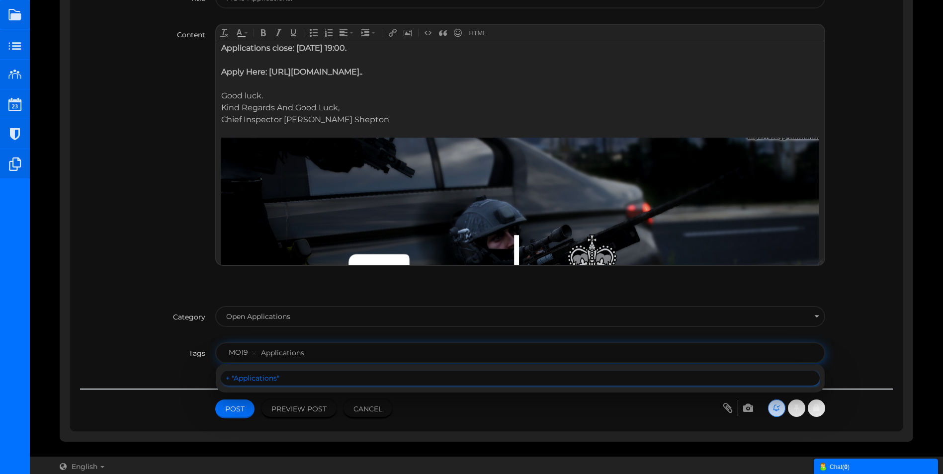
click at [258, 379] on div "Applications" at bounding box center [520, 378] width 589 height 9
type input "MO19,Applications"
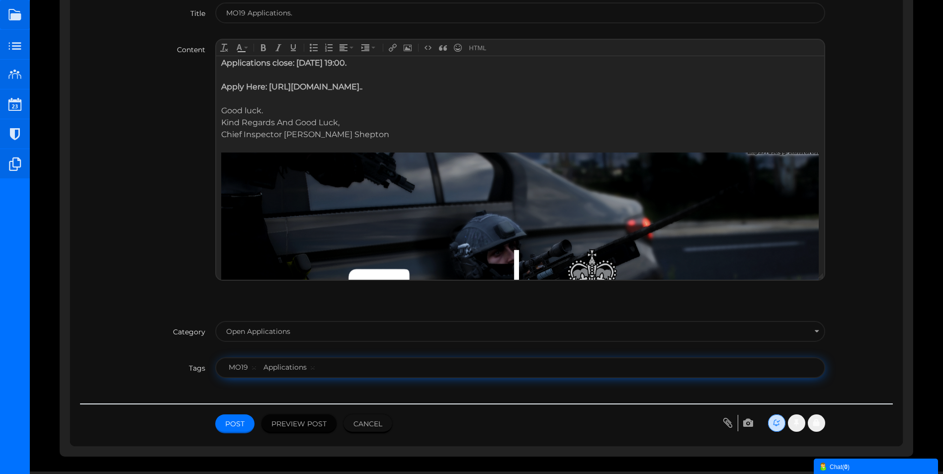
scroll to position [102, 0]
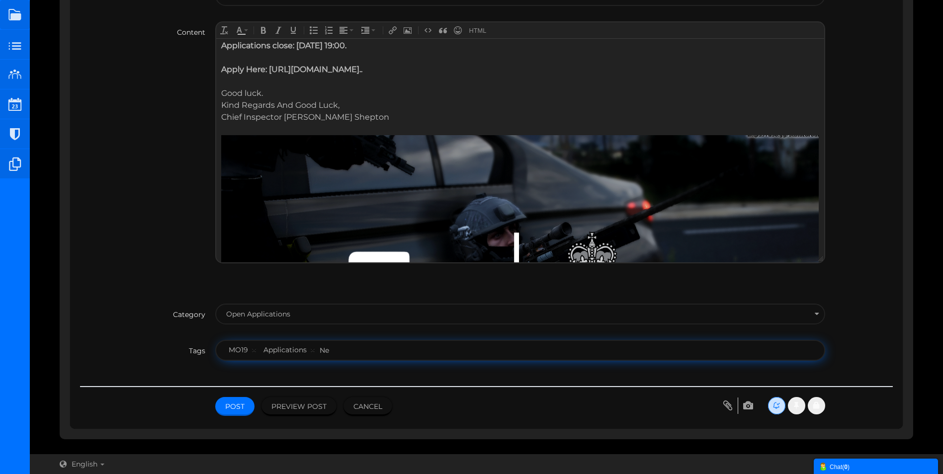
type input "New"
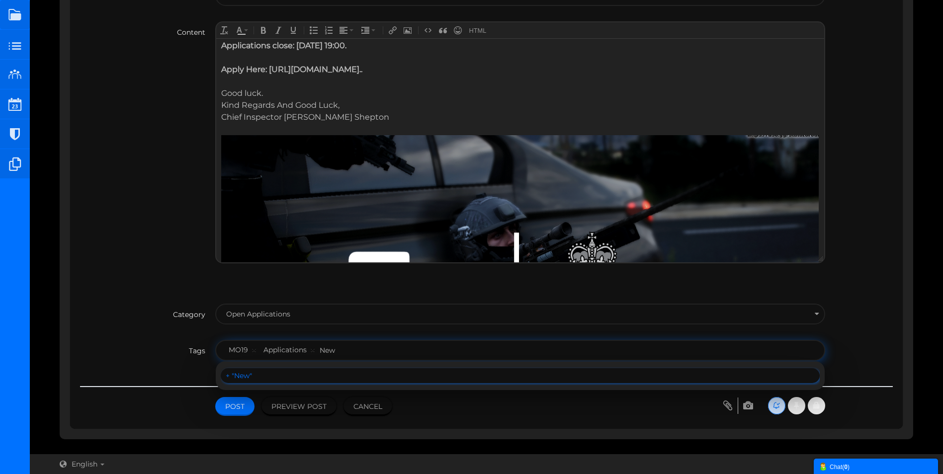
click at [249, 379] on div "New" at bounding box center [520, 375] width 589 height 9
type input "MO19,Applications,New"
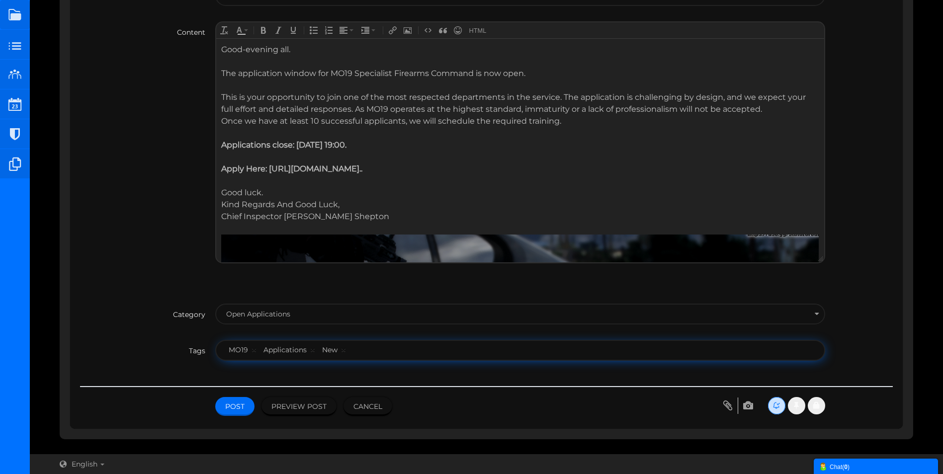
click at [238, 402] on button "Post" at bounding box center [234, 406] width 39 height 19
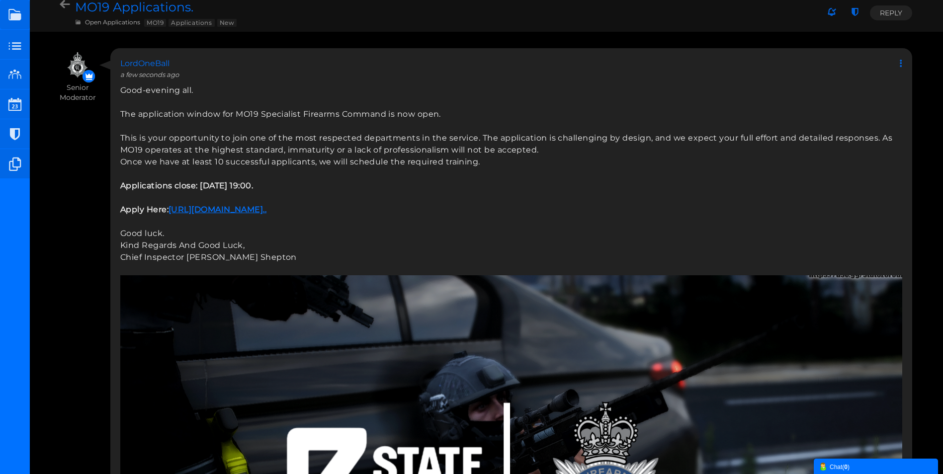
scroll to position [11, 0]
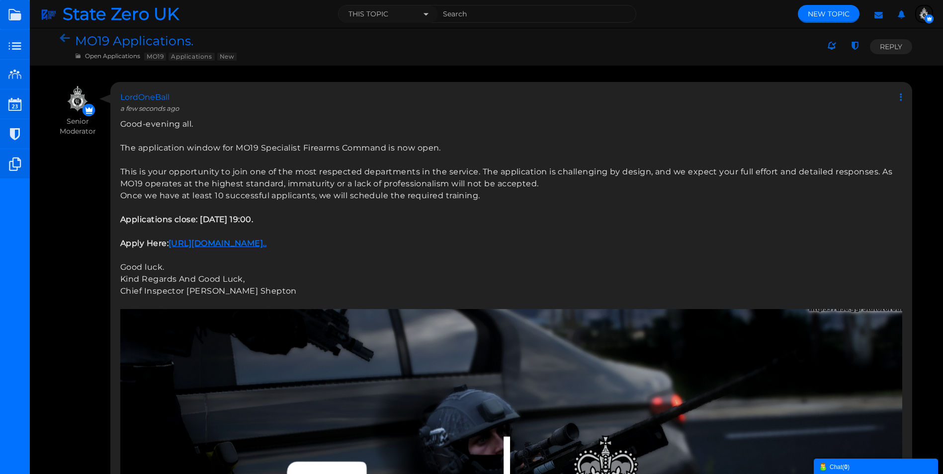
click at [65, 35] on icon at bounding box center [67, 38] width 15 height 9
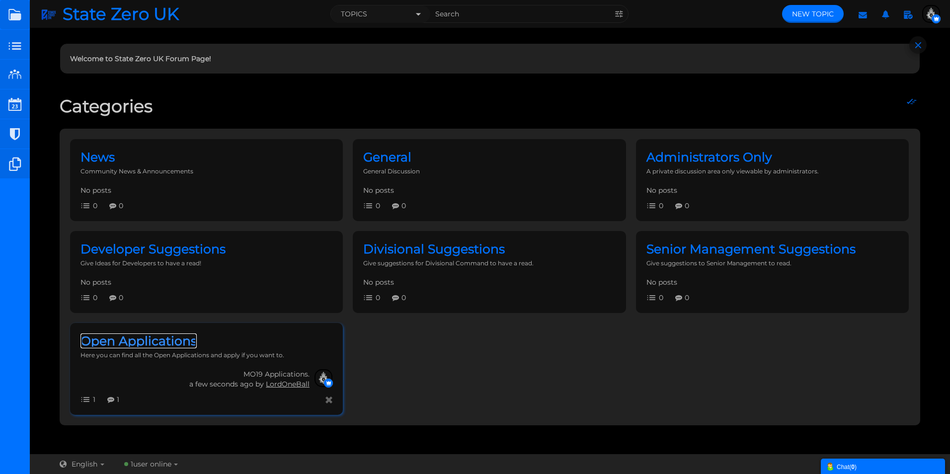
click at [152, 348] on span "Open Applications" at bounding box center [139, 341] width 116 height 15
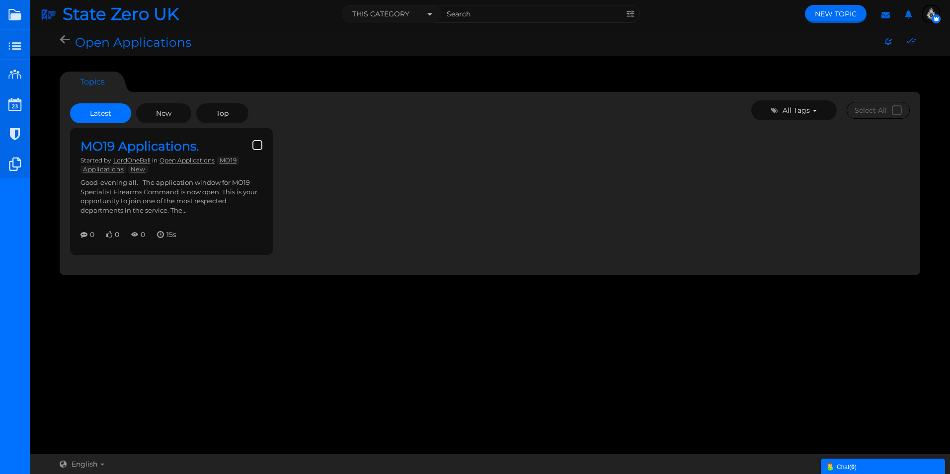
click at [828, 14] on span "New Topic" at bounding box center [836, 13] width 42 height 9
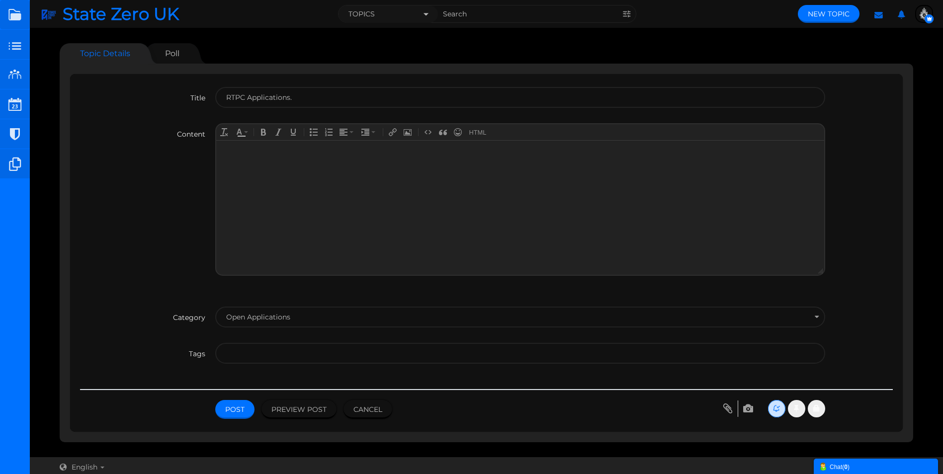
type input "RTPC Applications."
click at [250, 145] on div at bounding box center [519, 151] width 597 height 12
click at [257, 154] on div at bounding box center [519, 151] width 597 height 12
paste body
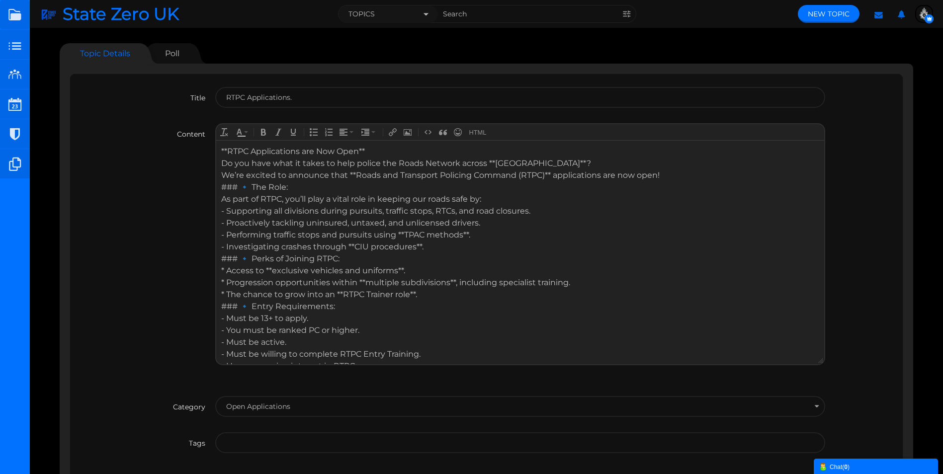
click at [370, 151] on div "**RTPC Applications are Now Open**" at bounding box center [519, 151] width 597 height 12
click at [228, 149] on div "**RTPC Applications are Now Open" at bounding box center [519, 151] width 597 height 12
drag, startPoint x: 376, startPoint y: 152, endPoint x: 432, endPoint y: 285, distance: 145.2
click at [216, 145] on html "RTPC Applications are Now Open Do you have what it takes to help police the Roa…" at bounding box center [519, 330] width 607 height 380
click at [261, 133] on icon "Bold" at bounding box center [263, 132] width 8 height 8
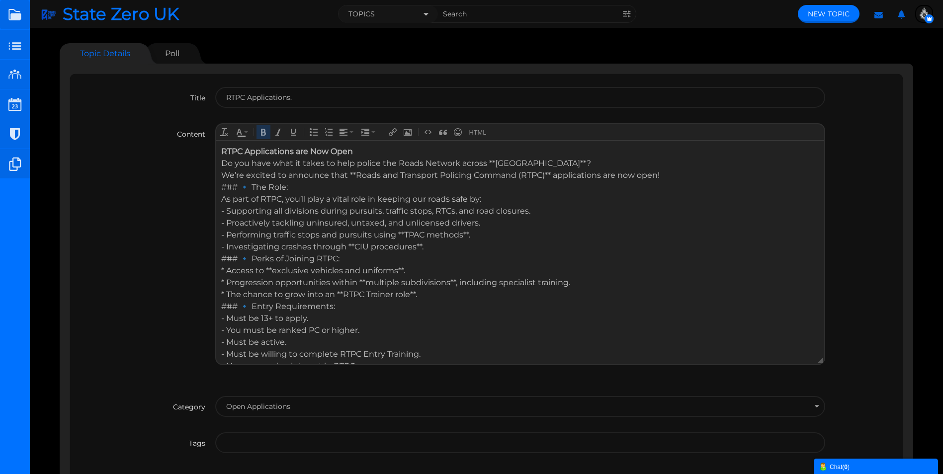
click at [361, 150] on div "RTPC Applications are Now Open" at bounding box center [519, 151] width 597 height 12
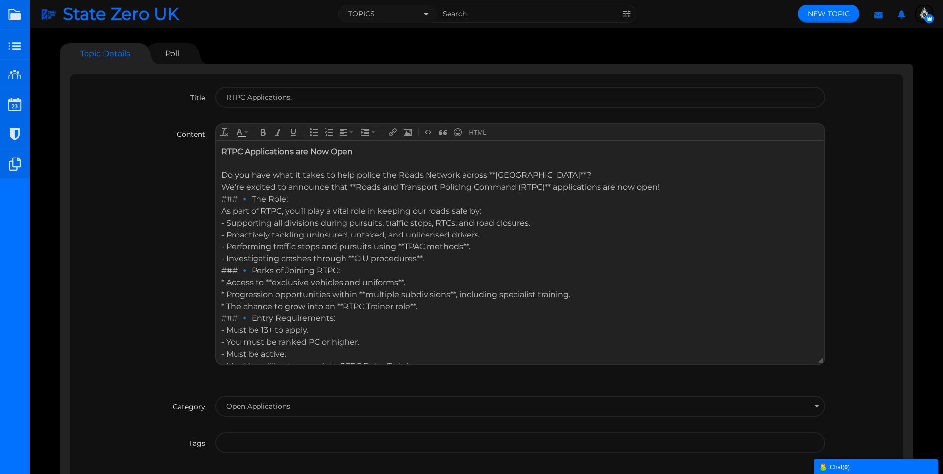
click at [493, 172] on div "Do you have what it takes to help police the Roads Network across **London**?" at bounding box center [519, 175] width 597 height 12
click at [523, 173] on div "Do you have what it takes to help police the Roads Network across London**?" at bounding box center [519, 175] width 597 height 12
click at [534, 172] on div "Do you have what it takes to help police the Roads Network across London?" at bounding box center [519, 175] width 597 height 12
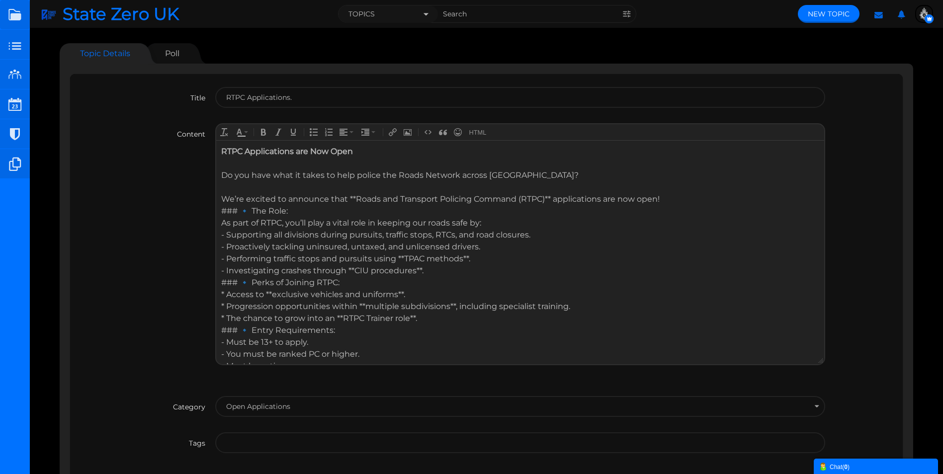
click at [352, 197] on div "We’re excited to announce that **Roads and Transport Policing Command (RTPC)** …" at bounding box center [519, 199] width 597 height 12
click at [543, 198] on div "We’re excited to announce that Roads and Transport Policing Command (RTPC)** ap…" at bounding box center [519, 199] width 597 height 12
click at [544, 198] on div "We’re excited to announce that Roads and Transport Policing Command (RTPC)** ap…" at bounding box center [519, 199] width 597 height 12
drag, startPoint x: 537, startPoint y: 199, endPoint x: 347, endPoint y: 201, distance: 189.9
click at [347, 201] on div "We’re excited to announce that Roads and Transport Policing Command (RTPC) appl…" at bounding box center [519, 199] width 597 height 12
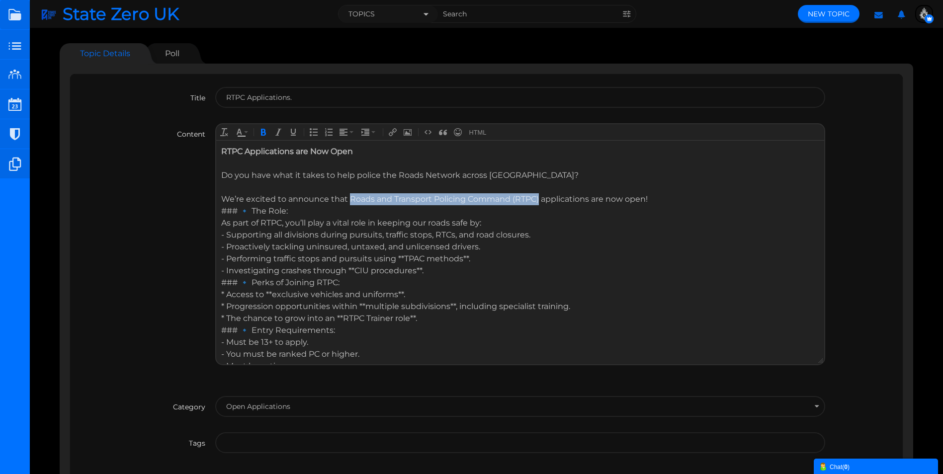
click at [264, 132] on icon "Bold" at bounding box center [263, 132] width 8 height 8
click at [617, 198] on div "We’re excited to announce that Roads and Transport Policing Command (RTPC) appl…" at bounding box center [519, 199] width 597 height 12
click at [243, 211] on div "### 🔹 The Role:" at bounding box center [519, 211] width 597 height 12
click at [655, 198] on div "We’re excited to announce that Roads and Transport Policing Command (RTPC) appl…" at bounding box center [519, 199] width 597 height 12
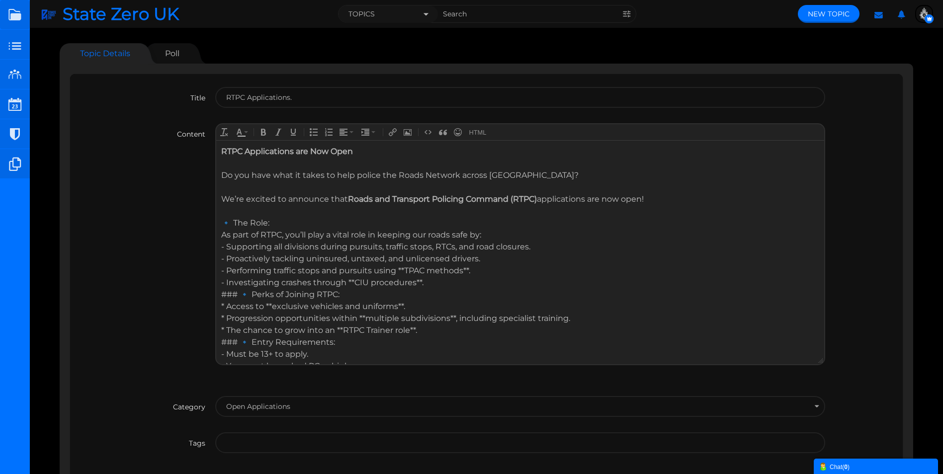
click at [225, 220] on div "🔹 The Role:" at bounding box center [519, 223] width 597 height 12
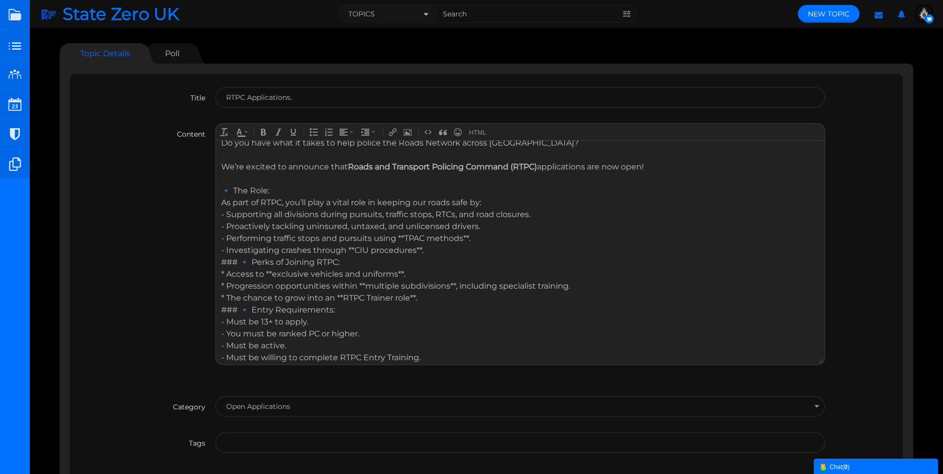
scroll to position [50, 0]
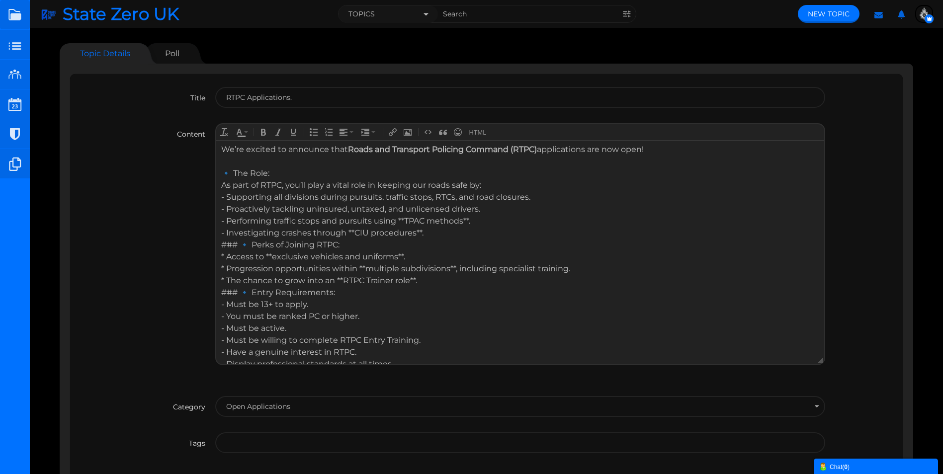
click at [422, 231] on div "- Supporting all divisions during pursuits, traffic stops, RTCs, and road closu…" at bounding box center [519, 215] width 597 height 48
click at [354, 232] on div "- Supporting all divisions during pursuits, traffic stops, RTCs, and road closu…" at bounding box center [519, 215] width 597 height 48
click at [405, 220] on div "- Supporting all divisions during pursuits, traffic stops, RTCs, and road closu…" at bounding box center [519, 215] width 597 height 48
click at [463, 221] on div "- Supporting all divisions during pursuits, traffic stops, RTCs, and road closu…" at bounding box center [519, 215] width 597 height 48
click at [347, 172] on div "🔹 The Role:" at bounding box center [519, 173] width 597 height 12
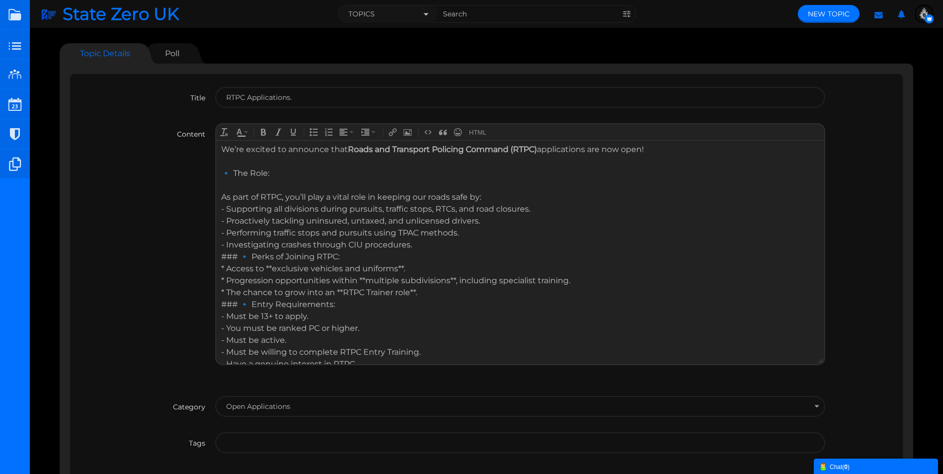
click at [469, 233] on div "- Supporting all divisions during pursuits, traffic stops, RTCs, and road closu…" at bounding box center [519, 227] width 597 height 48
click at [419, 247] on div "- Supporting all divisions during pursuits, traffic stops, RTCs, and road closu…" at bounding box center [519, 227] width 597 height 48
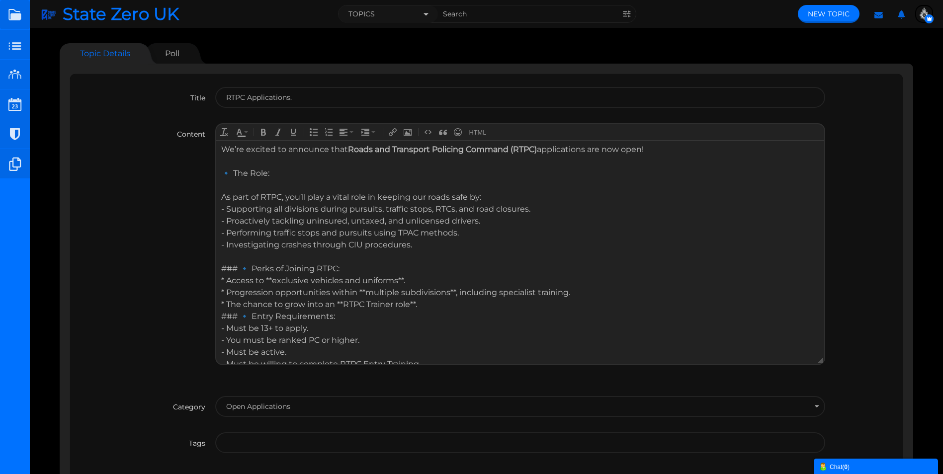
click at [242, 263] on div "### 🔹 Perks of Joining RTPC:" at bounding box center [519, 268] width 597 height 12
click at [270, 280] on div "* Access to **exclusive vehicles and uniforms**. * Progression opportunities wi…" at bounding box center [519, 292] width 597 height 36
click at [396, 278] on div "* Access to exclusive vehicles and uniforms**. * Progression opportunities with…" at bounding box center [519, 292] width 597 height 36
click at [365, 291] on div "* Access to exclusive vehicles and uniforms. * Progression opportunities within…" at bounding box center [519, 292] width 597 height 36
click at [449, 292] on div "* Access to exclusive vehicles and uniforms. * Progression opportunities within…" at bounding box center [519, 292] width 597 height 36
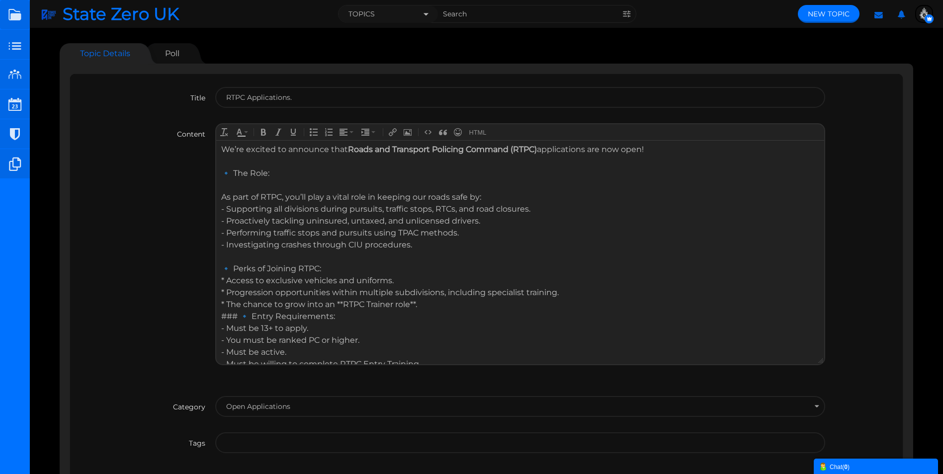
click at [342, 302] on div "* Access to exclusive vehicles and uniforms. * Progression opportunities within…" at bounding box center [519, 292] width 597 height 36
click at [411, 305] on div "* Access to exclusive vehicles and uniforms. * Progression opportunities within…" at bounding box center [519, 292] width 597 height 36
click at [413, 304] on div "* Access to exclusive vehicles and uniforms. * Progression opportunities within…" at bounding box center [519, 292] width 597 height 36
click at [242, 329] on div "### 🔹 Entry Requirements:" at bounding box center [519, 328] width 597 height 12
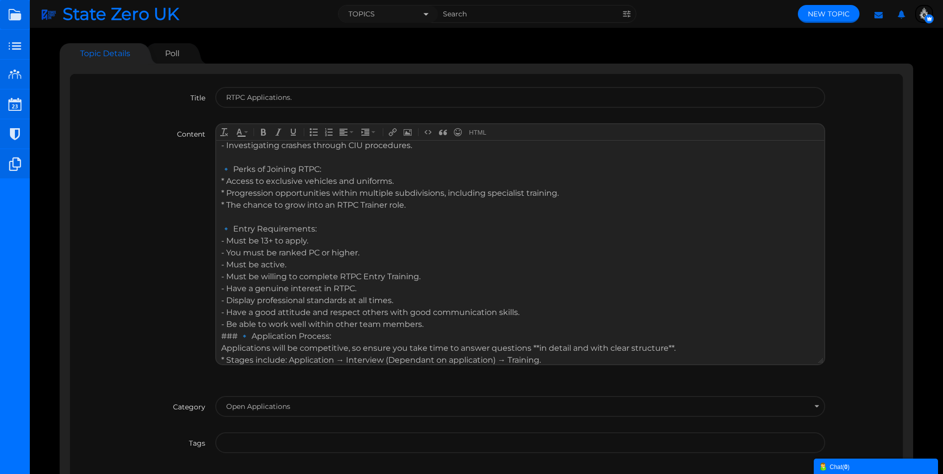
scroll to position [199, 0]
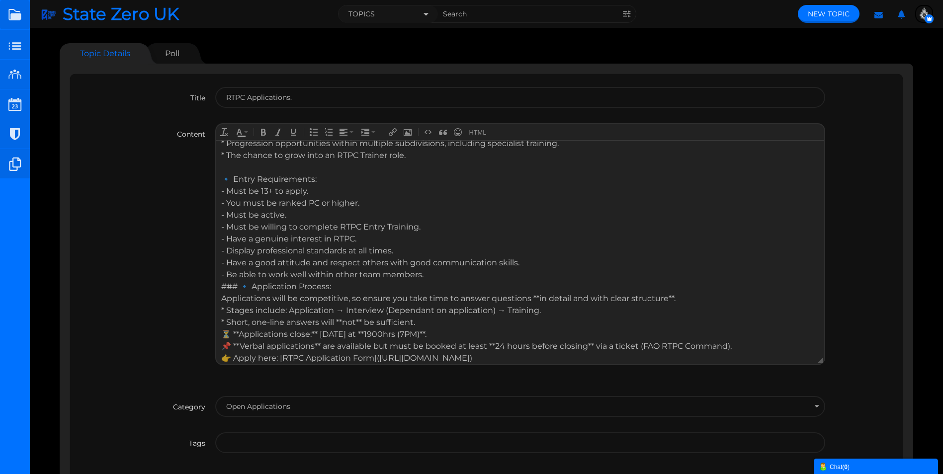
click at [432, 274] on div "- Must be 13+ to apply. - You must be ranked PC or higher. - Must be active. - …" at bounding box center [519, 232] width 597 height 95
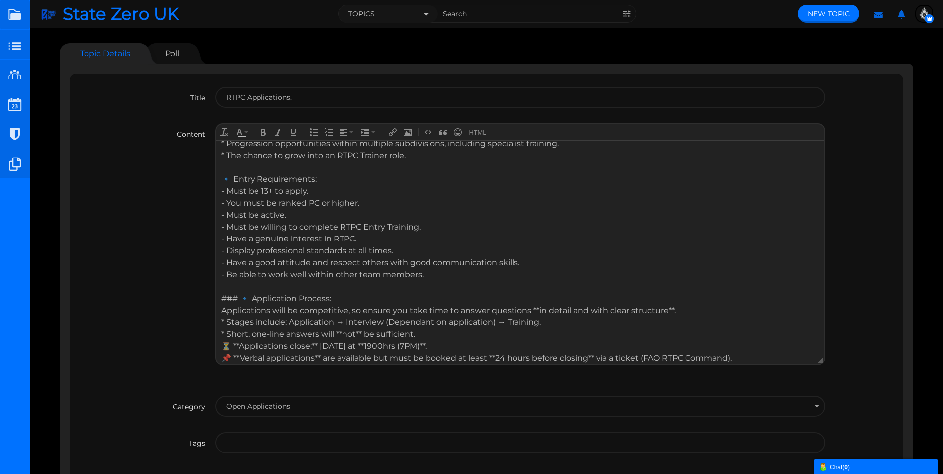
click at [243, 298] on div "### 🔹 Application Process:" at bounding box center [519, 298] width 597 height 12
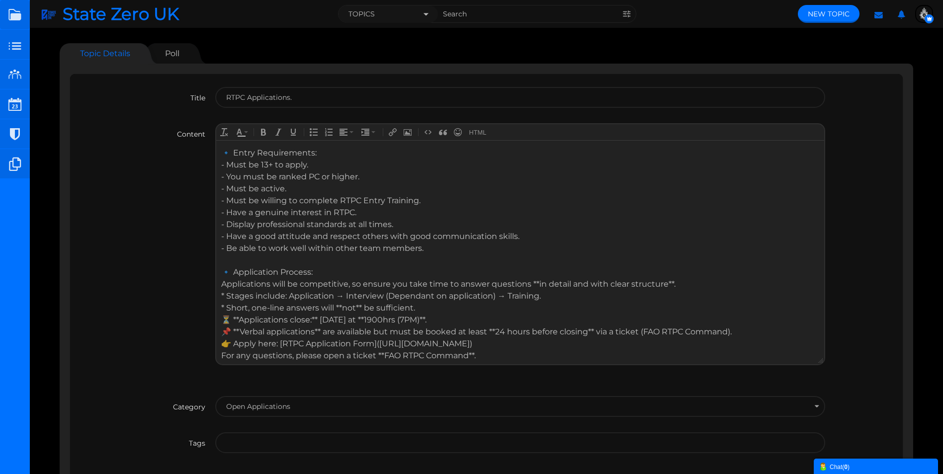
scroll to position [240, 0]
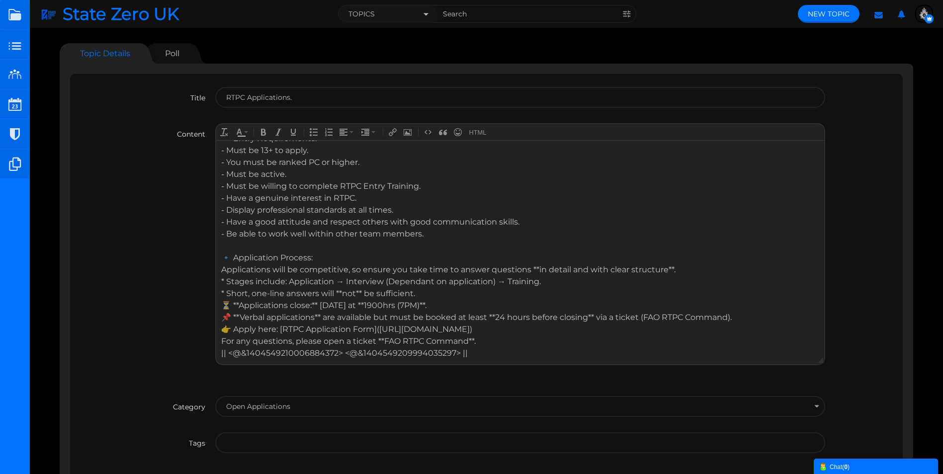
click at [322, 256] on div "🔹 Application Process:" at bounding box center [519, 258] width 597 height 12
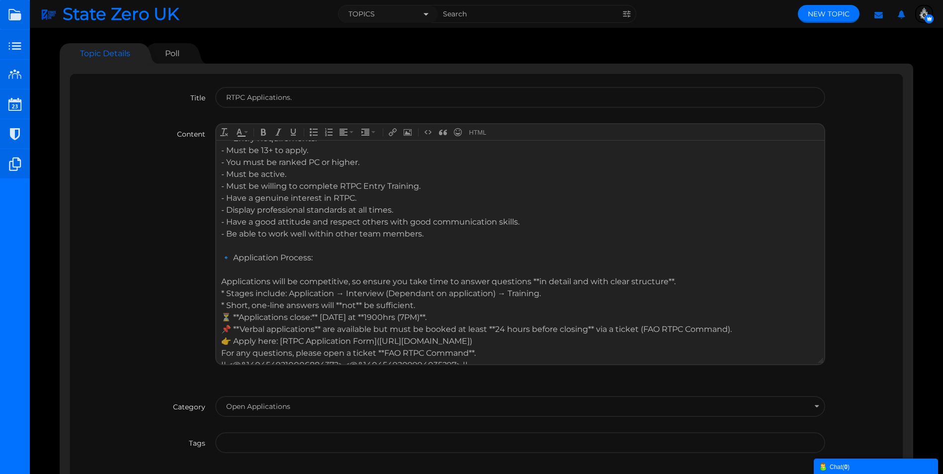
click at [536, 279] on div "Applications will be competitive, so ensure you take time to answer questions *…" at bounding box center [519, 281] width 597 height 12
click at [664, 281] on div "Applications will be competitive, so ensure you take time to answer questions i…" at bounding box center [519, 281] width 597 height 12
click at [665, 281] on div "Applications will be competitive, so ensure you take time to answer questions i…" at bounding box center [519, 281] width 597 height 12
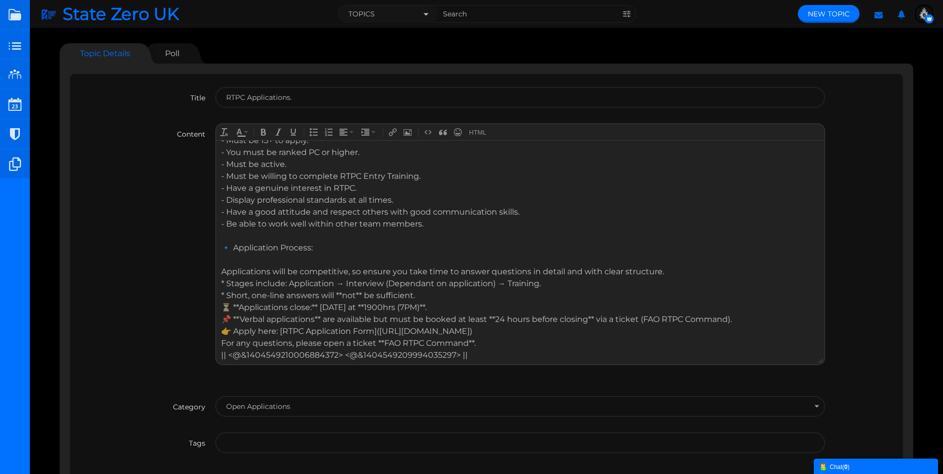
scroll to position [252, 0]
click at [226, 280] on div "* Stages include: Application → Interview (Dependant on application) → Training…" at bounding box center [519, 287] width 597 height 24
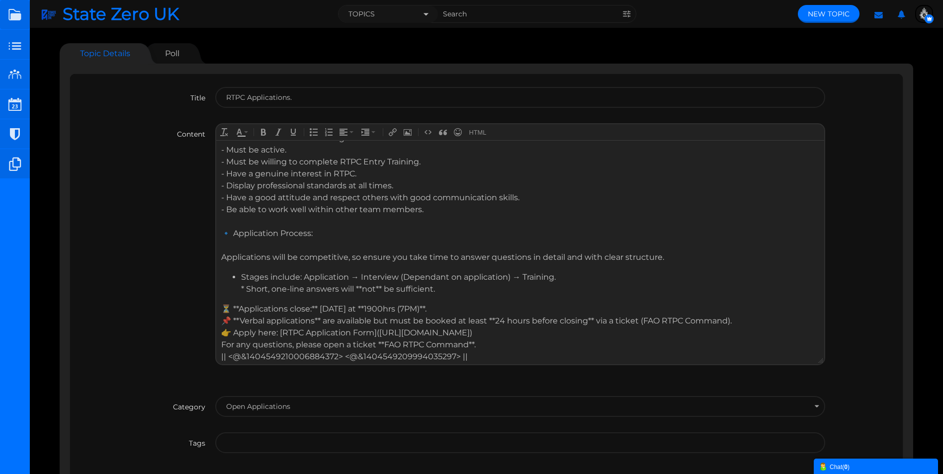
scroll to position [267, 0]
click at [247, 285] on li "Stages include: Application → Interview (Dependant on application) → Training. …" at bounding box center [530, 279] width 578 height 24
click at [357, 285] on li "Stages include: Application → Interview (Dependant on application) → Training. …" at bounding box center [530, 279] width 578 height 24
click at [372, 284] on li "Stages include: Application → Interview (Dependant on application) → Training. …" at bounding box center [530, 279] width 578 height 24
click at [240, 304] on div "⏳ **Applications close:** Tuesday 7th October 2025 at **1900hrs (7PM)**. 📌 **Ve…" at bounding box center [519, 311] width 597 height 24
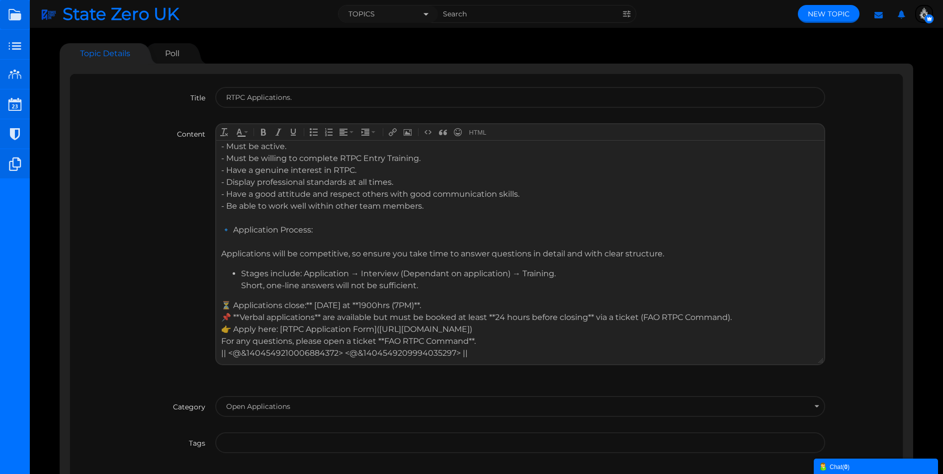
click at [312, 303] on div "⏳ Applications close:** Tuesday 7th October 2025 at **1900hrs (7PM)**. 📌 **Verb…" at bounding box center [519, 311] width 597 height 24
click at [313, 303] on div "⏳ Applications close:** Tuesday 7th October 2025 at **1900hrs (7PM)**. 📌 **Verb…" at bounding box center [519, 311] width 597 height 24
click at [431, 303] on div "⏳ Applications close: Tuesday 7th October 2025 at **1900hrs (7PM)**. 📌 **Verbal…" at bounding box center [519, 311] width 597 height 24
click at [487, 304] on div "⏳ Applications close: Tuesday 7th October 2025 at 1900hrs (7PM)**. 📌 **Verbal a…" at bounding box center [519, 311] width 597 height 24
click at [240, 317] on div "⏳ Applications close: Tuesday 7th October 2025 at 1900hrs (7PM). 📌 **Verbal app…" at bounding box center [519, 311] width 597 height 24
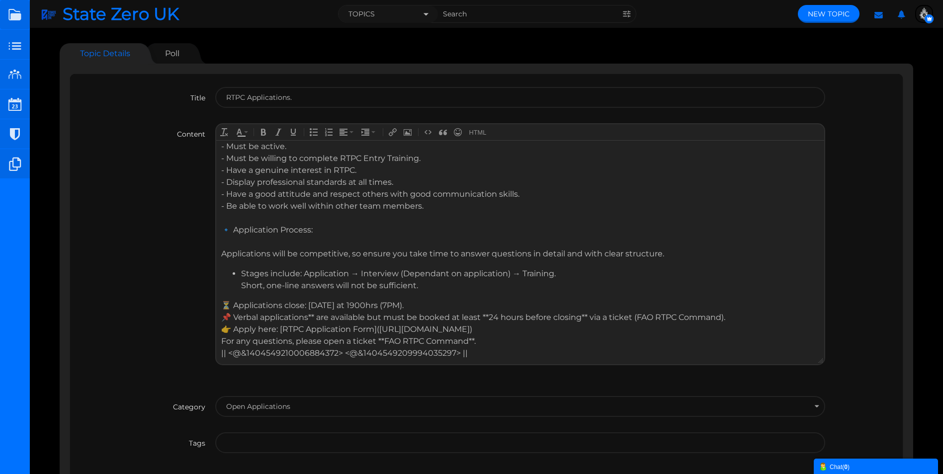
click at [315, 317] on div "⏳ Applications close: Tuesday 7th October 2025 at 1900hrs (7PM). 📌 Verbal appli…" at bounding box center [519, 311] width 597 height 24
click at [483, 317] on div "⏳ Applications close: Tuesday 7th October 2025 at 1900hrs (7PM). 📌 Verbal appli…" at bounding box center [519, 311] width 597 height 24
click at [576, 318] on div "⏳ Applications close: Tuesday 7th October 2025 at 1900hrs (7PM). 📌 Verbal appli…" at bounding box center [519, 311] width 597 height 24
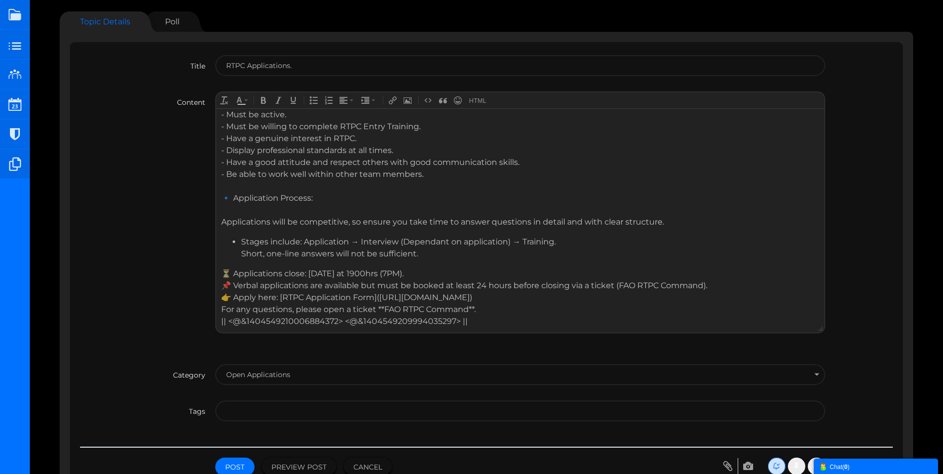
scroll to position [50, 0]
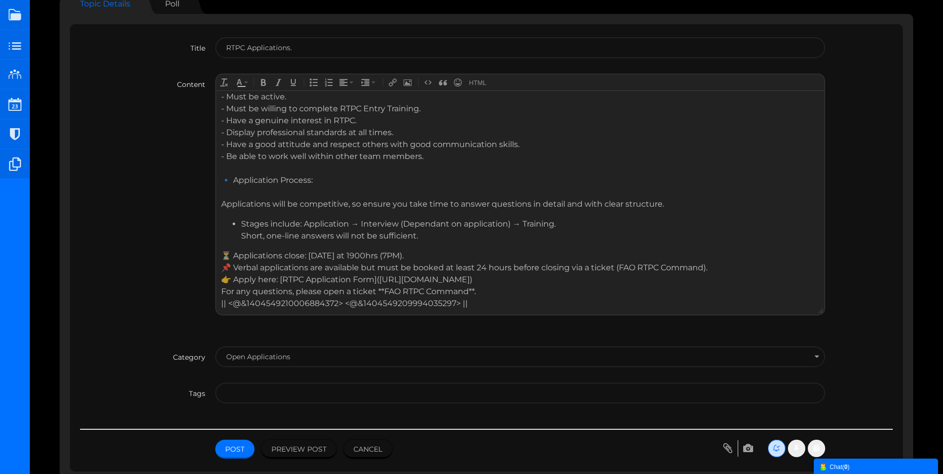
click at [382, 292] on div "For any questions, please open a ticket **FAO RTPC Command**. || <@&14045492100…" at bounding box center [519, 297] width 597 height 24
click at [469, 292] on div "For any questions, please open a ticket FAO RTPC Command**. || <@&1404549210006…" at bounding box center [519, 297] width 597 height 24
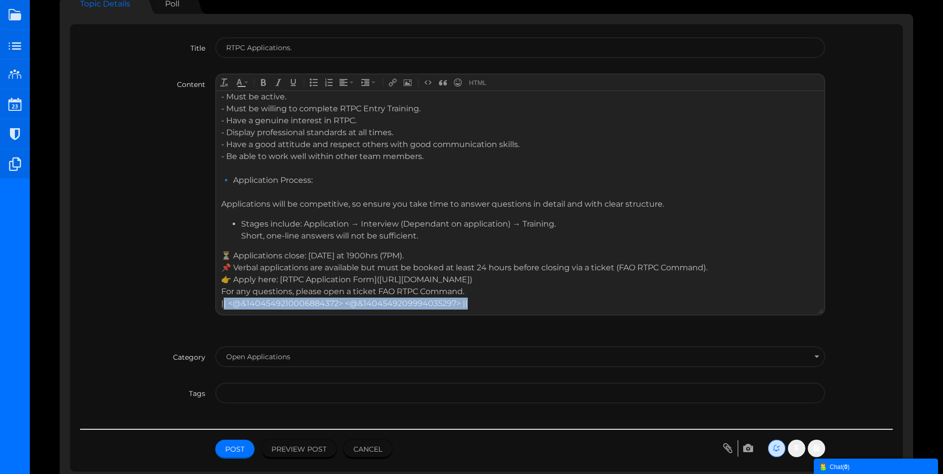
drag, startPoint x: 473, startPoint y: 304, endPoint x: 224, endPoint y: 307, distance: 249.0
click at [224, 307] on div "For any questions, please open a ticket FAO RTPC Command. || <@&140454921000688…" at bounding box center [519, 297] width 597 height 24
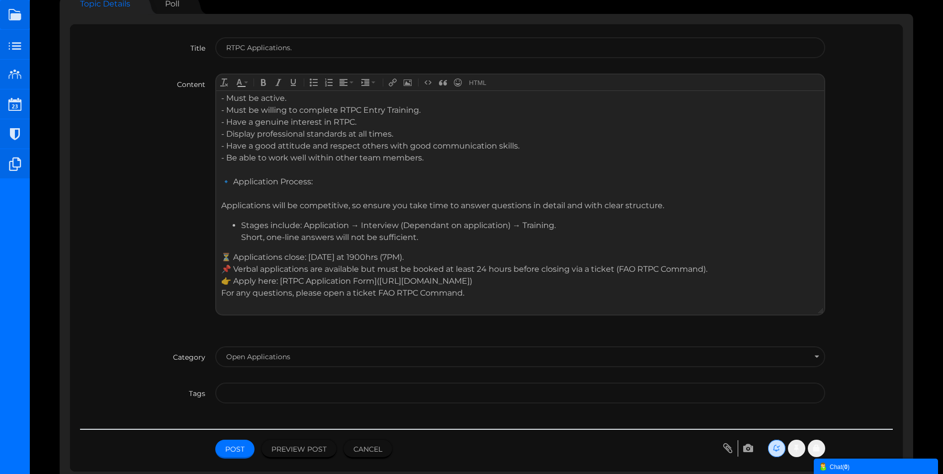
scroll to position [267, 0]
click at [385, 314] on body "RTPC Applications are Now Open Do you have what it takes to help police the Roa…" at bounding box center [519, 68] width 607 height 491
click at [467, 295] on div "For any questions, please open a ticket FAO RTPC Command." at bounding box center [519, 297] width 597 height 24
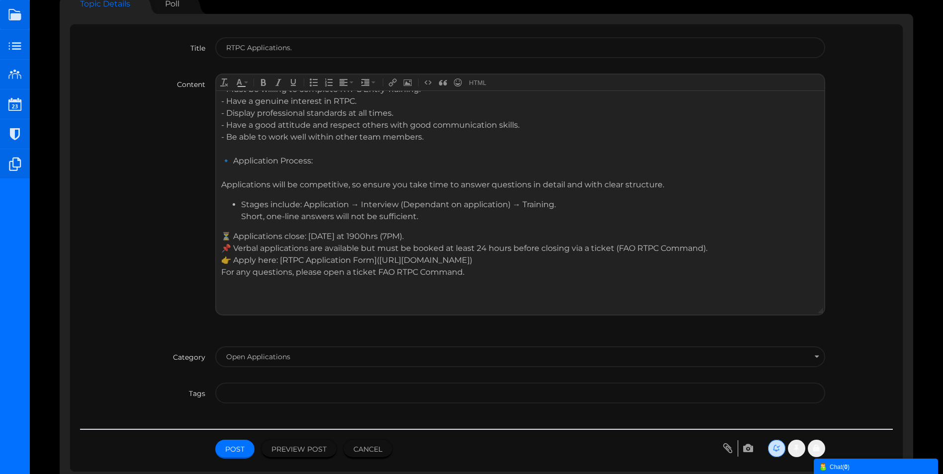
scroll to position [279, 0]
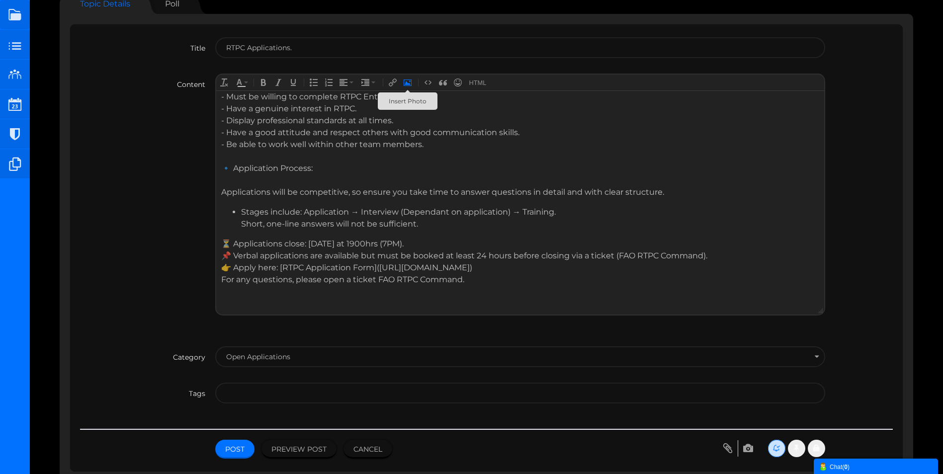
click at [408, 84] on icon "Insert Photo" at bounding box center [408, 83] width 8 height 8
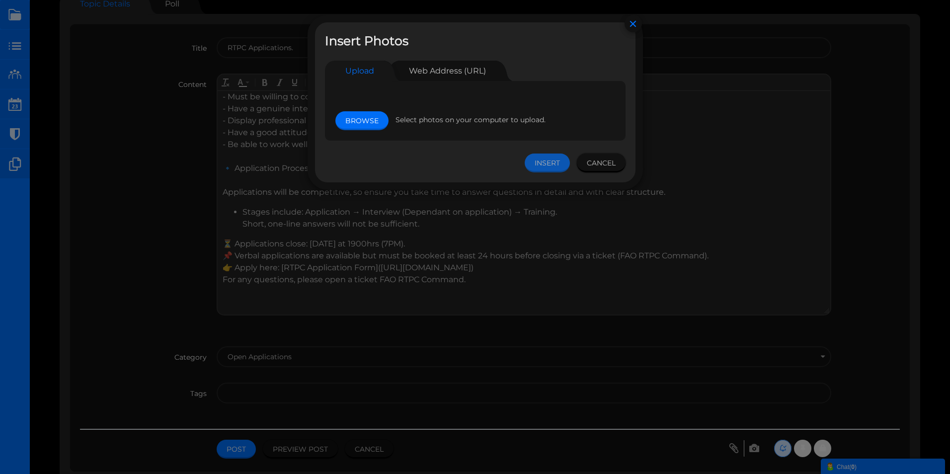
click at [362, 119] on link "Browse" at bounding box center [362, 120] width 53 height 19
type input "C:\fakepath\State Zero UKRP (10).png"
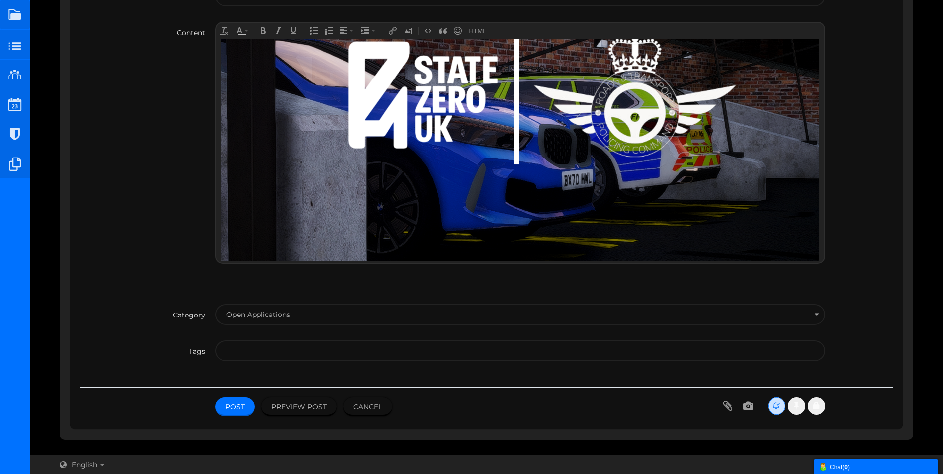
scroll to position [102, 0]
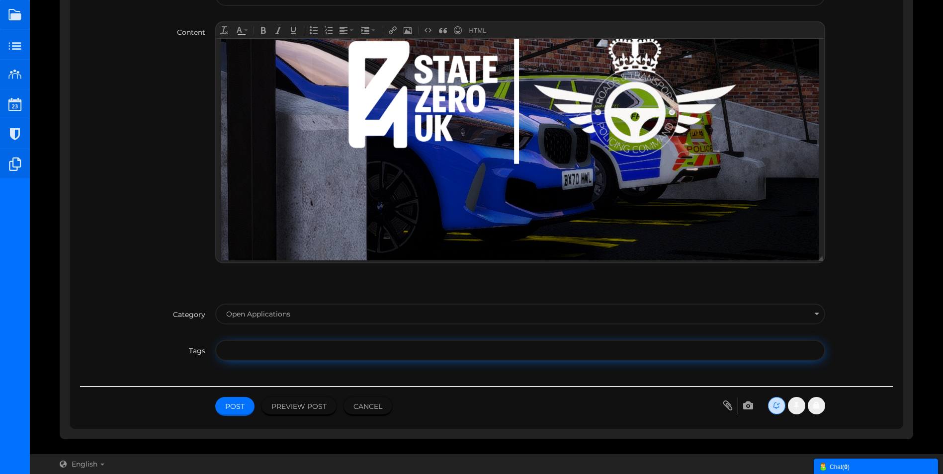
click at [247, 348] on input "text" at bounding box center [521, 350] width 590 height 19
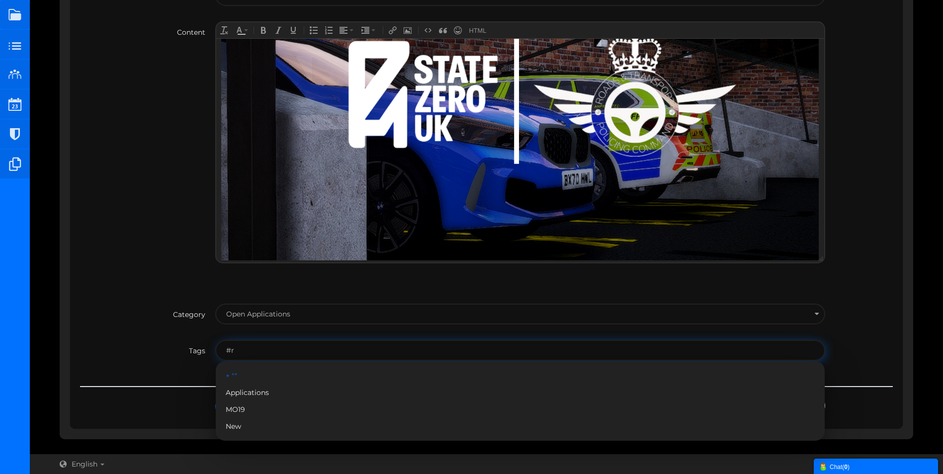
type input "#"
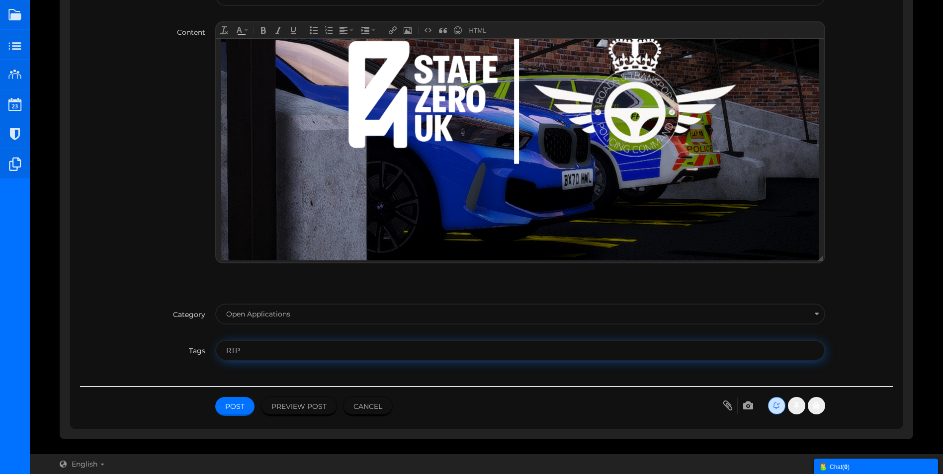
type input "RTPC"
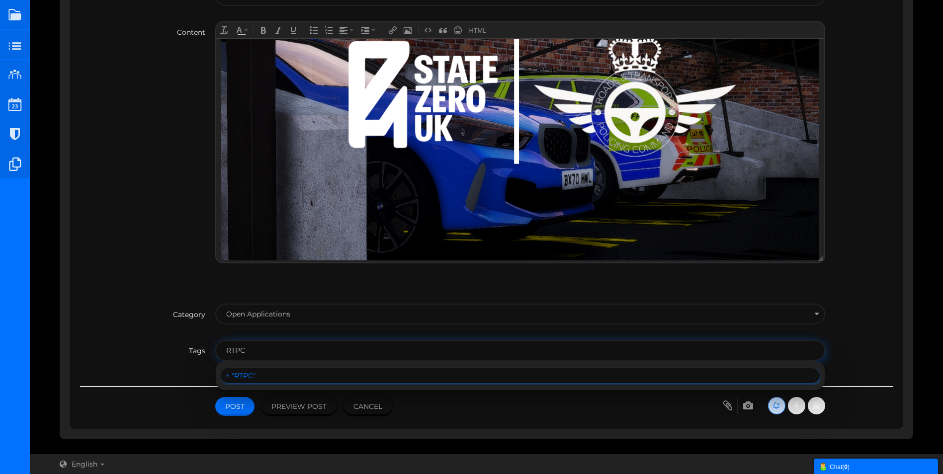
click at [252, 372] on div "RTPC" at bounding box center [520, 375] width 589 height 9
type input "RTPC"
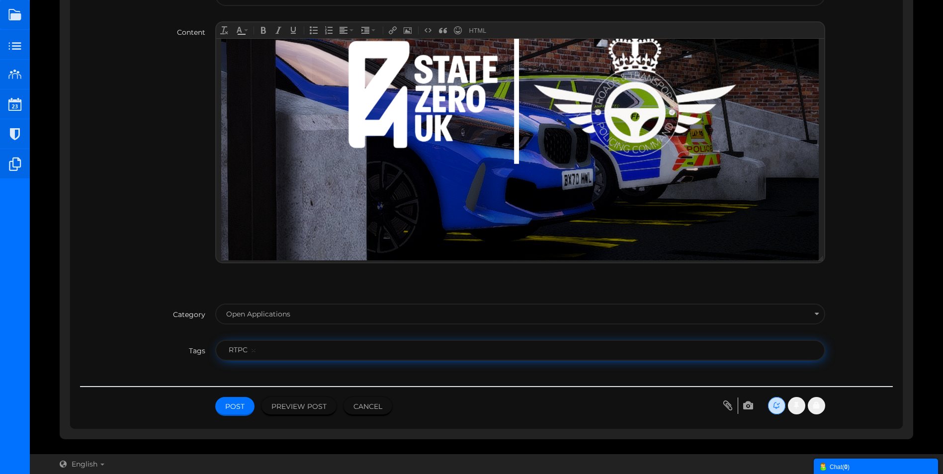
type input "a"
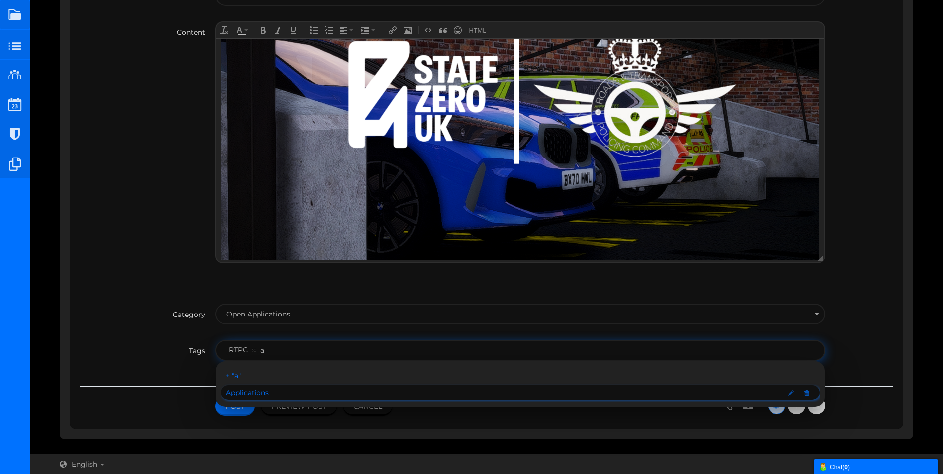
click at [257, 393] on div "Applications" at bounding box center [520, 392] width 589 height 9
type input "RTPC,Applications"
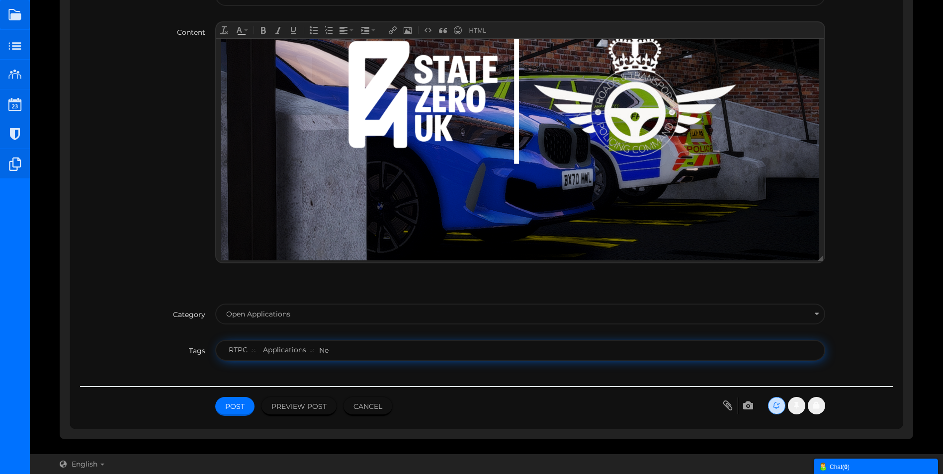
type input "New"
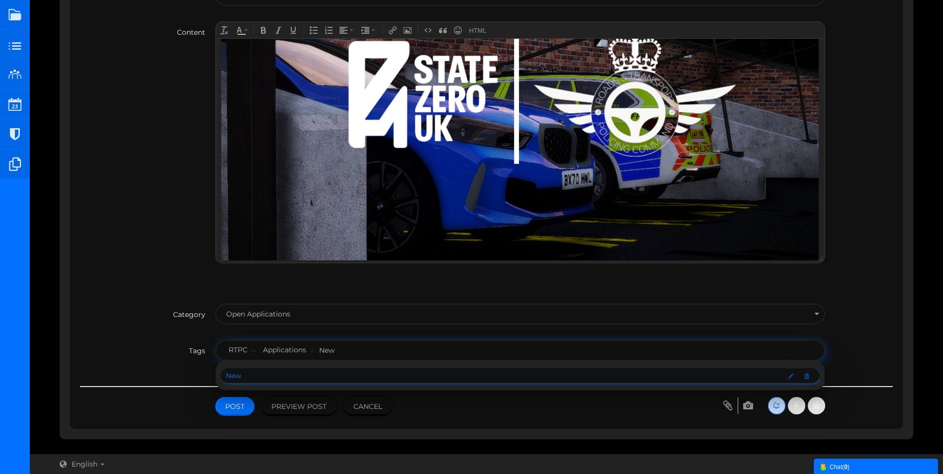
click at [263, 377] on div "New" at bounding box center [520, 375] width 589 height 9
type input "RTPC,Applications,New"
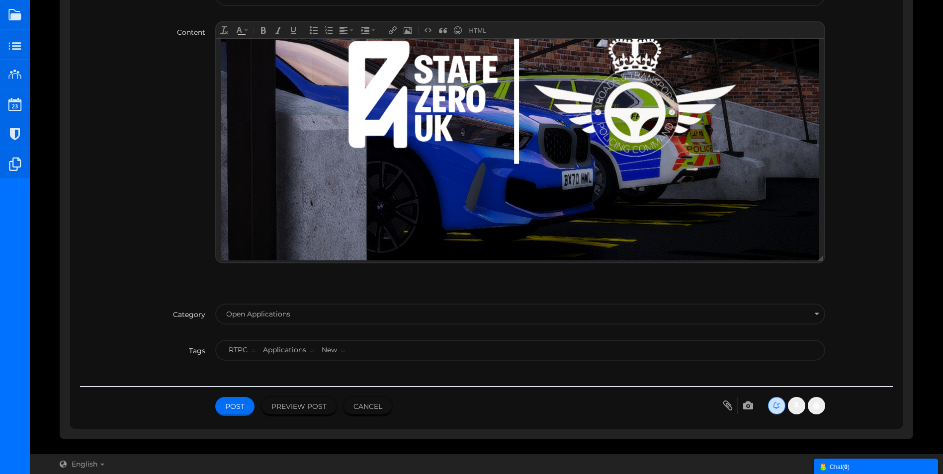
click at [233, 405] on button "Post" at bounding box center [234, 406] width 39 height 19
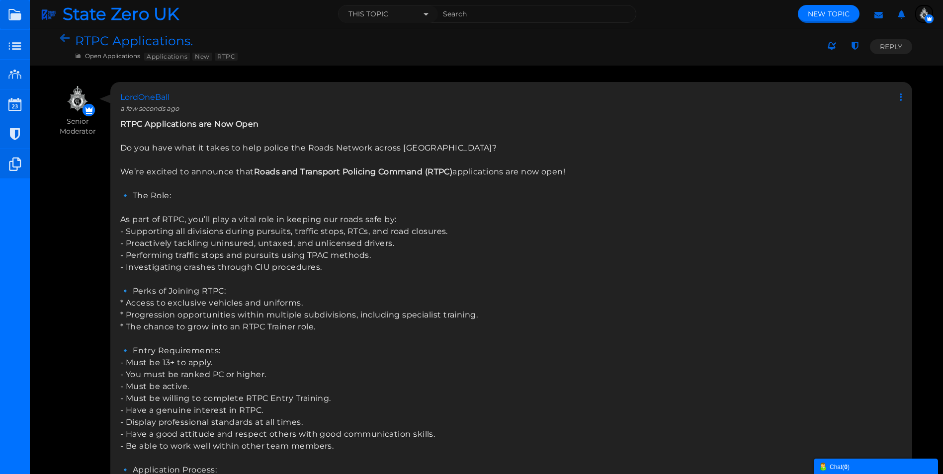
click at [66, 39] on icon at bounding box center [67, 38] width 15 height 9
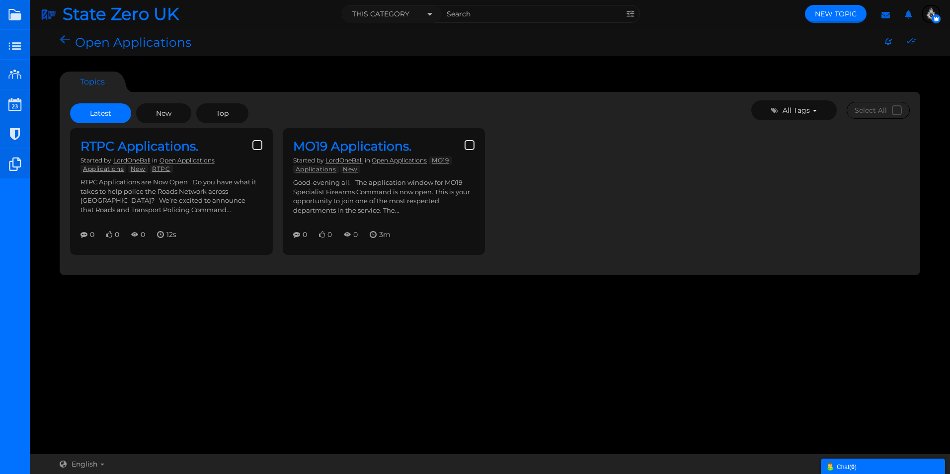
click at [64, 41] on icon at bounding box center [67, 40] width 15 height 9
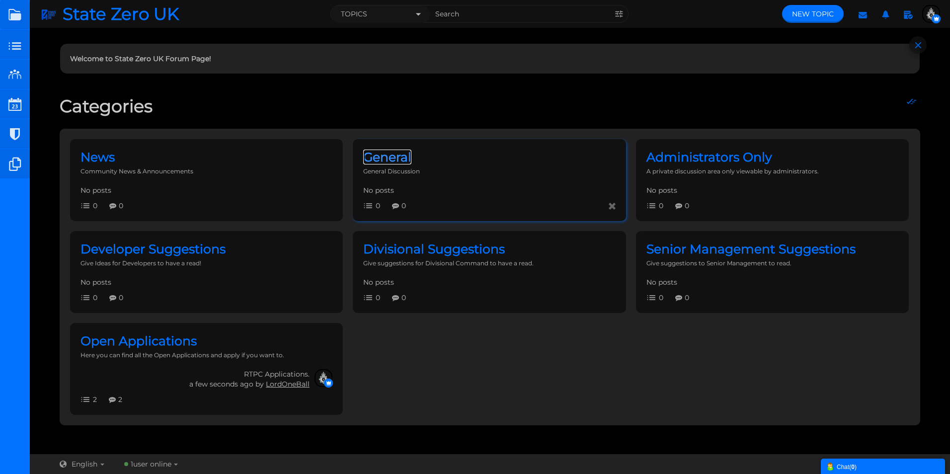
click at [412, 165] on span "General" at bounding box center [387, 157] width 48 height 15
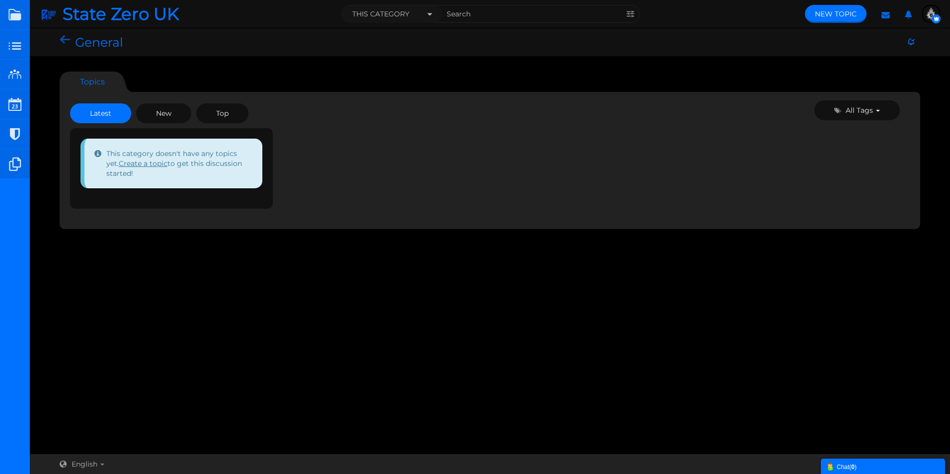
click at [68, 39] on icon at bounding box center [67, 40] width 15 height 9
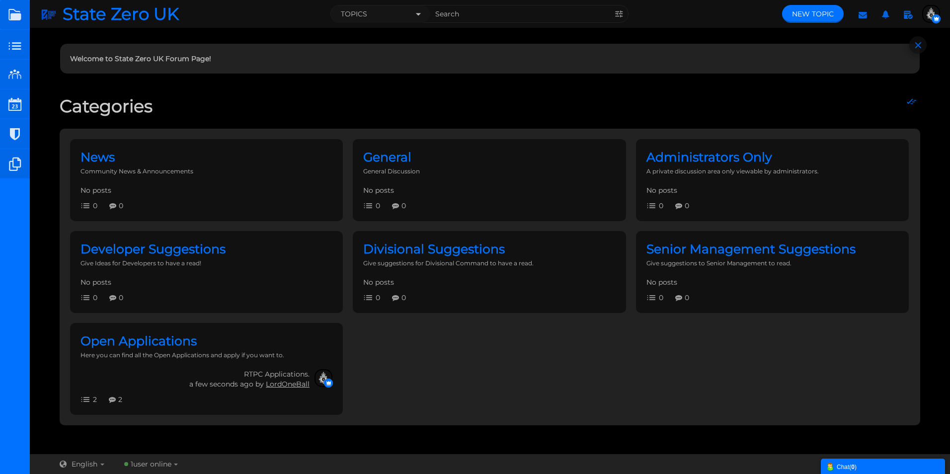
click at [65, 80] on div "Welcome to State Zero UK Forum Page!" at bounding box center [490, 63] width 921 height 51
click at [16, 74] on small at bounding box center [15, 75] width 30 height 30
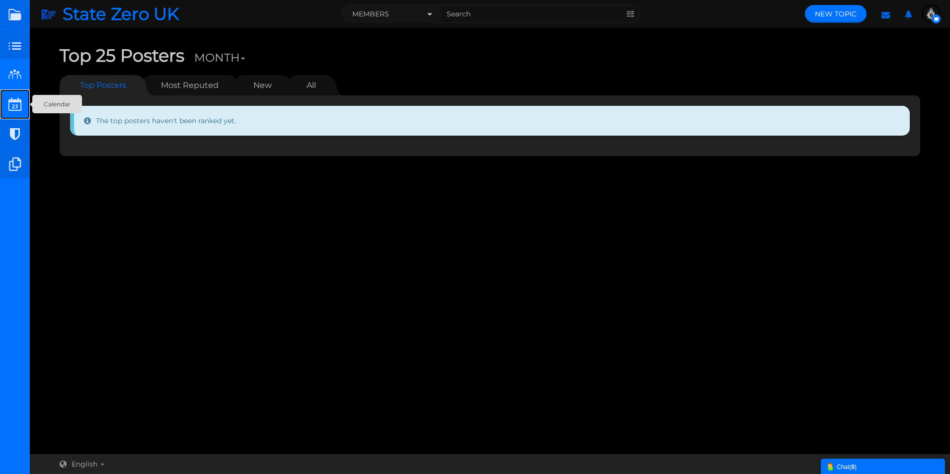
click at [9, 109] on small at bounding box center [15, 104] width 30 height 30
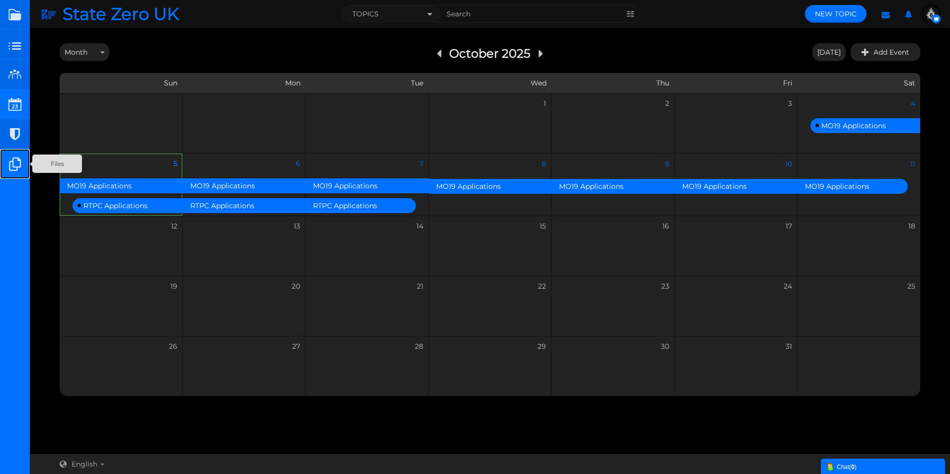
click at [15, 162] on small at bounding box center [15, 164] width 30 height 30
